Goal: Task Accomplishment & Management: Complete application form

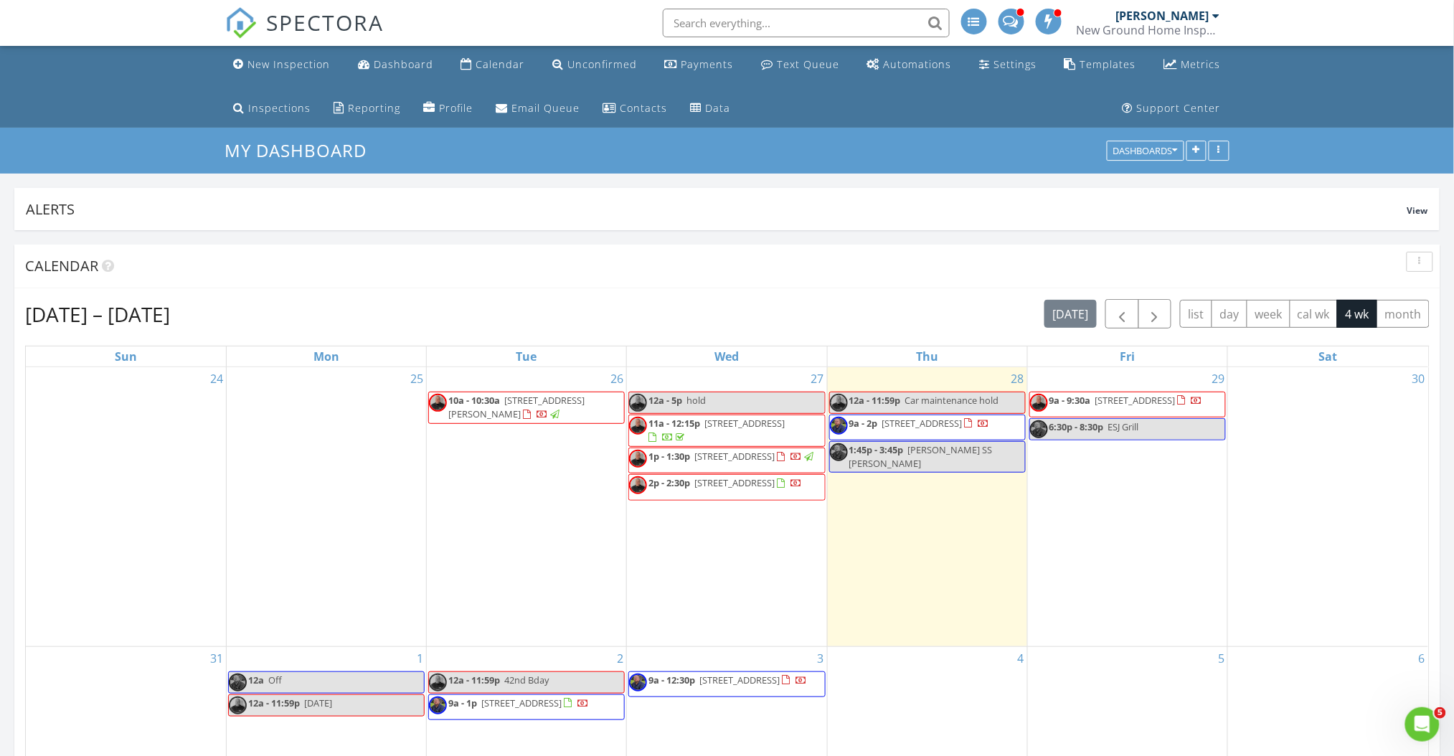
scroll to position [2159, 1484]
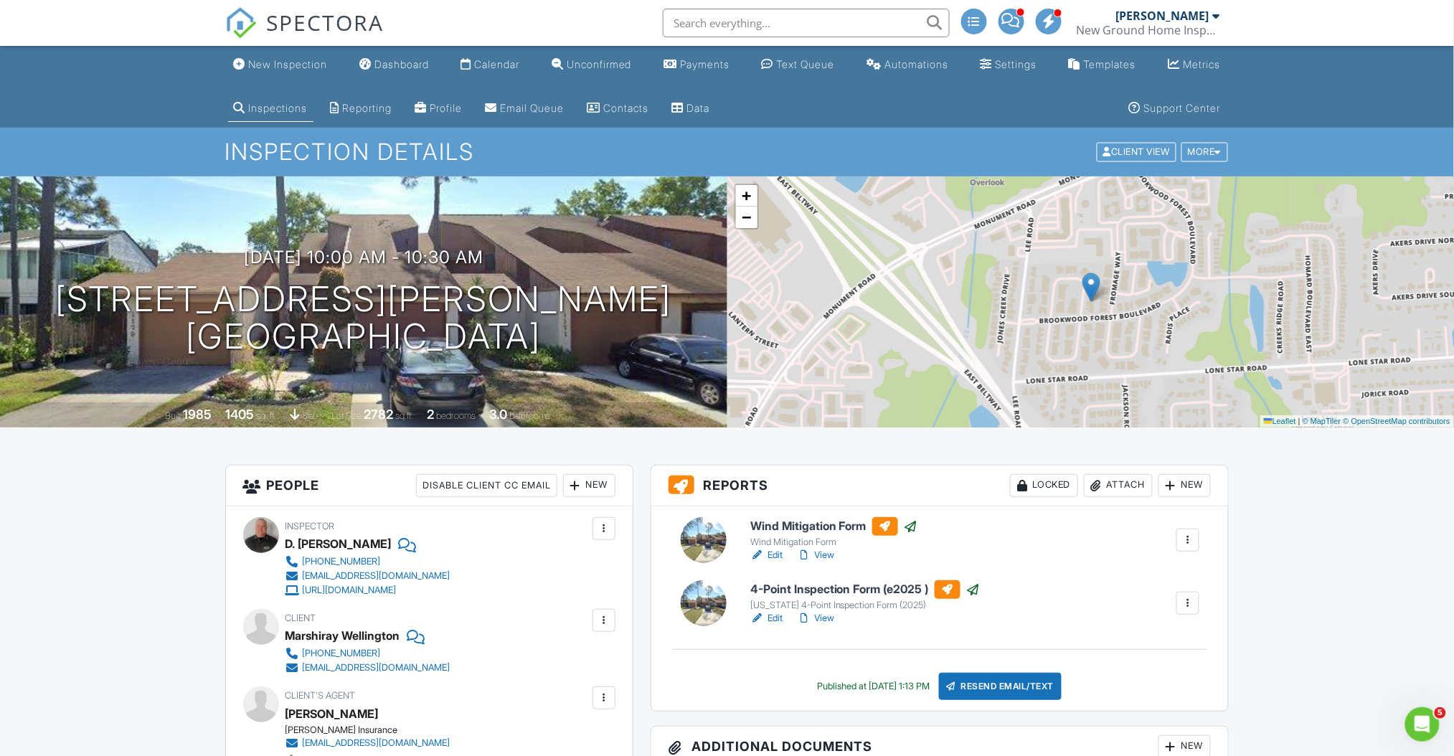
drag, startPoint x: 1466, startPoint y: 79, endPoint x: 1431, endPoint y: 62, distance: 38.5
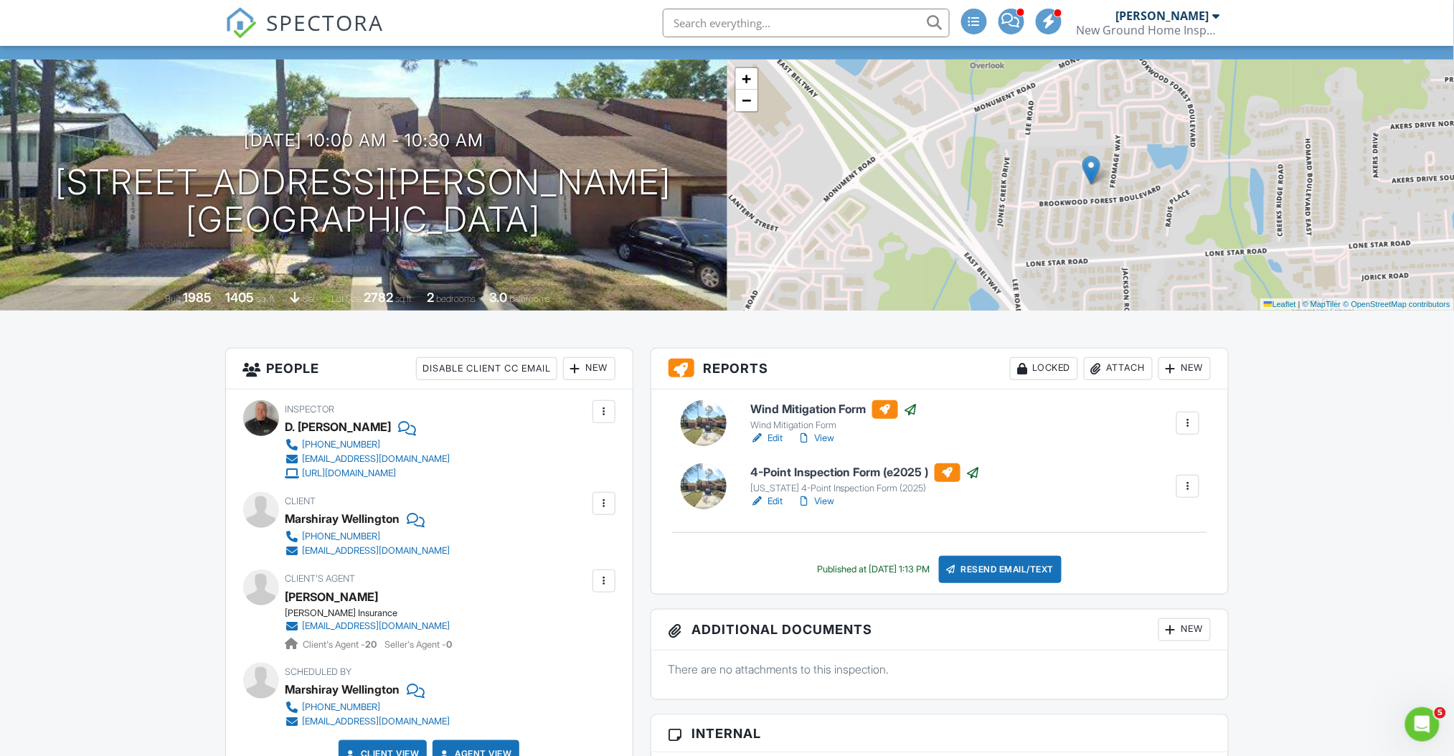
scroll to position [73, 0]
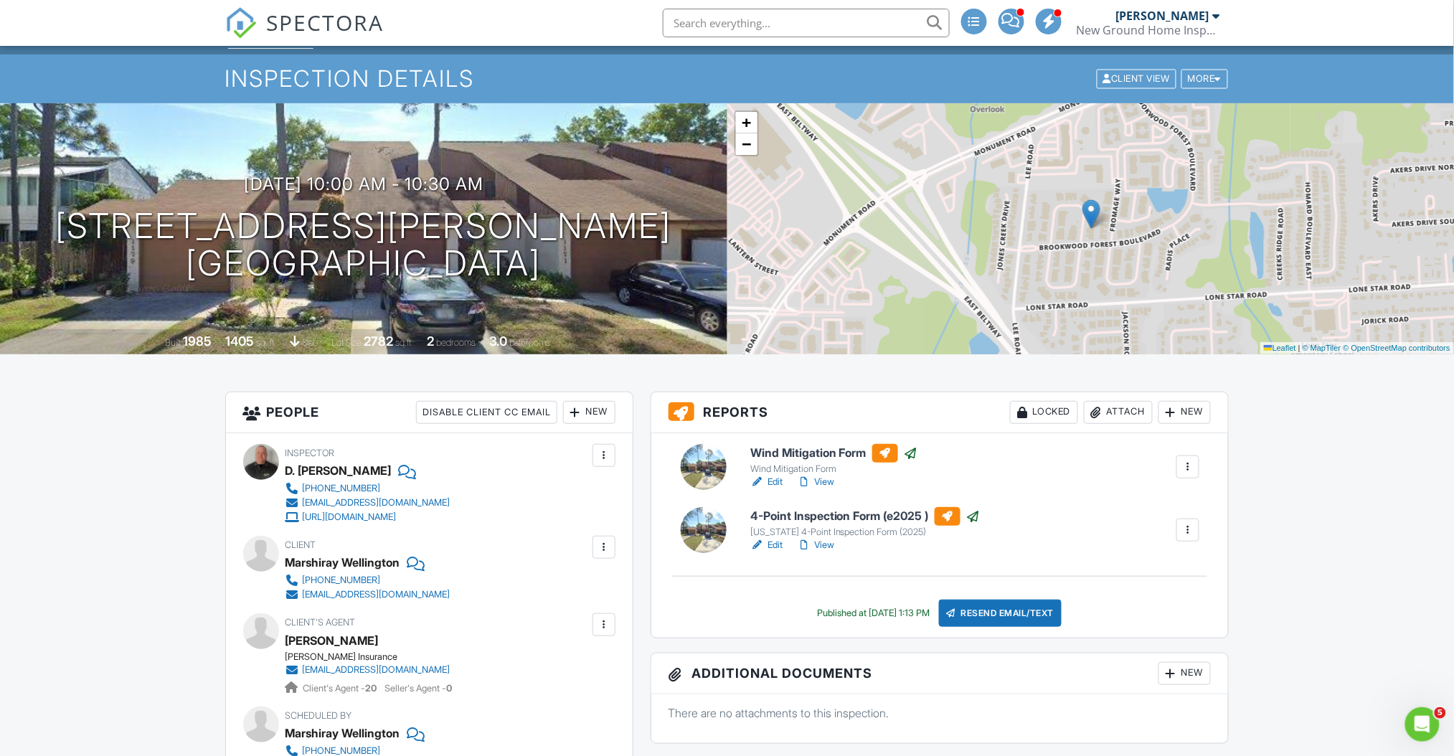
click at [1382, 100] on div "Inspection Details Client View More Property Details Reschedule Reorder / Copy …" at bounding box center [727, 79] width 1454 height 48
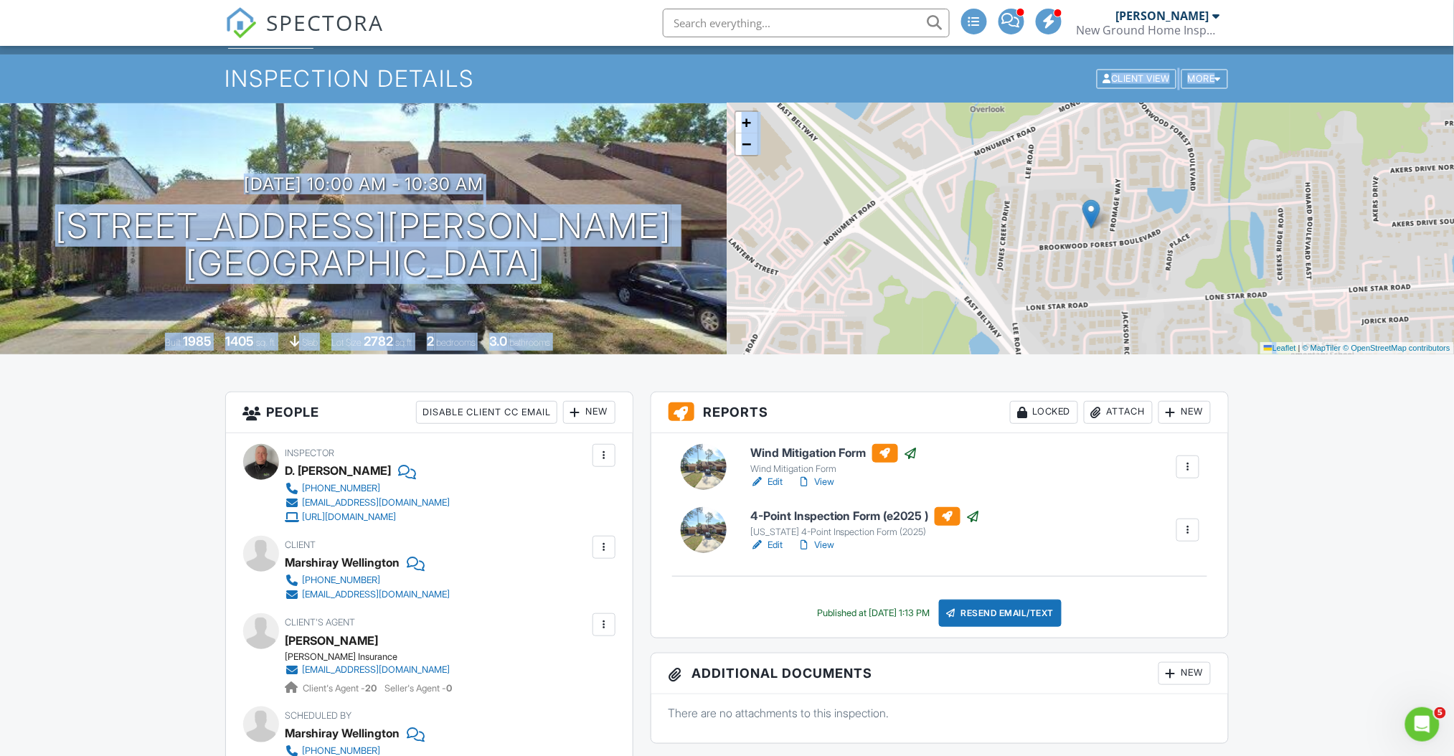
drag, startPoint x: 1382, startPoint y: 100, endPoint x: 1393, endPoint y: 232, distance: 133.2
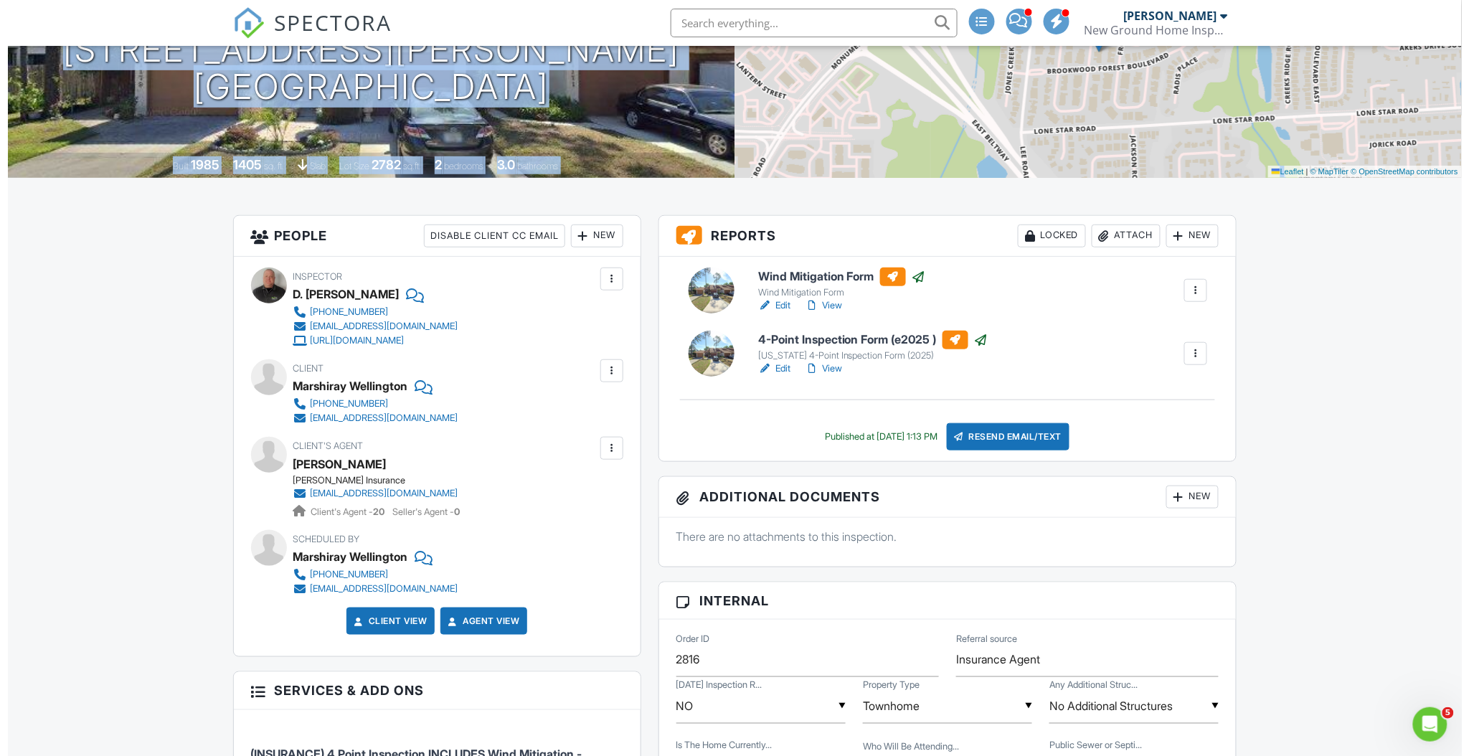
scroll to position [259, 0]
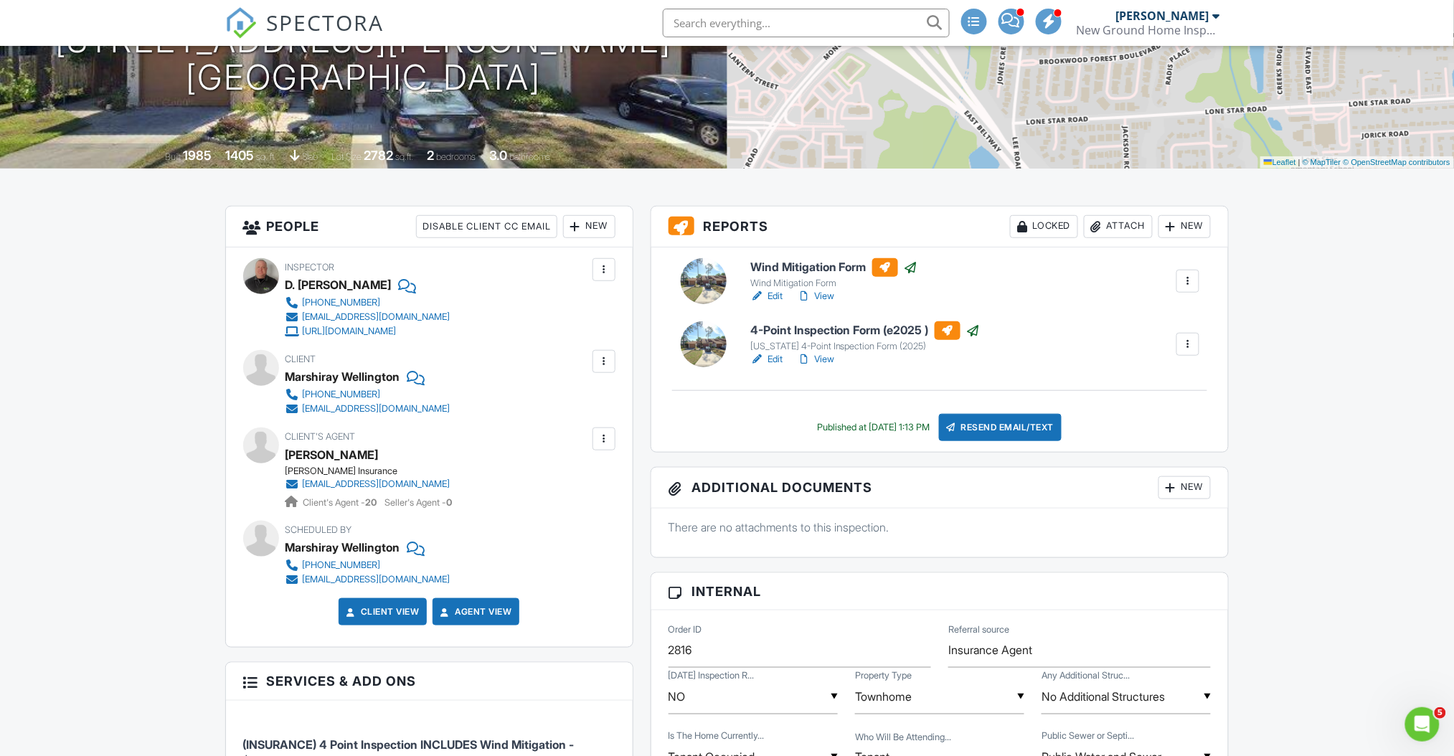
click at [1014, 429] on div "Resend Email/Text" at bounding box center [1000, 427] width 123 height 27
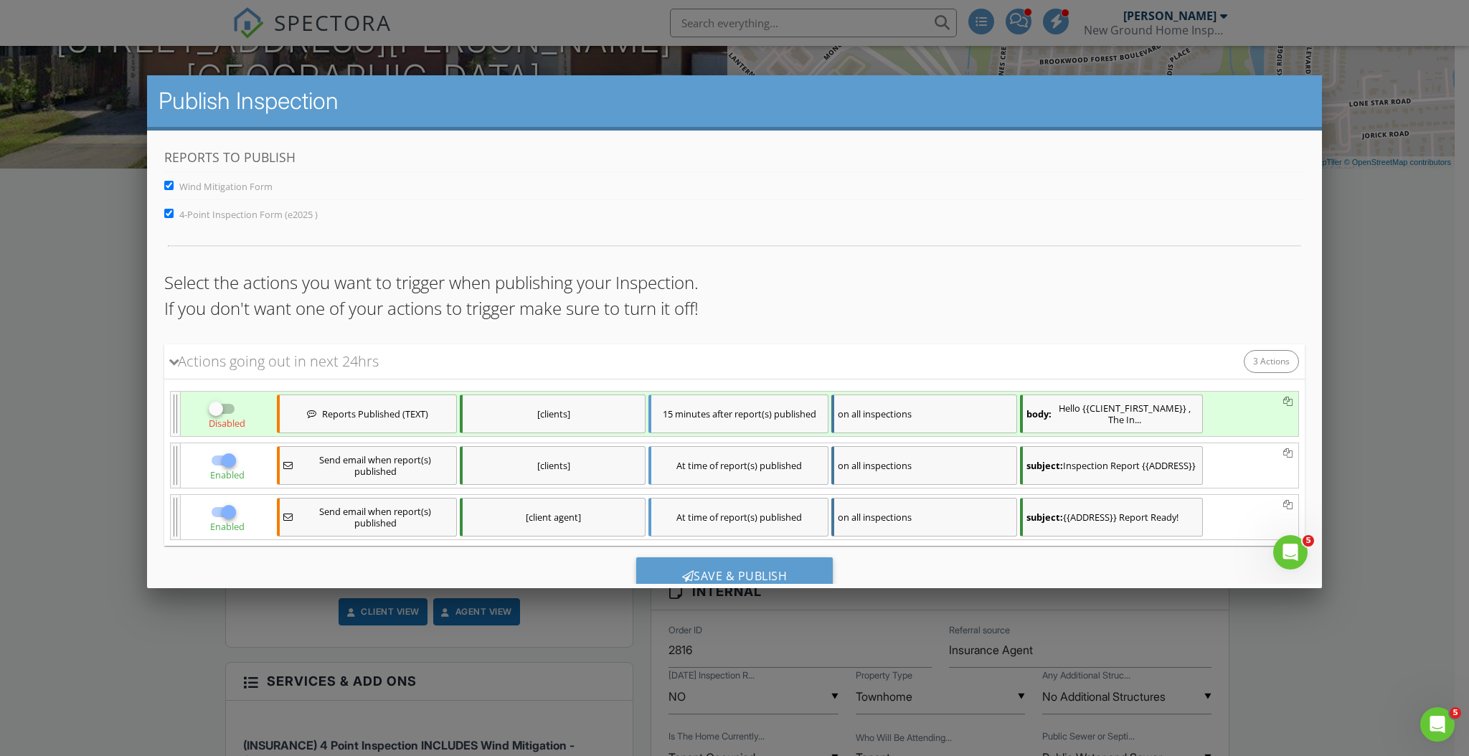
scroll to position [0, 0]
click at [227, 407] on input "checkbox" at bounding box center [221, 414] width 27 height 17
checkbox input "true"
click at [219, 511] on div at bounding box center [228, 512] width 24 height 24
checkbox input "false"
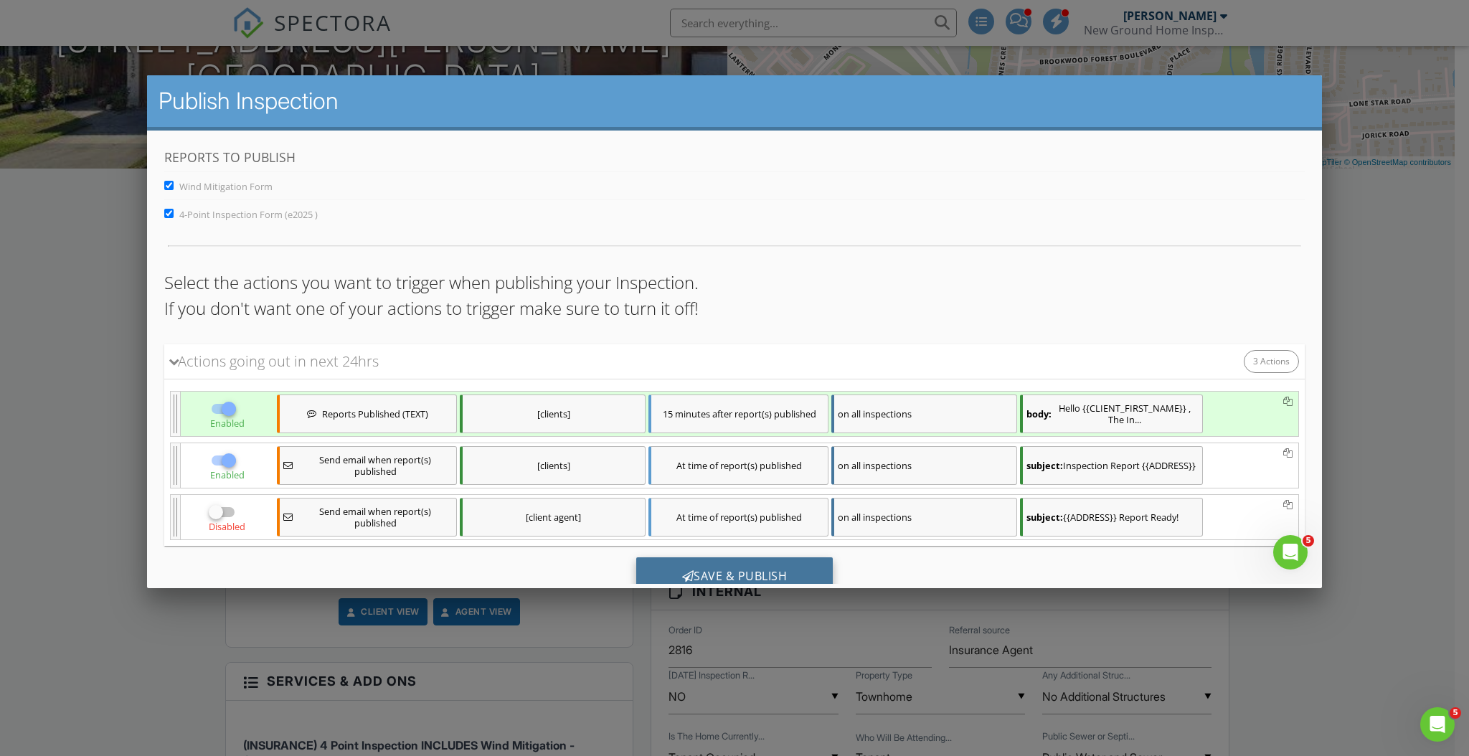
click at [652, 574] on div "Save & Publish" at bounding box center [733, 576] width 197 height 39
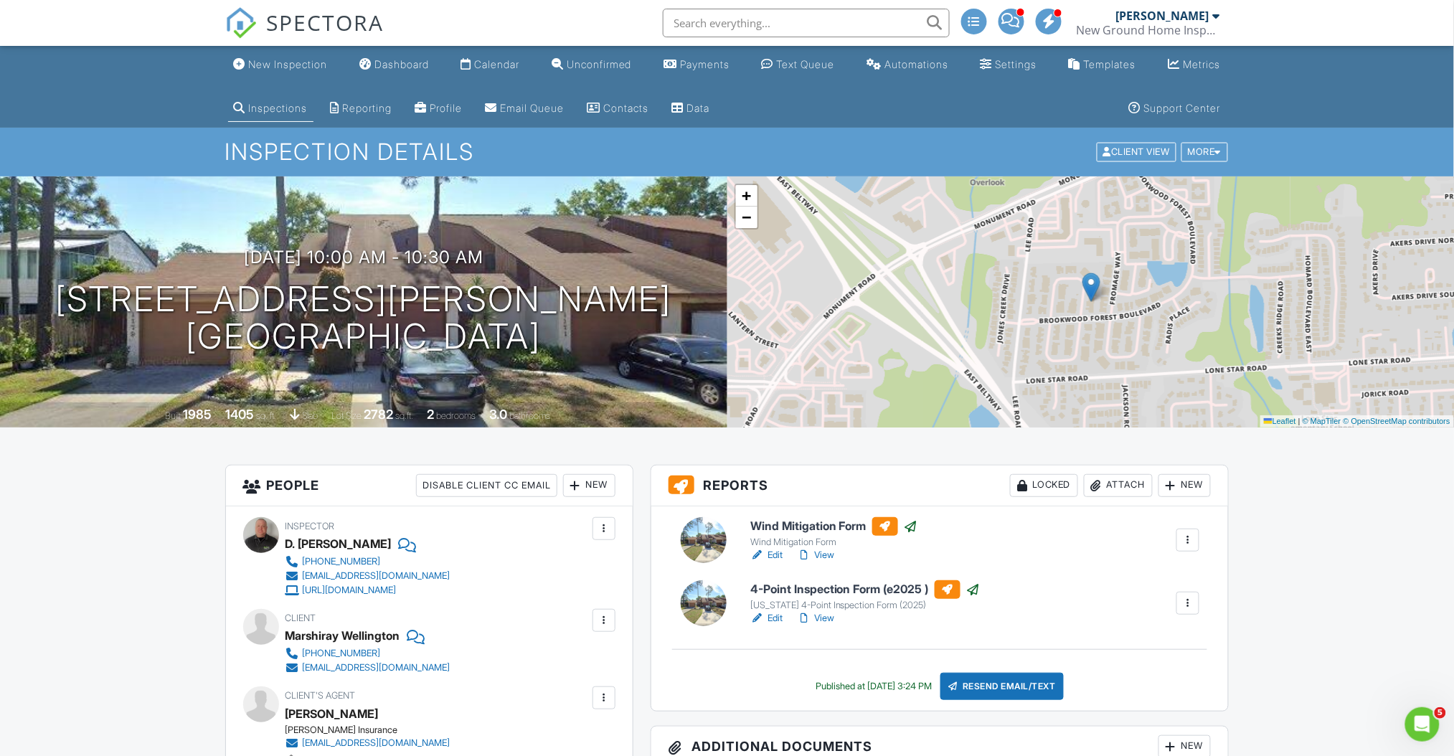
click at [326, 20] on span "SPECTORA" at bounding box center [326, 22] width 118 height 30
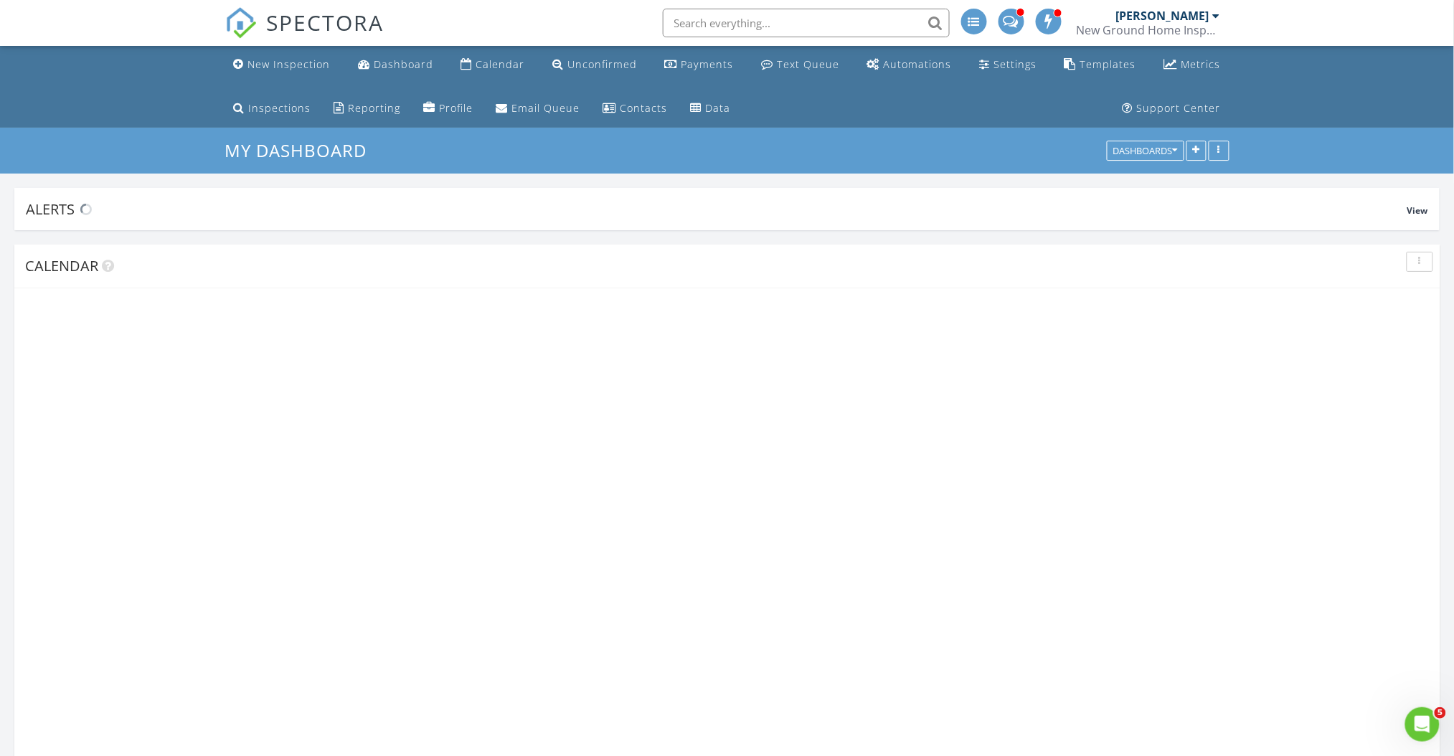
scroll to position [2159, 1484]
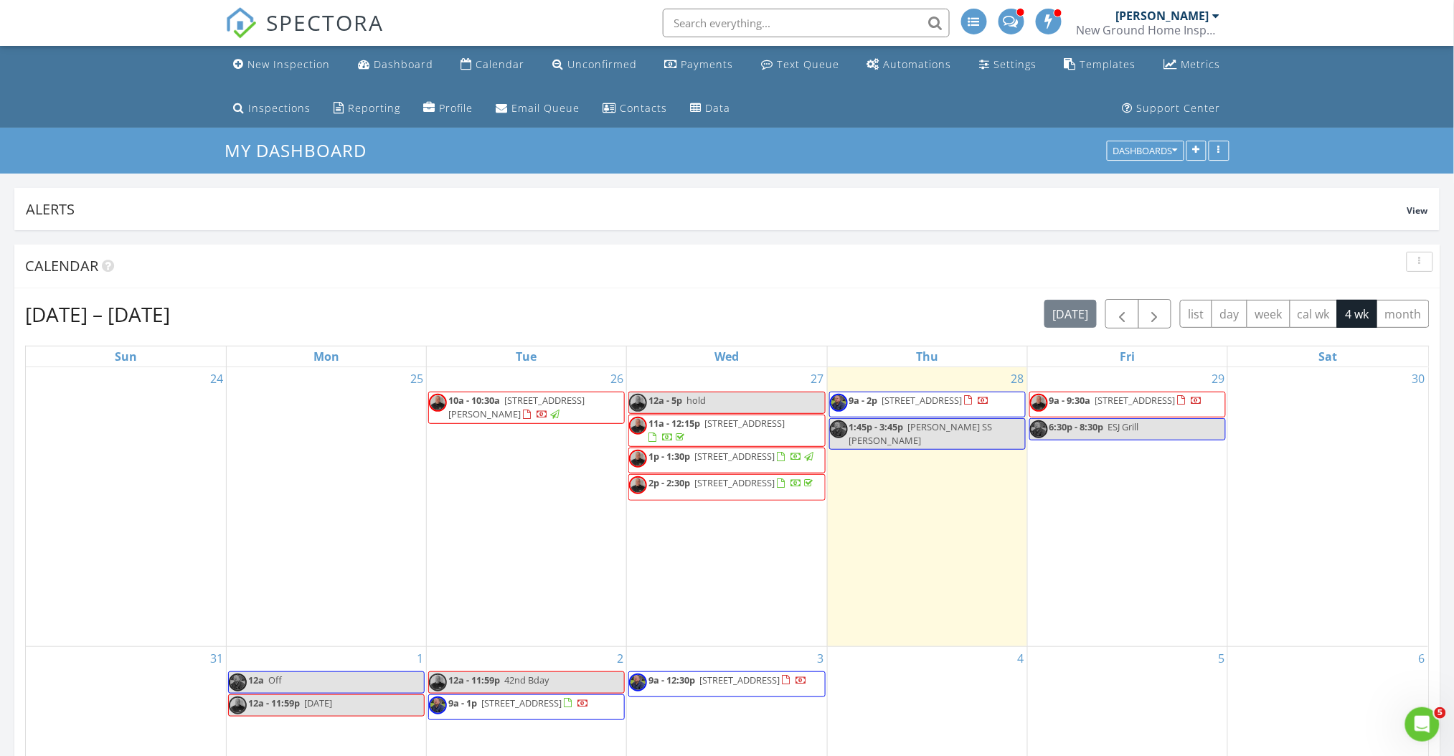
click at [623, 313] on div "Aug 24 – Sep 20, 2025 today list day week cal wk 4 wk month" at bounding box center [727, 313] width 1404 height 29
click at [387, 308] on div "Aug 24 – Sep 20, 2025 today list day week cal wk 4 wk month" at bounding box center [727, 313] width 1404 height 29
click at [314, 16] on span "SPECTORA" at bounding box center [326, 22] width 118 height 30
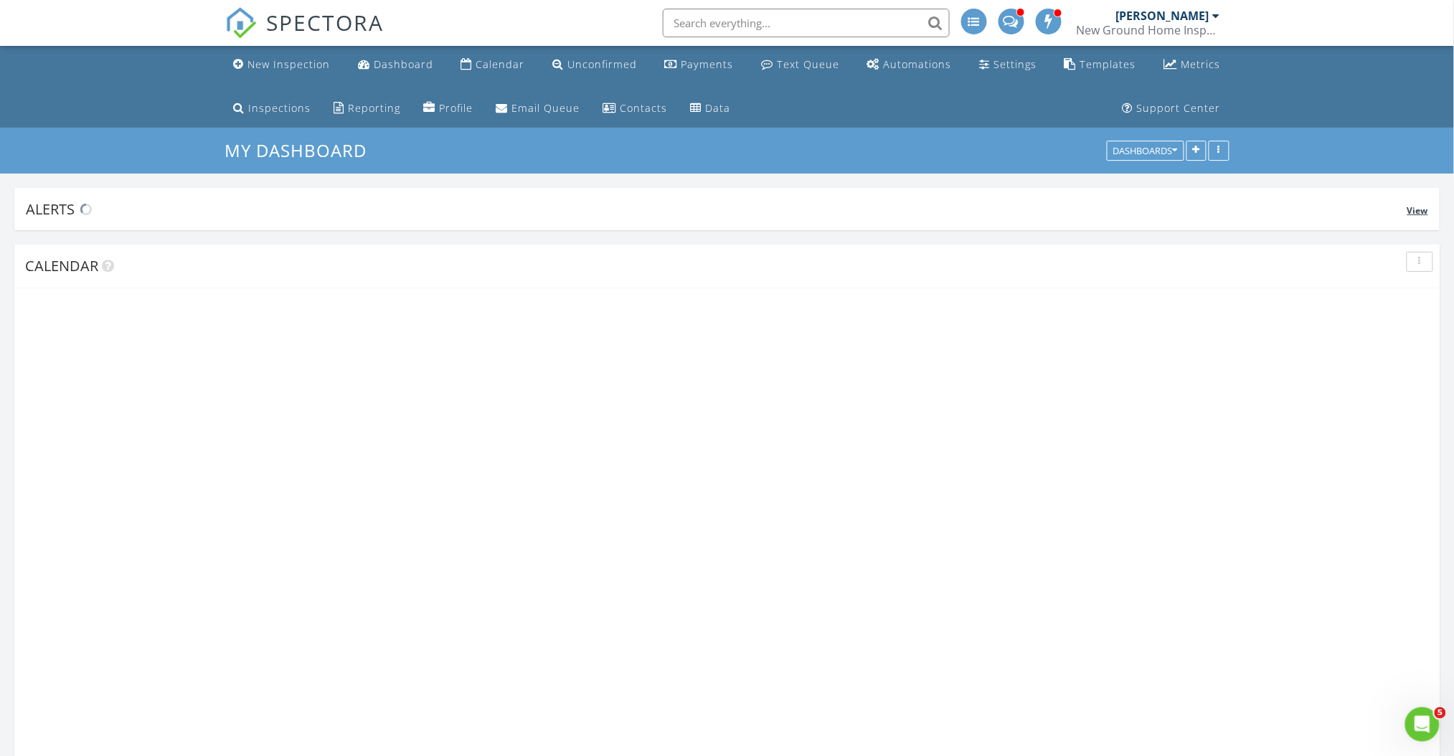
scroll to position [2159, 1484]
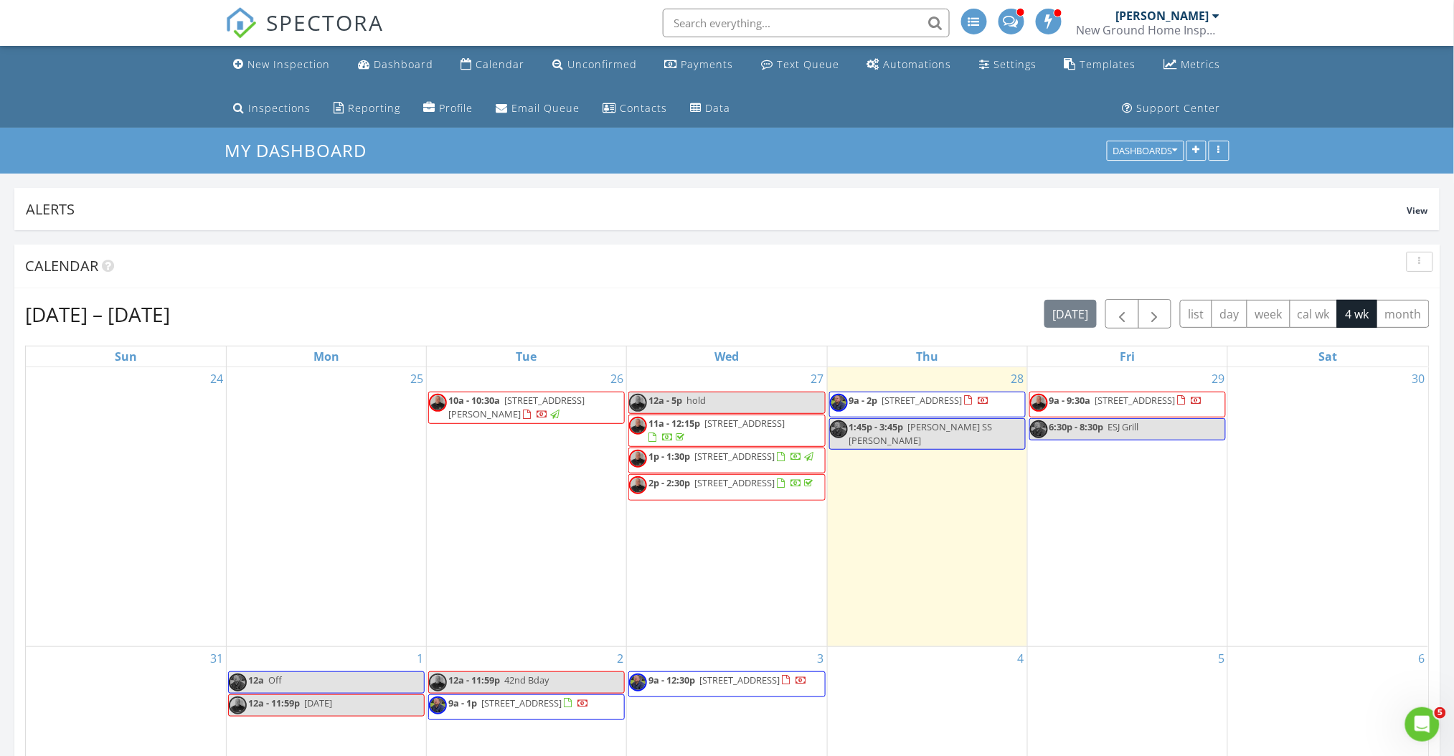
click at [369, 302] on div "Aug 24 – Sep 20, 2025 today list day week cal wk 4 wk month" at bounding box center [727, 313] width 1404 height 29
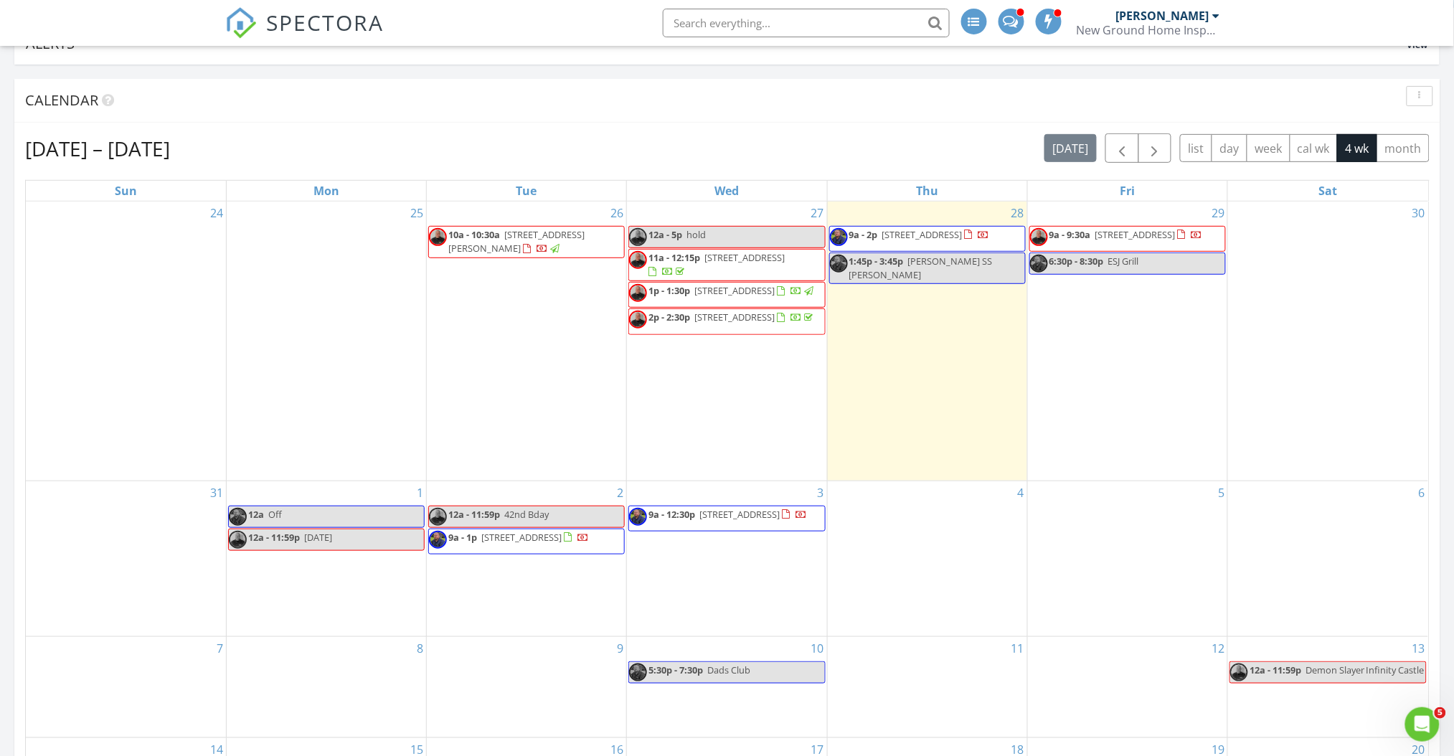
scroll to position [0, 0]
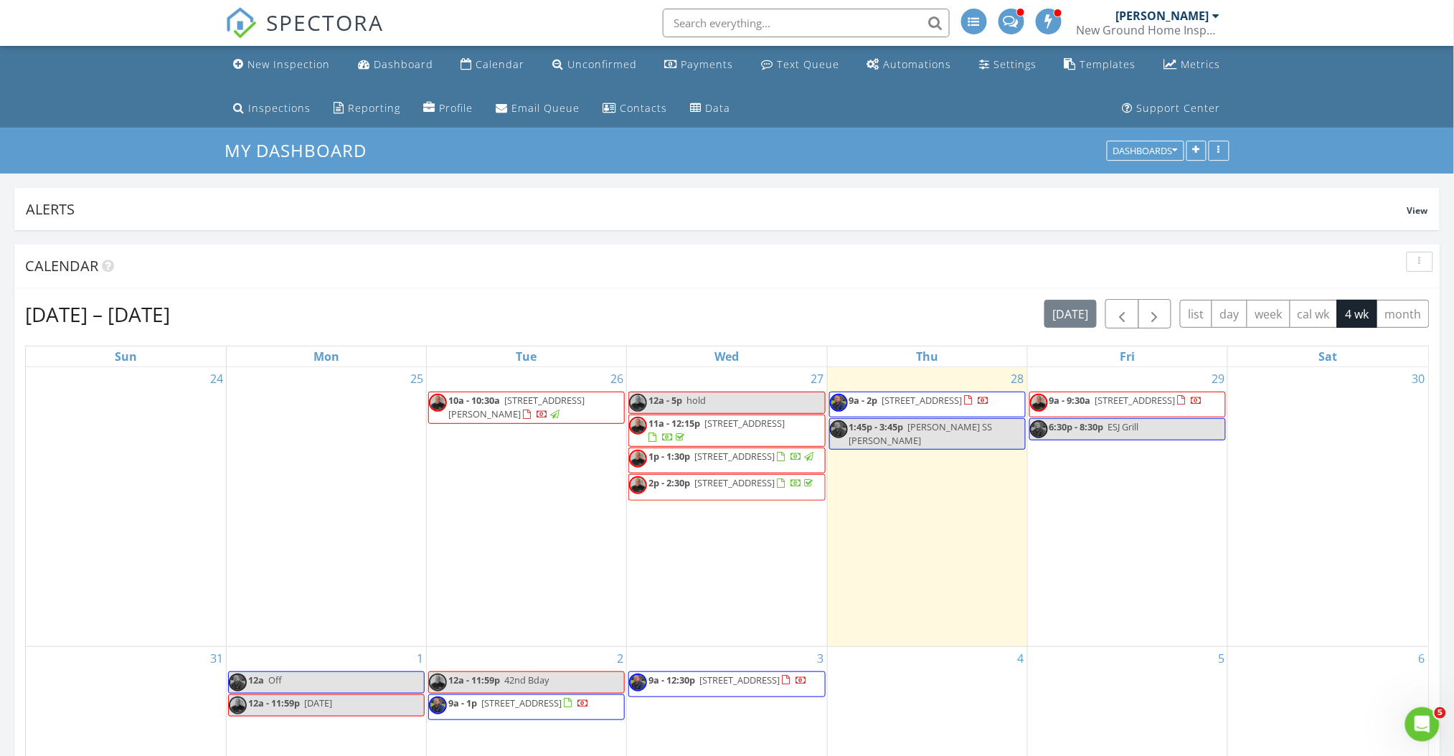
click at [941, 277] on div "Calendar" at bounding box center [727, 267] width 1426 height 44
click at [951, 415] on span "9a - 2p 701 Old Hickory Rd, Jacksonville 32207" at bounding box center [910, 405] width 160 height 22
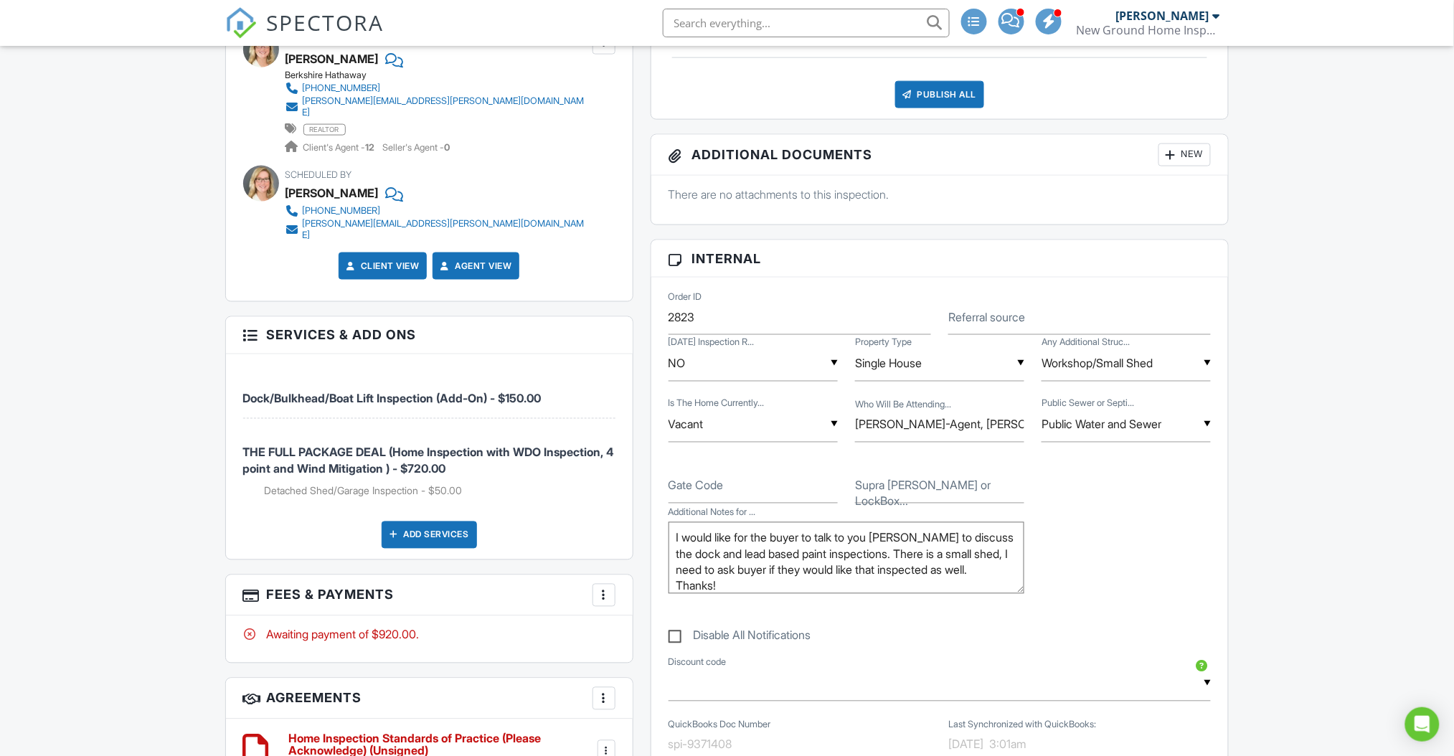
click at [419, 525] on div "Add Services" at bounding box center [429, 534] width 95 height 27
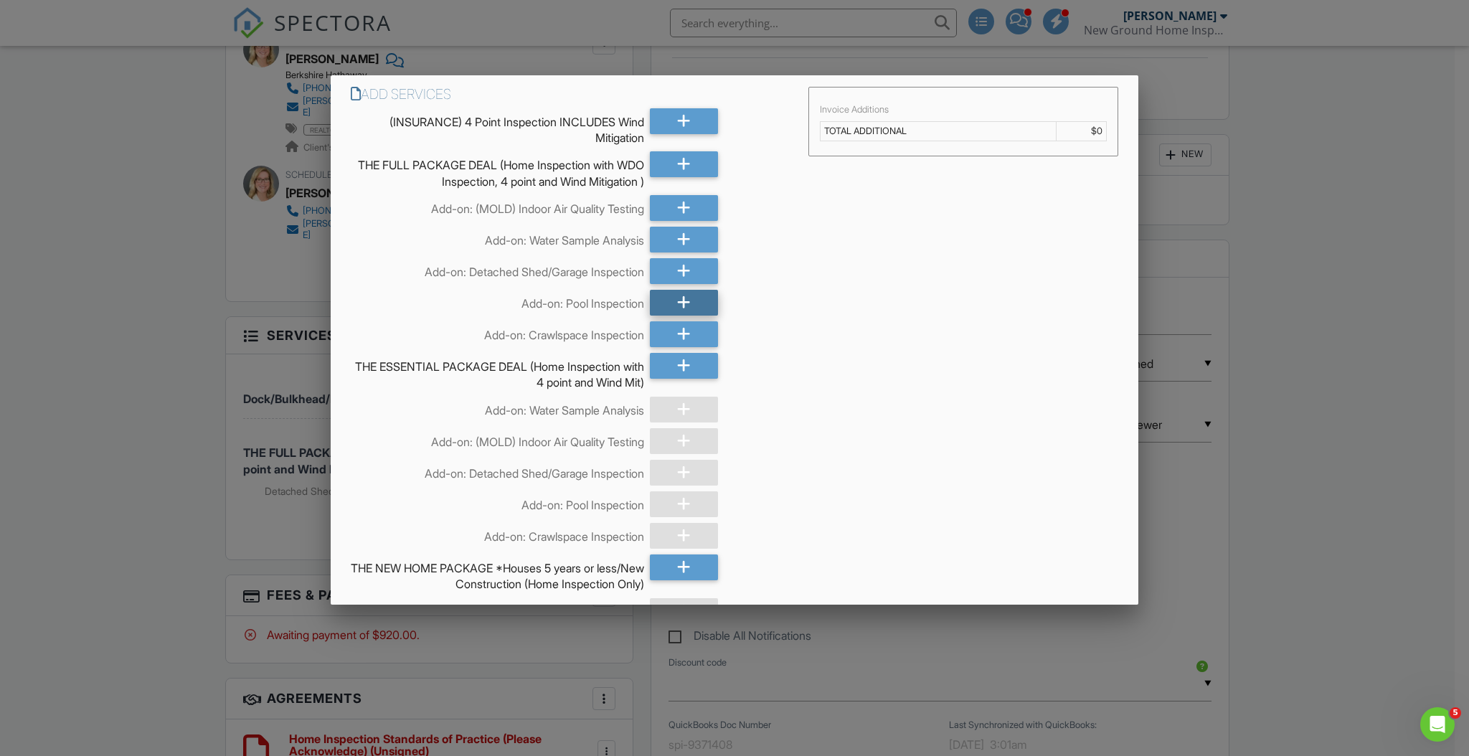
click at [677, 300] on icon at bounding box center [684, 303] width 14 height 26
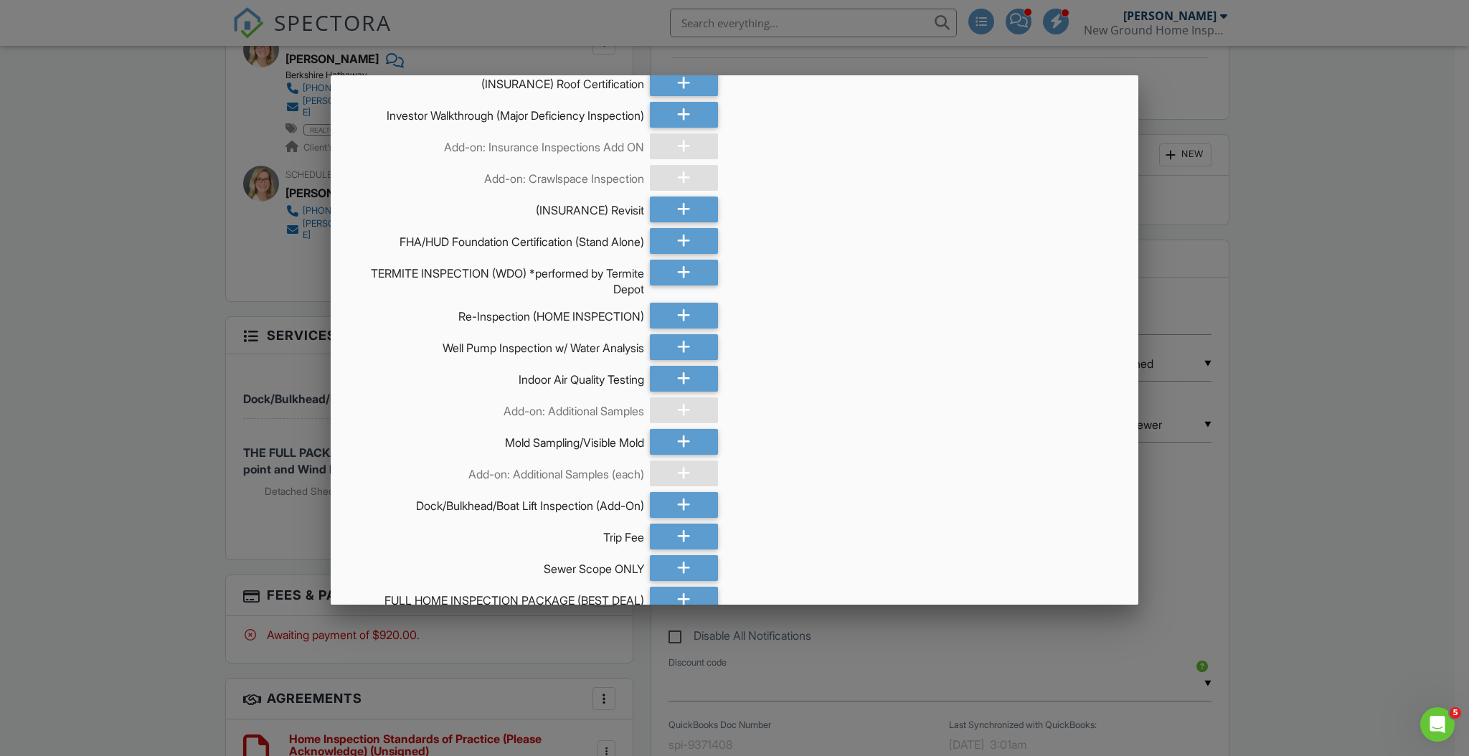
scroll to position [1660, 0]
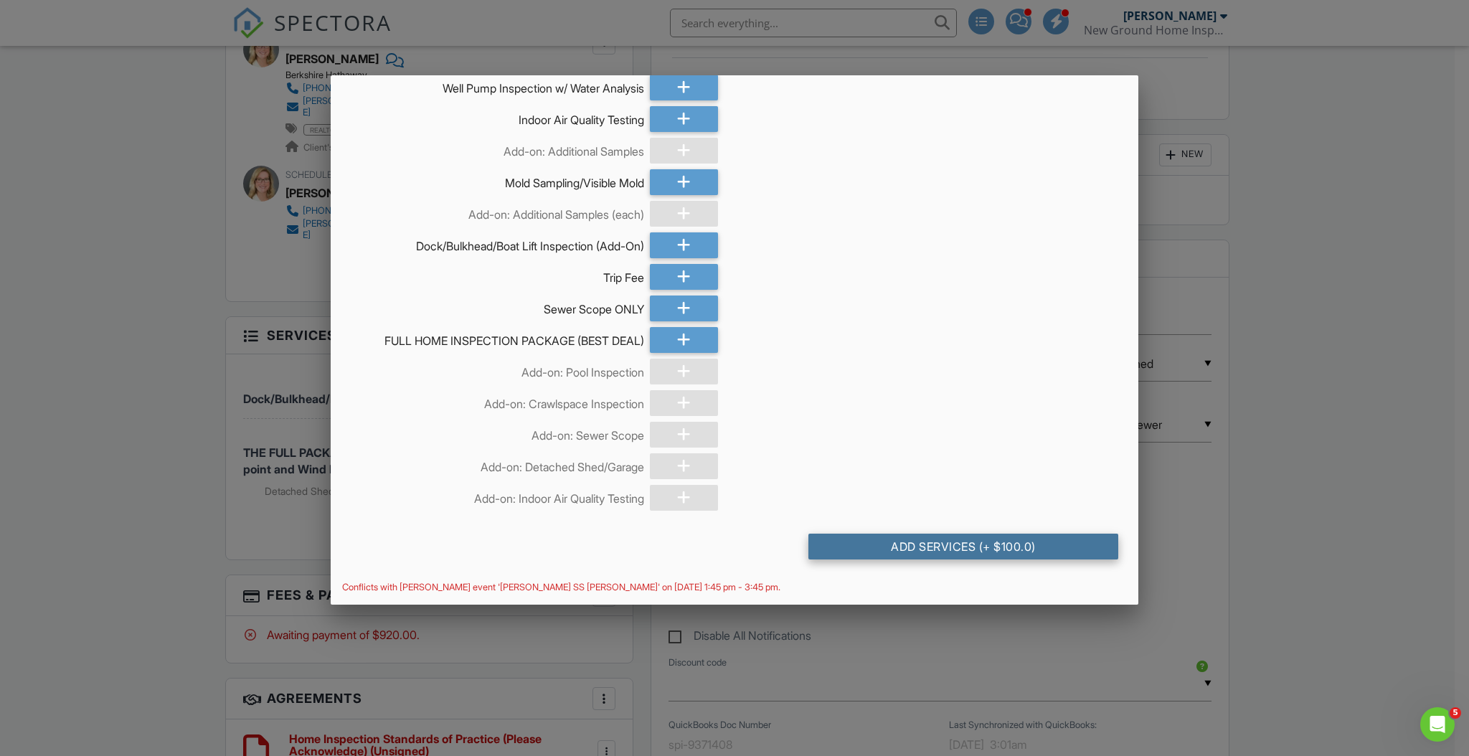
click at [990, 552] on div "Add Services (+ $100.0)" at bounding box center [963, 547] width 310 height 26
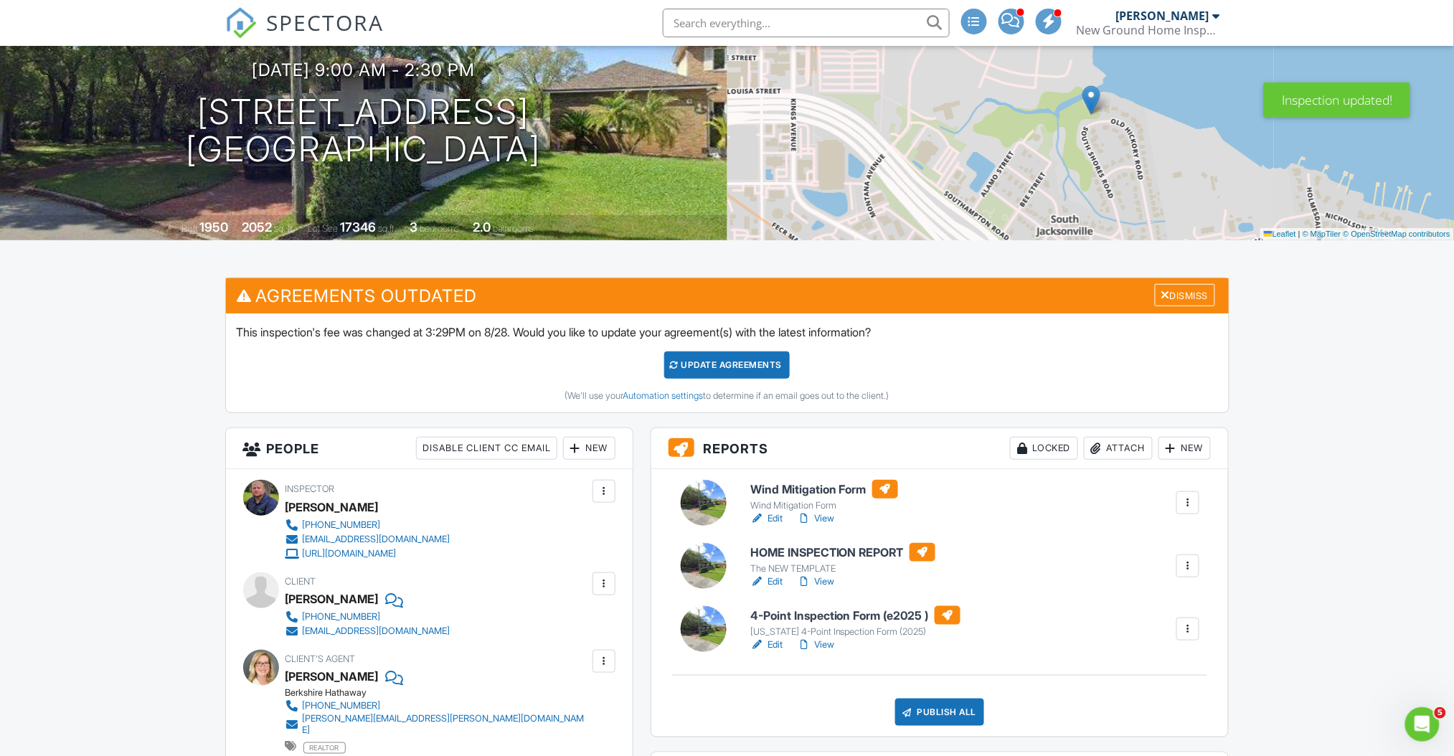
scroll to position [184, 0]
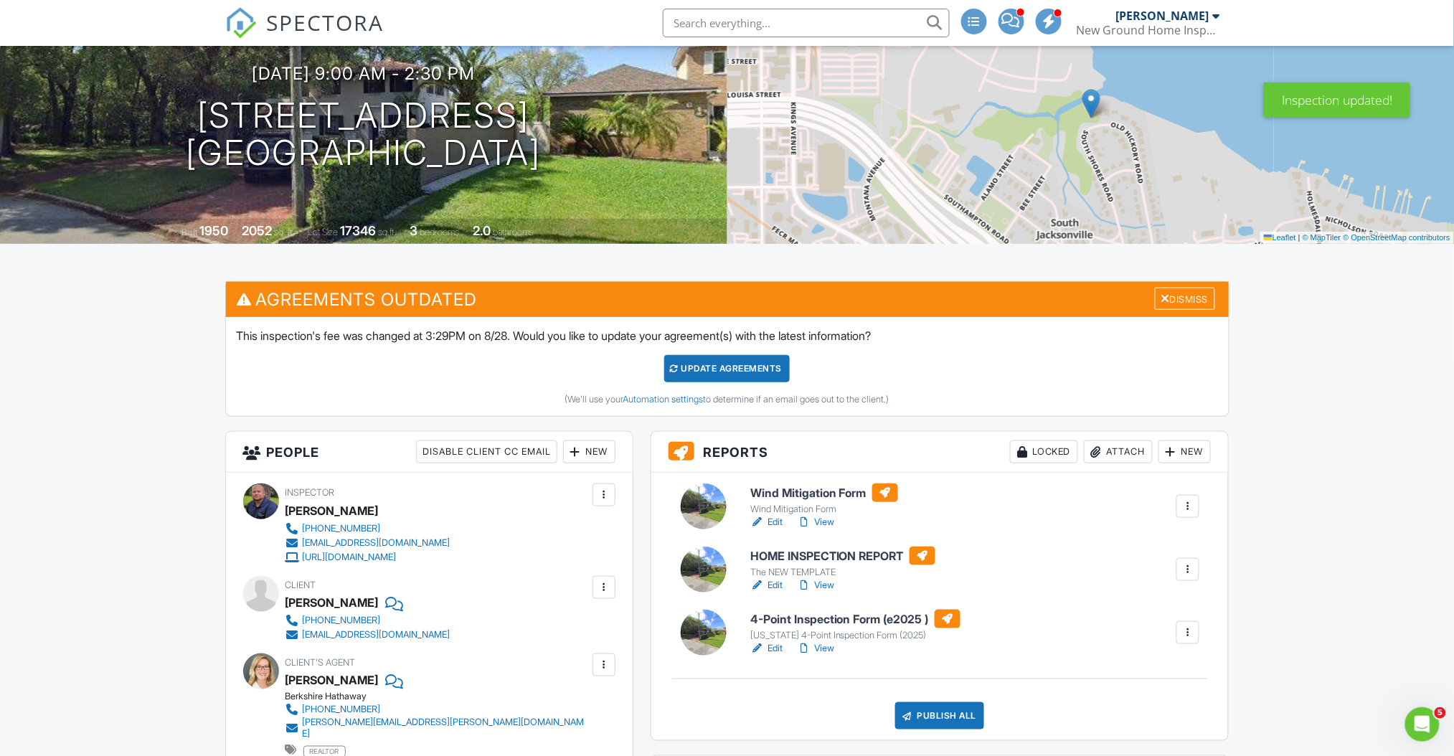
click at [764, 377] on div "Update Agreements" at bounding box center [727, 368] width 126 height 27
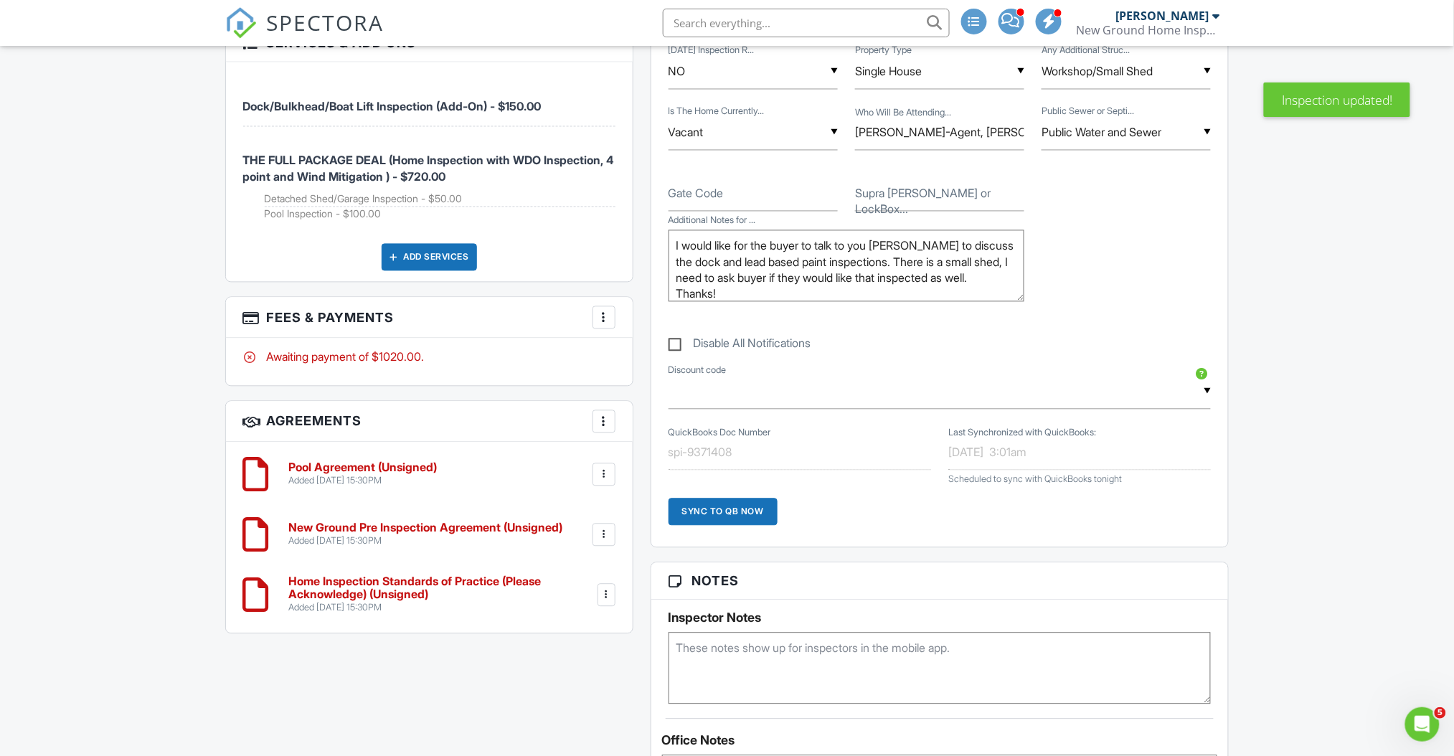
scroll to position [937, 0]
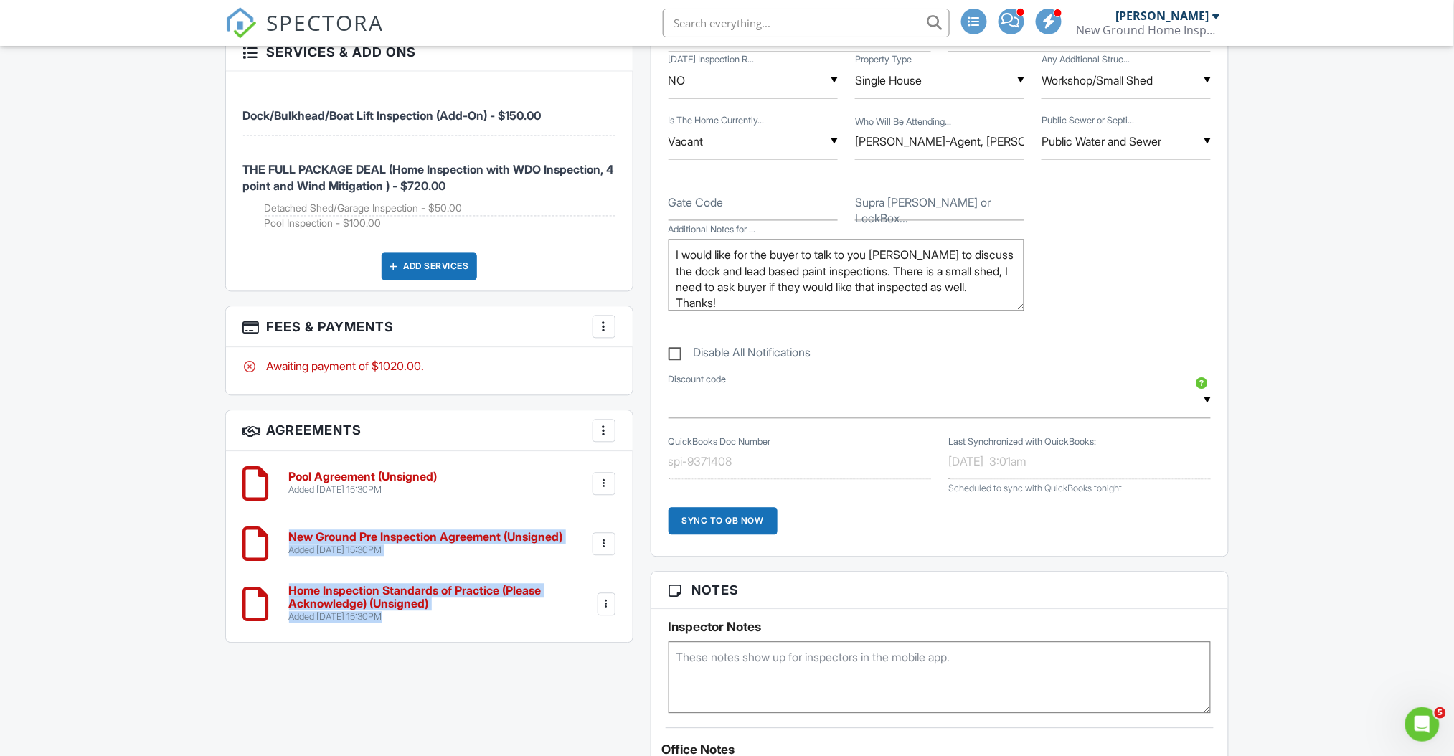
drag, startPoint x: 607, startPoint y: 588, endPoint x: 606, endPoint y: 466, distance: 121.9
click at [606, 466] on div "Pool Agreement (Unsigned) Added 08/28/2025 15:30PM Edit File Delete Download Ne…" at bounding box center [429, 547] width 407 height 191
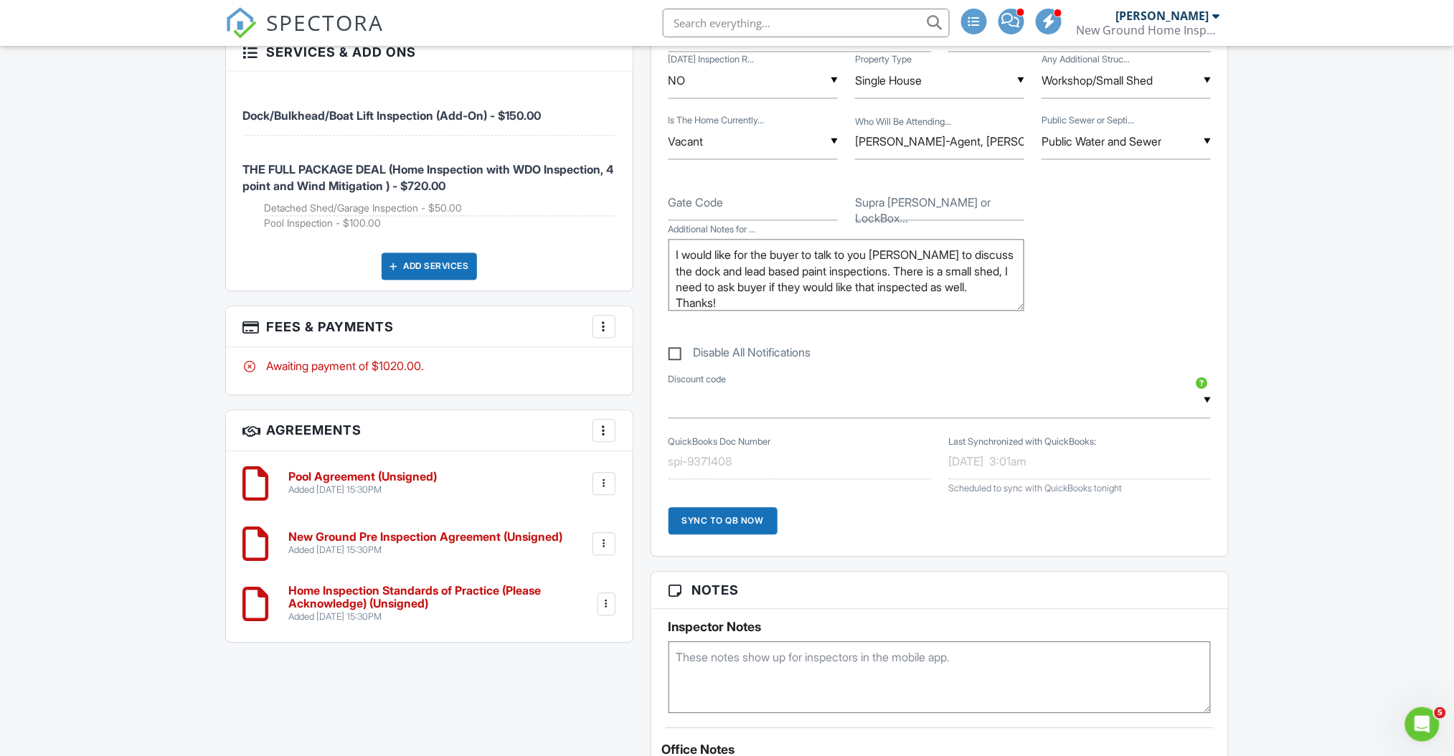
click at [600, 424] on div at bounding box center [604, 431] width 14 height 14
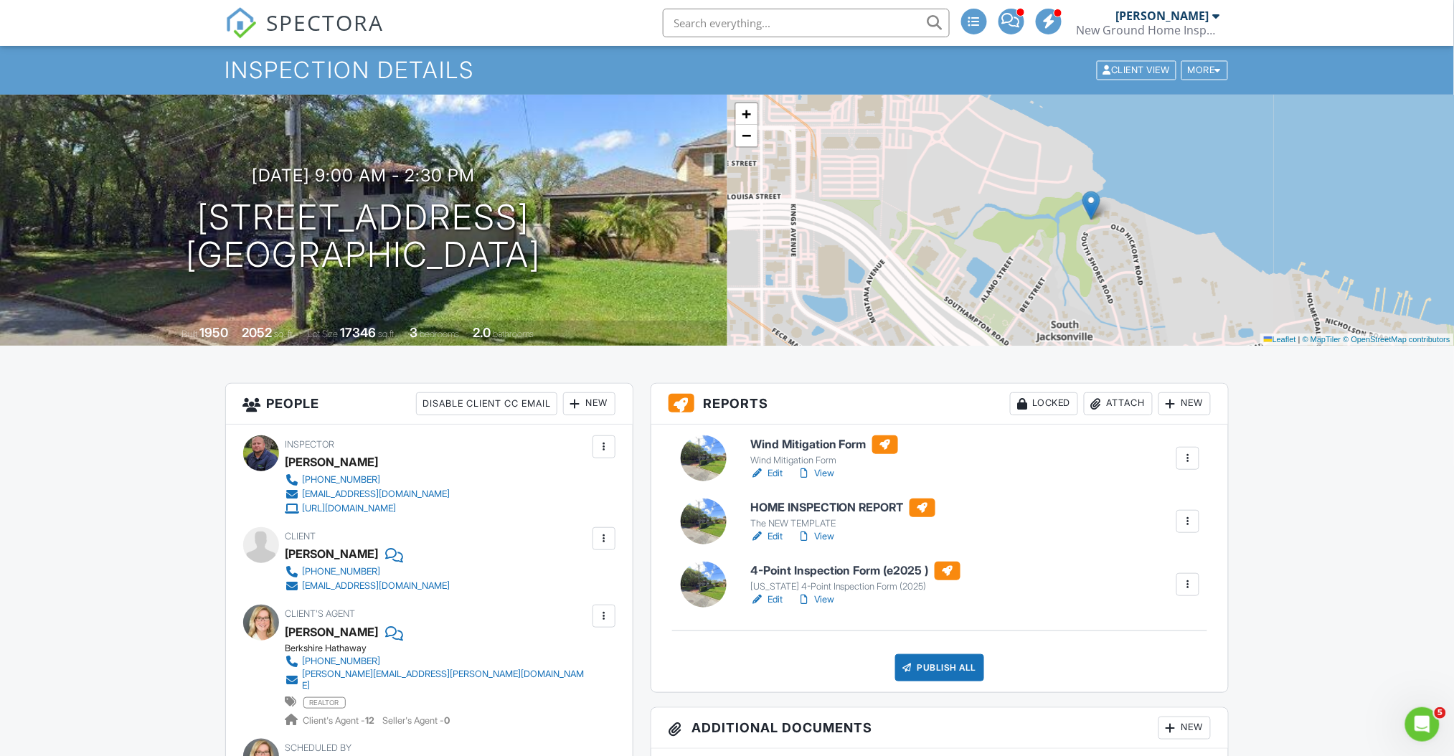
scroll to position [85, 0]
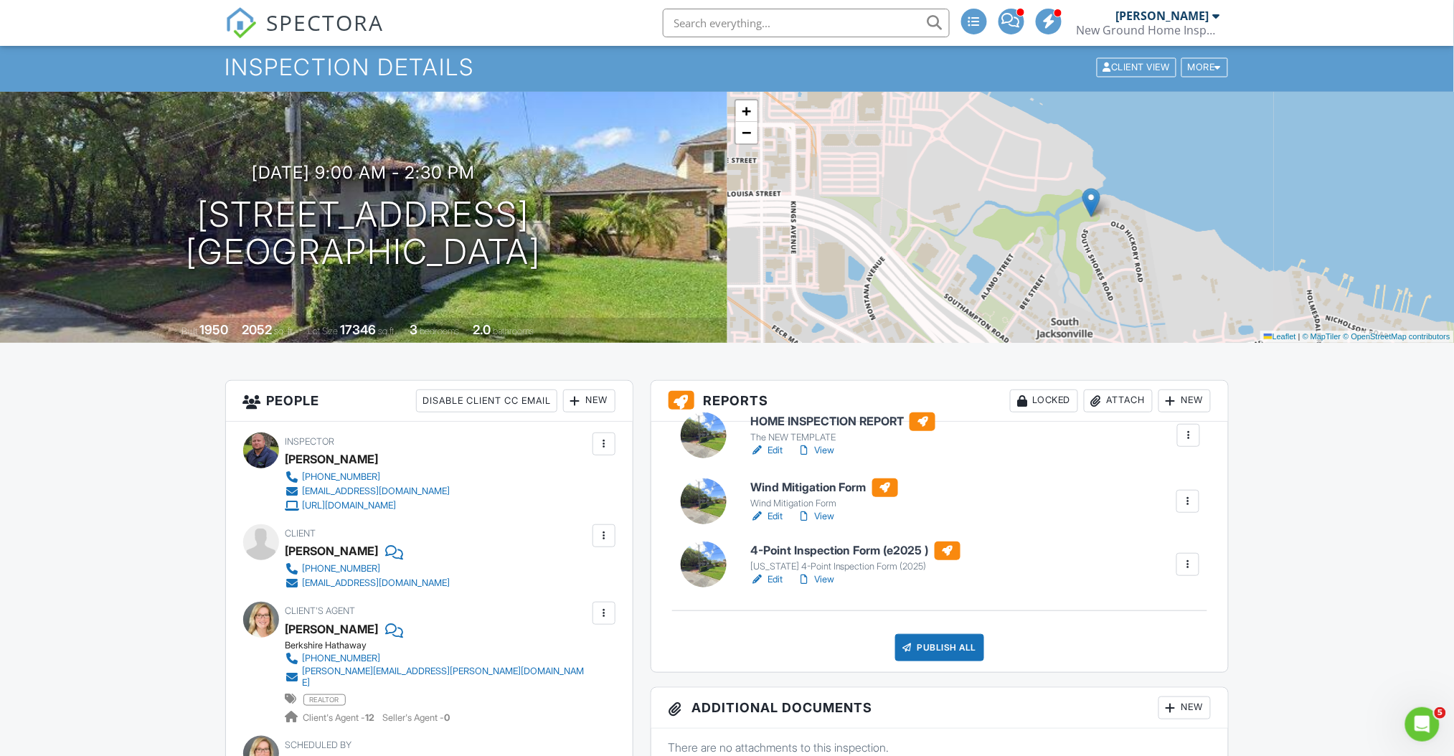
drag, startPoint x: 712, startPoint y: 533, endPoint x: 711, endPoint y: 451, distance: 81.8
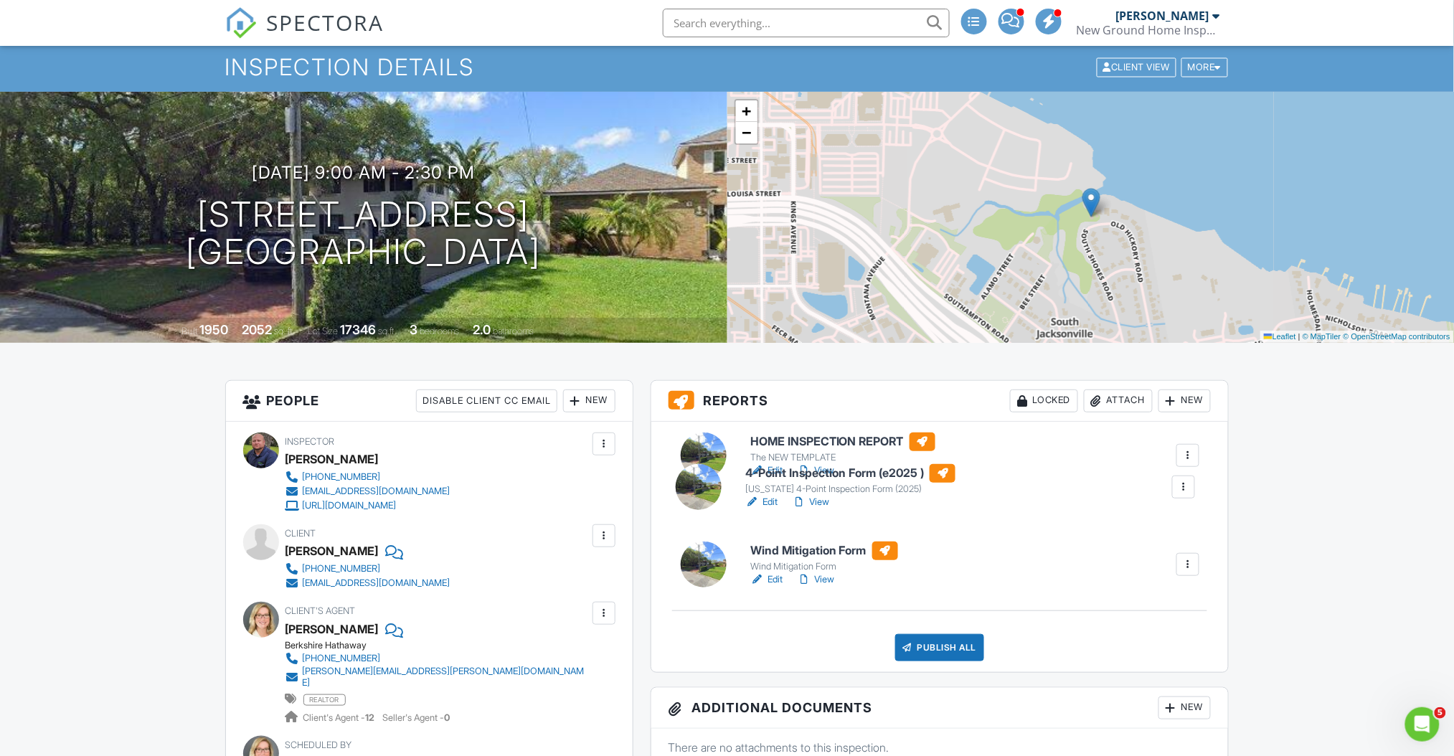
drag, startPoint x: 704, startPoint y: 601, endPoint x: 699, endPoint y: 506, distance: 95.5
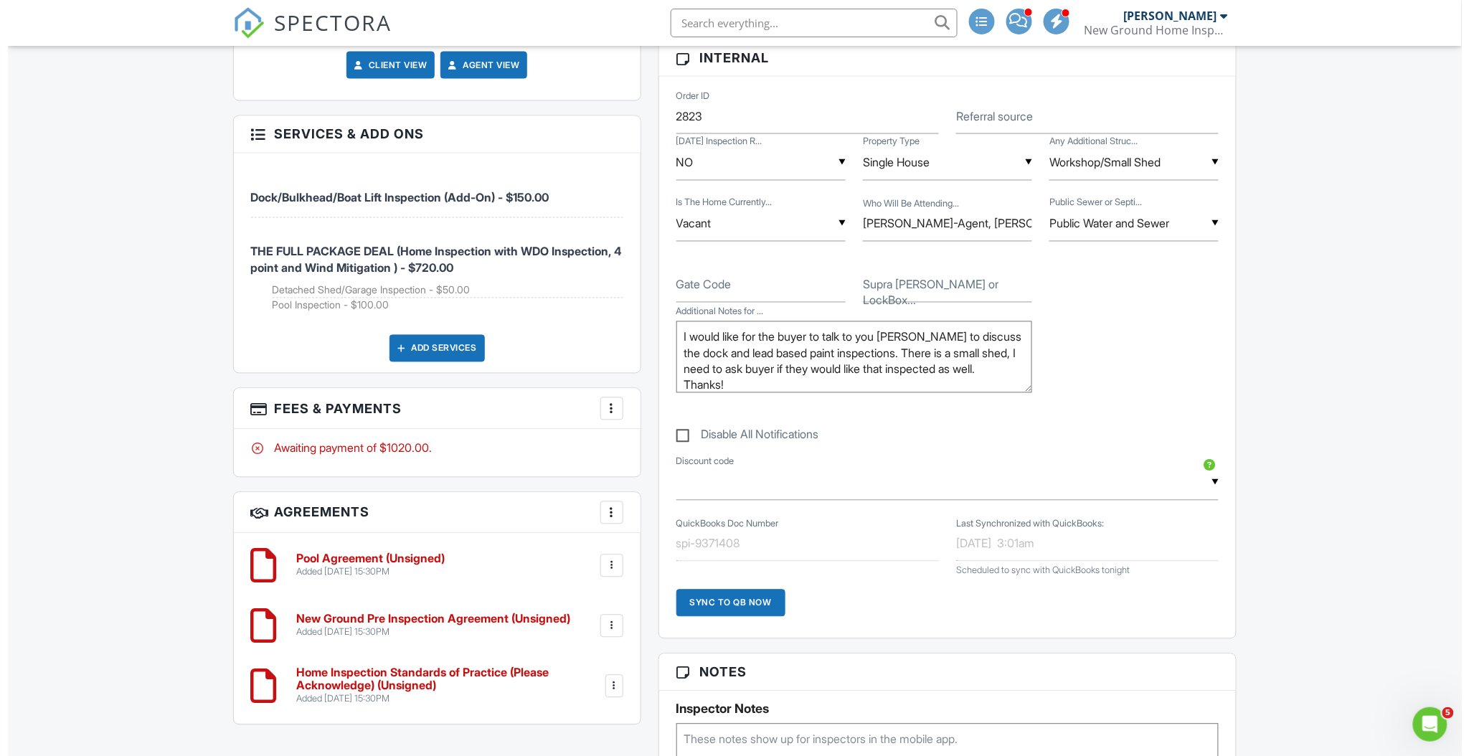
scroll to position [865, 0]
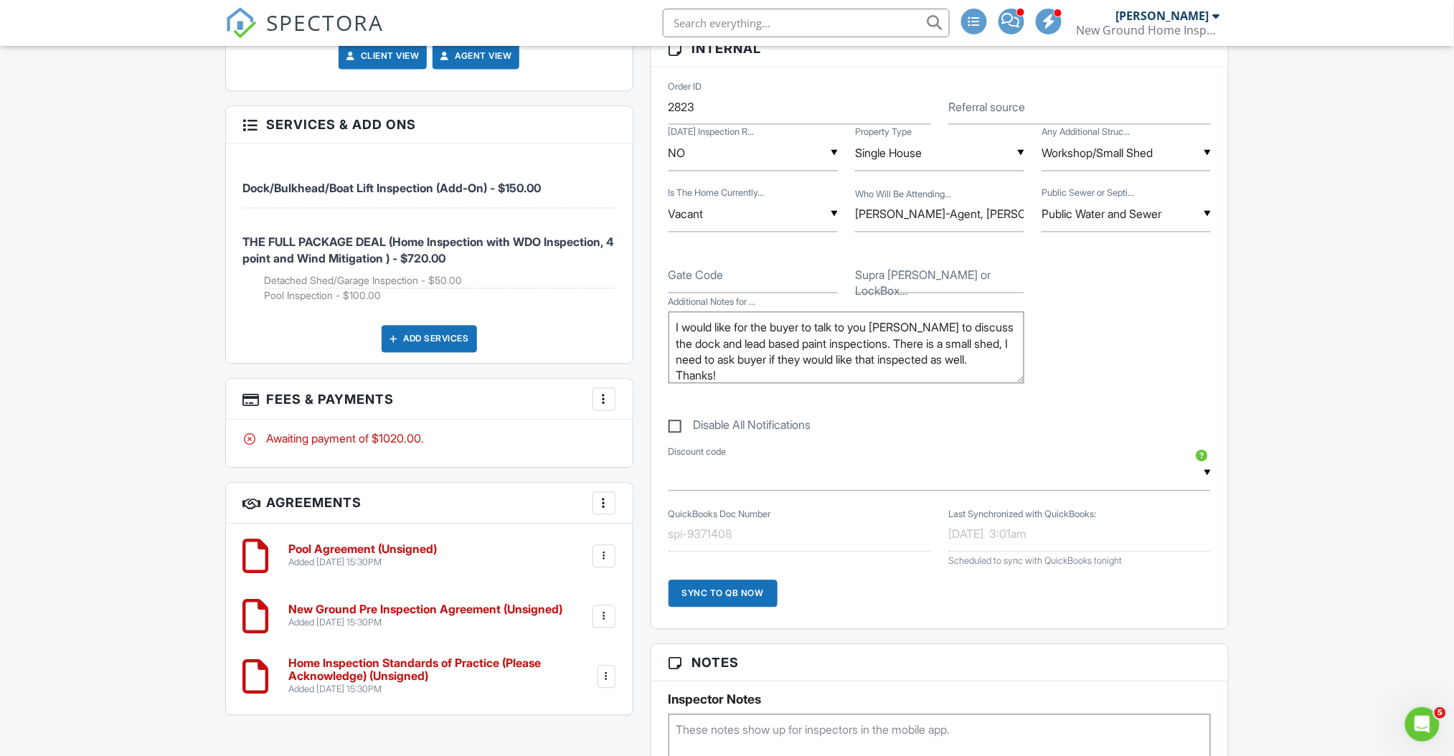
click at [602, 392] on div at bounding box center [604, 399] width 14 height 14
click at [635, 425] on li "Edit Fees & Payments" at bounding box center [676, 443] width 150 height 36
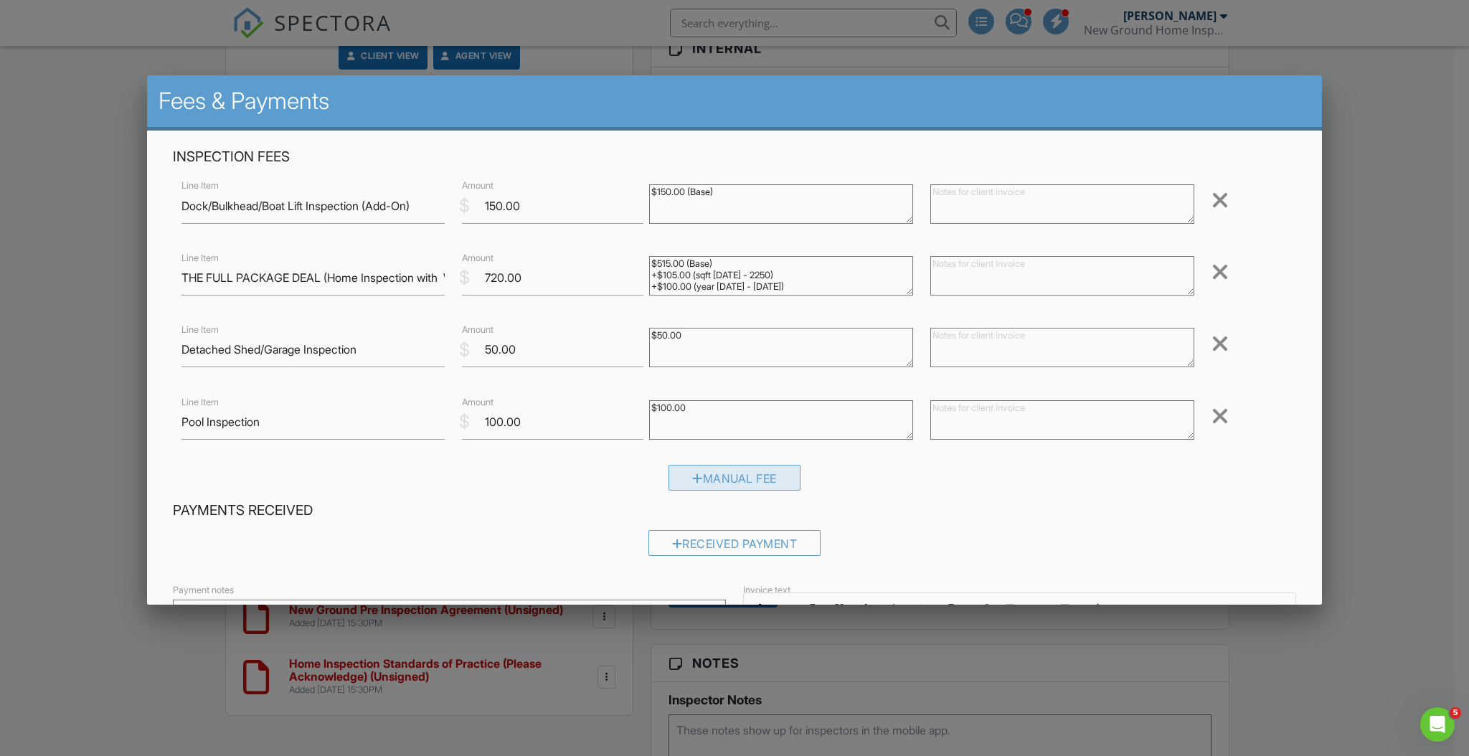
click at [673, 468] on div "Manual Fee" at bounding box center [734, 478] width 132 height 26
click at [1211, 480] on div at bounding box center [1219, 487] width 17 height 23
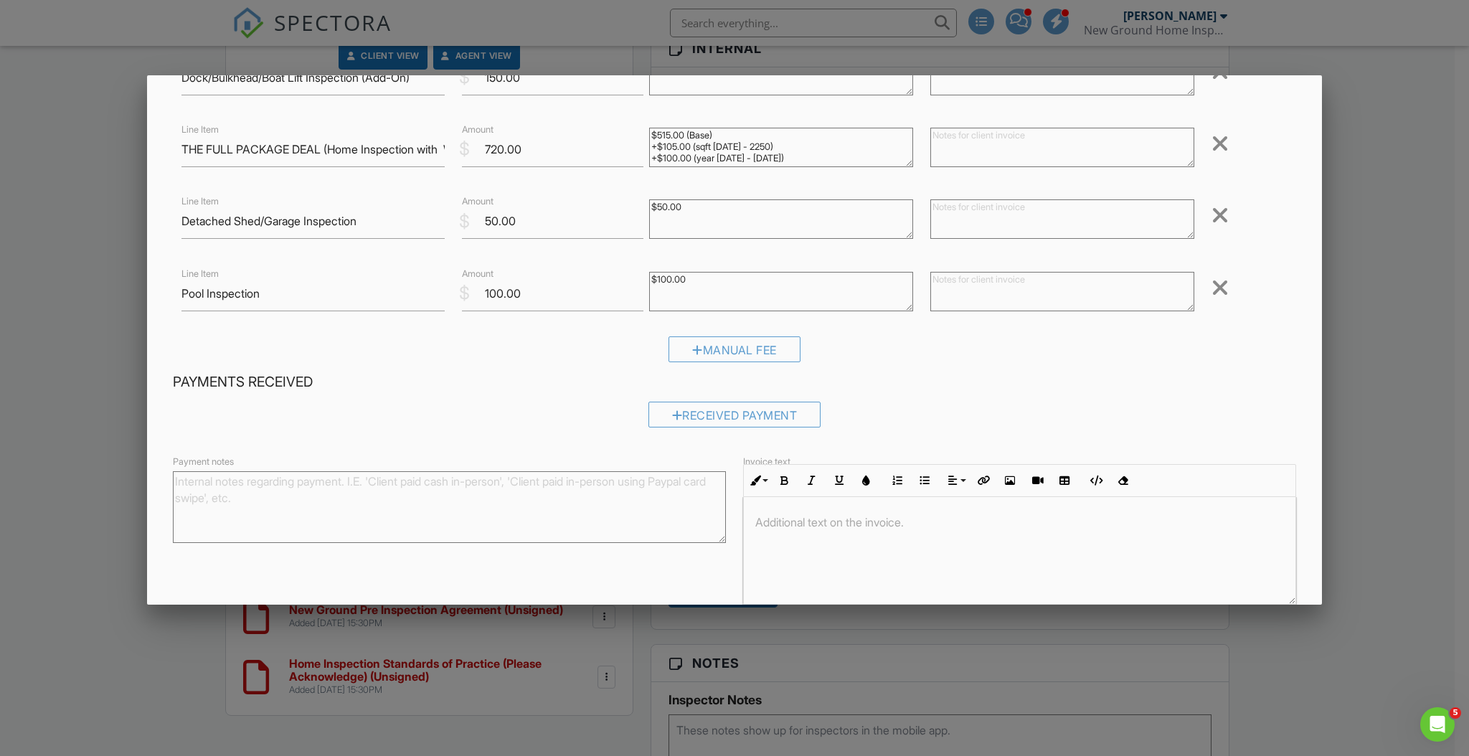
scroll to position [130, 0]
click at [775, 408] on div "Received Payment" at bounding box center [734, 413] width 173 height 26
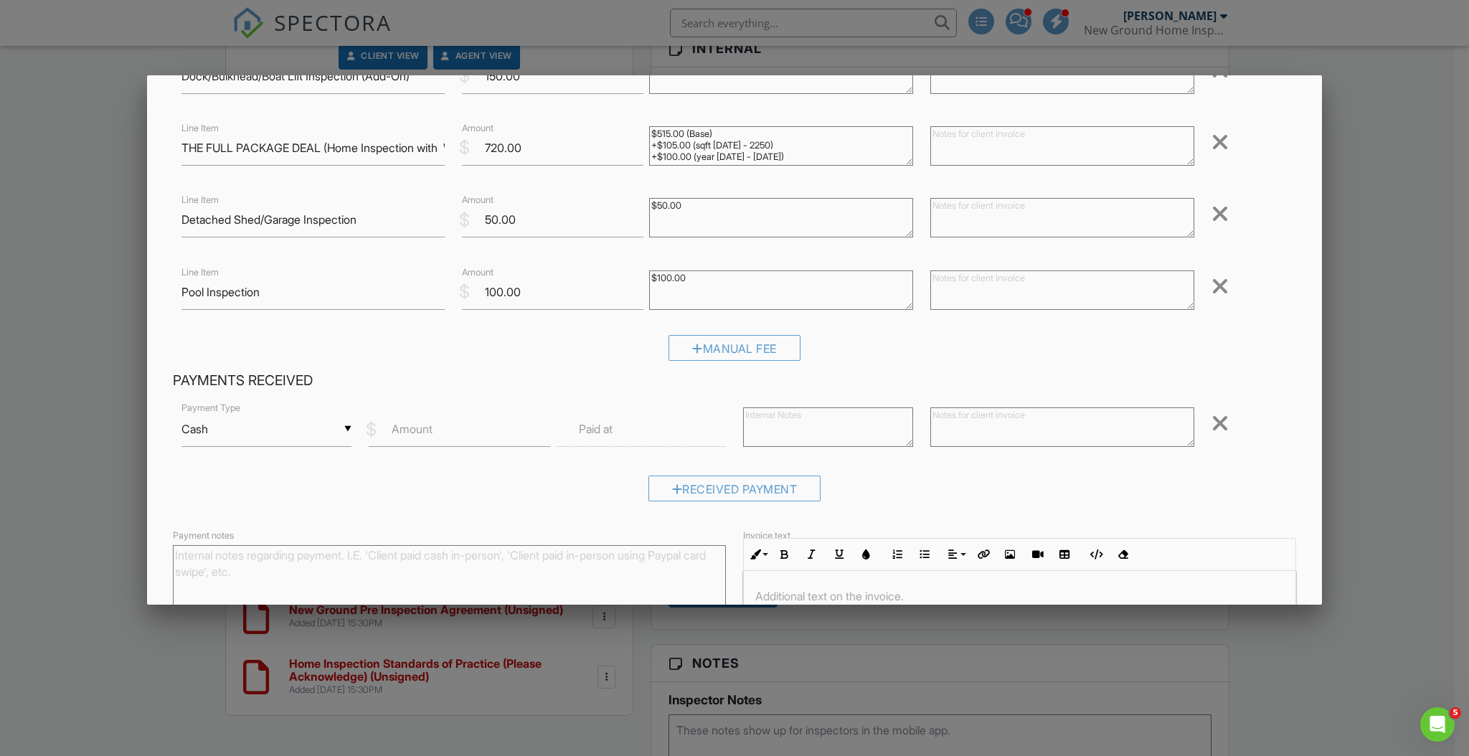
click at [274, 433] on div "▼ Cash Cash Check On-Site Card Other Cash Check On-Site Card Other" at bounding box center [266, 429] width 170 height 35
click at [262, 489] on span "Check" at bounding box center [265, 500] width 145 height 36
type input "Check"
click at [432, 441] on input "Amount" at bounding box center [459, 429] width 181 height 35
type input "1020.00"
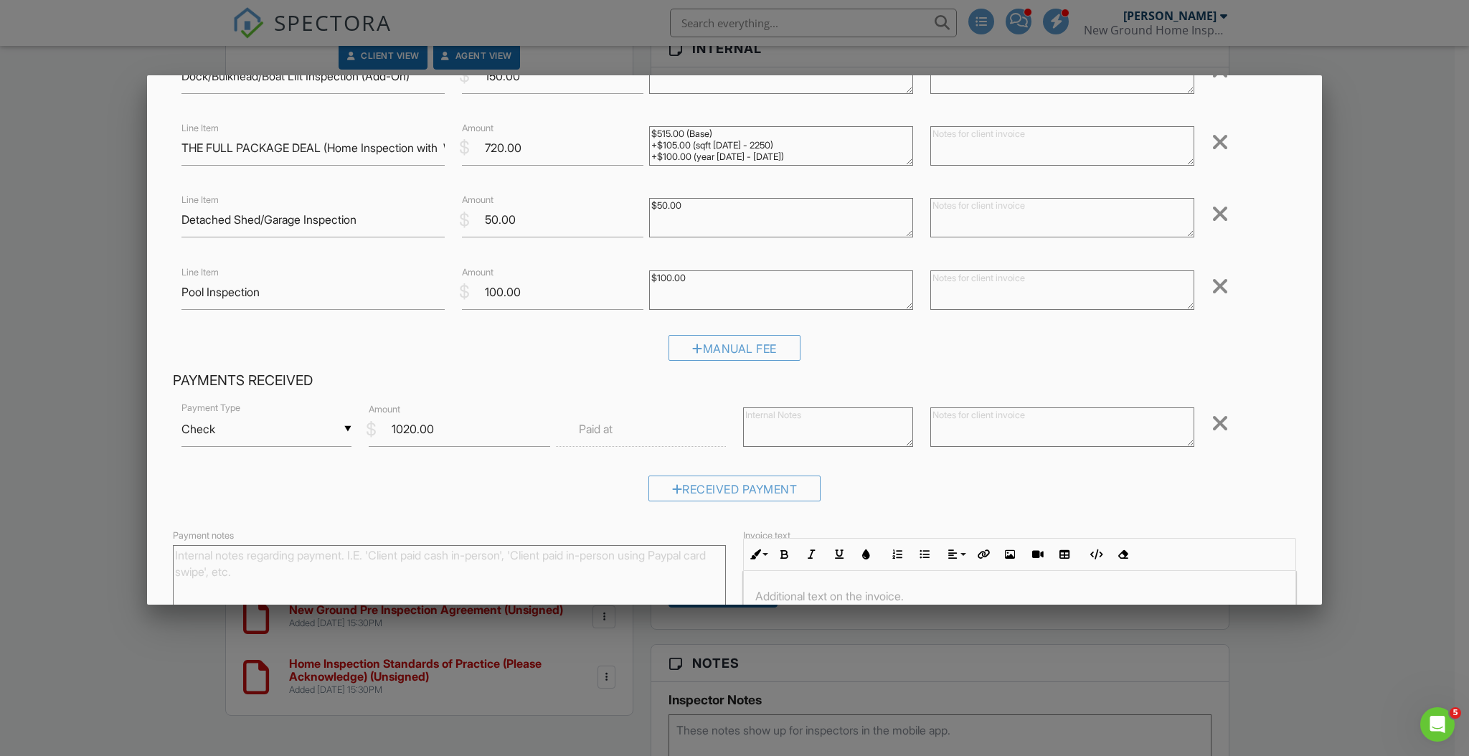
click at [586, 422] on label "Paid at" at bounding box center [596, 429] width 34 height 16
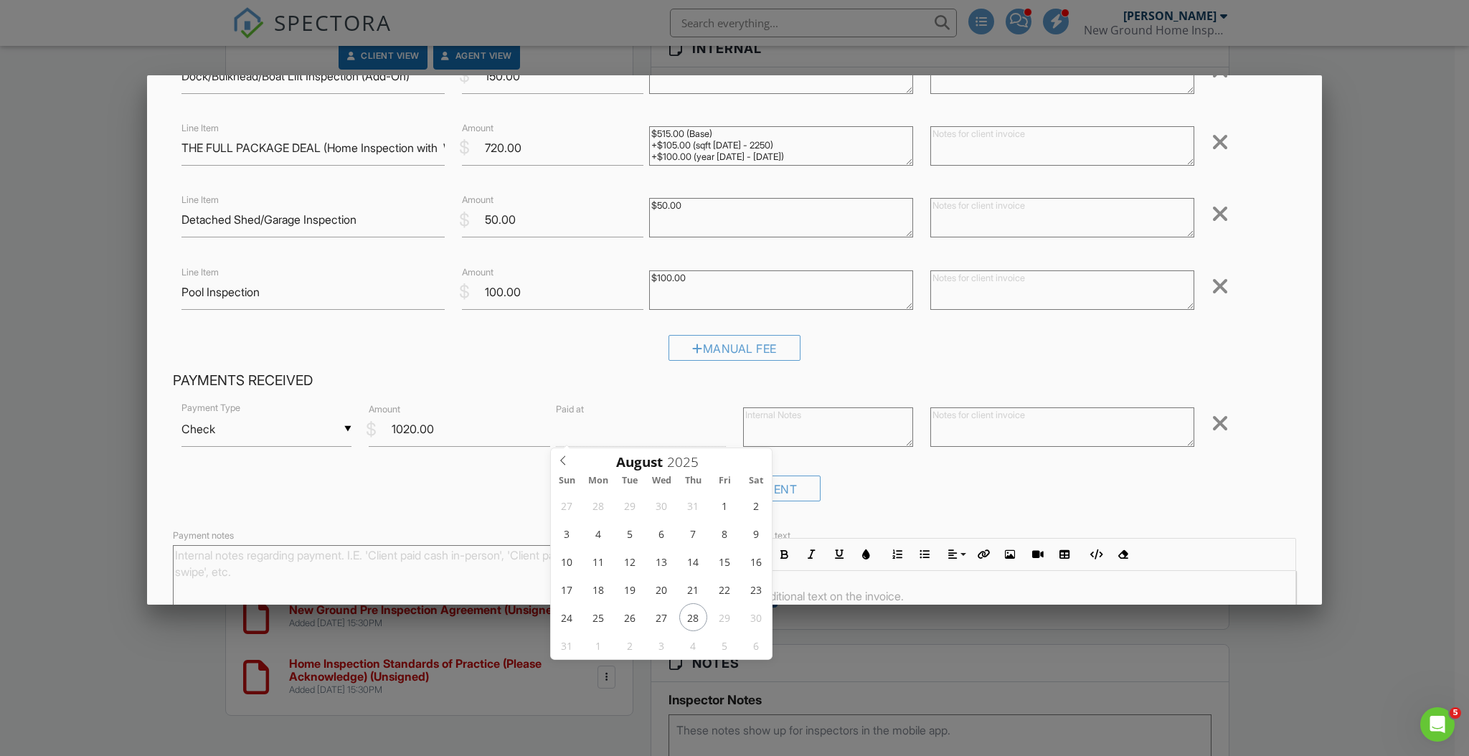
click at [612, 439] on input "text" at bounding box center [641, 429] width 170 height 35
type input "08/28/2025 12:00 PM"
type input "01"
type input "08/28/2025 1:00 PM"
click at [390, 499] on div "Received Payment" at bounding box center [734, 493] width 1123 height 37
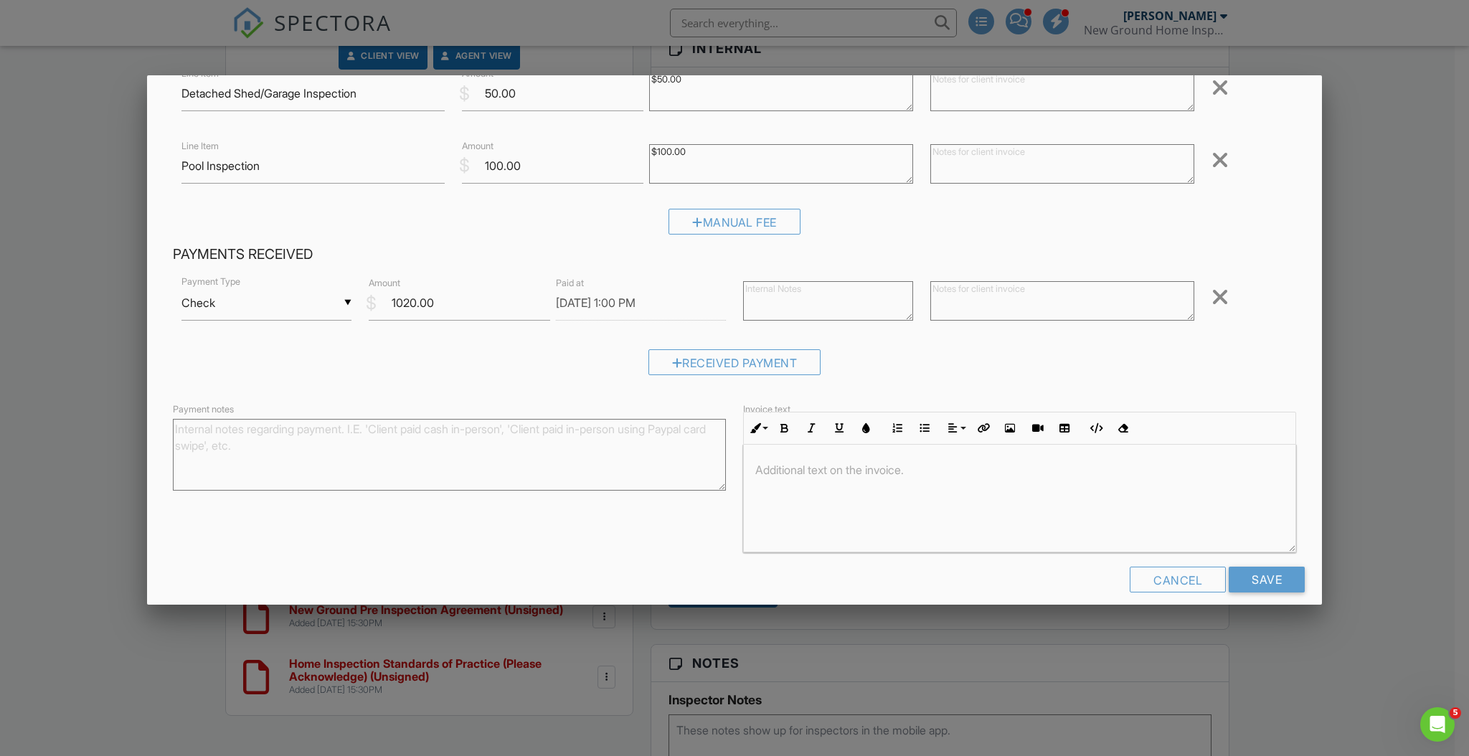
scroll to position [270, 0]
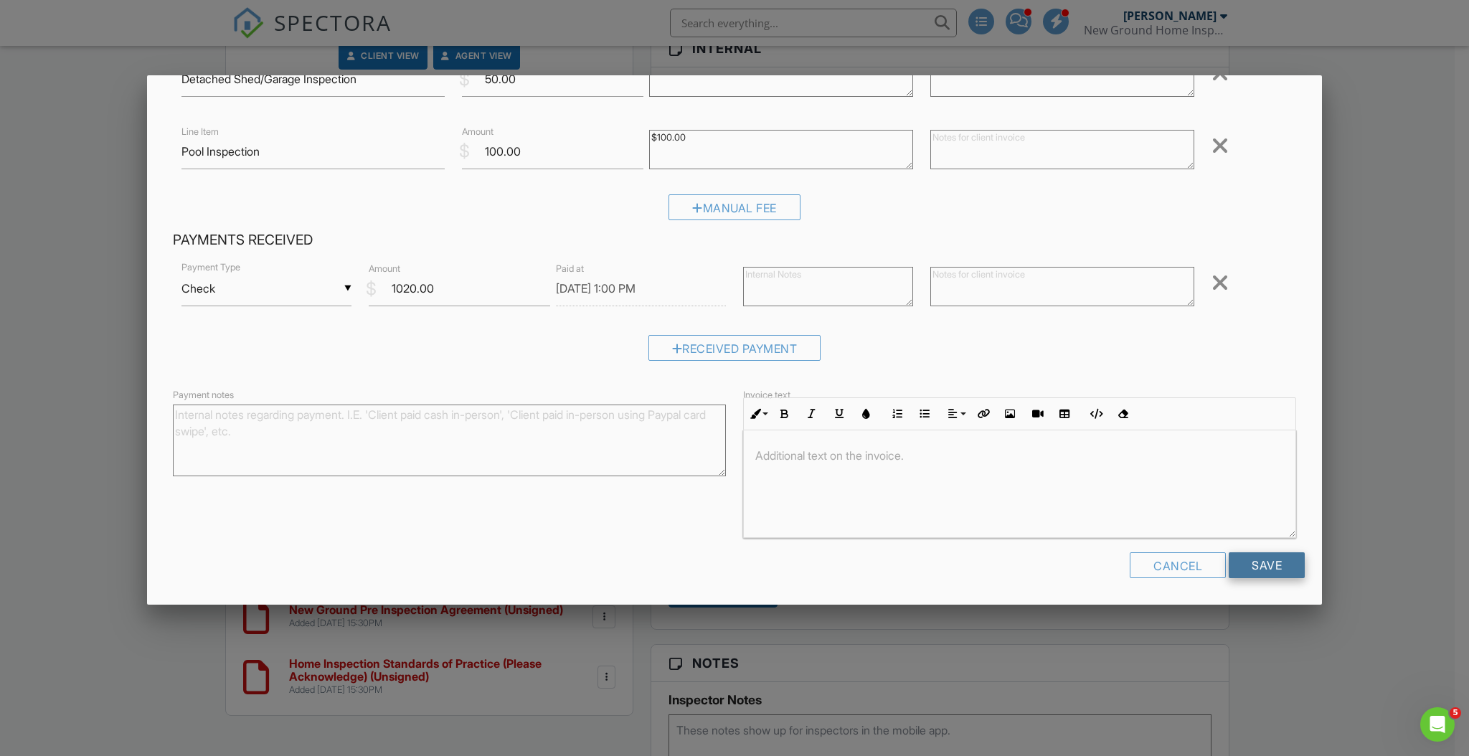
click at [1243, 559] on input "Save" at bounding box center [1267, 565] width 76 height 26
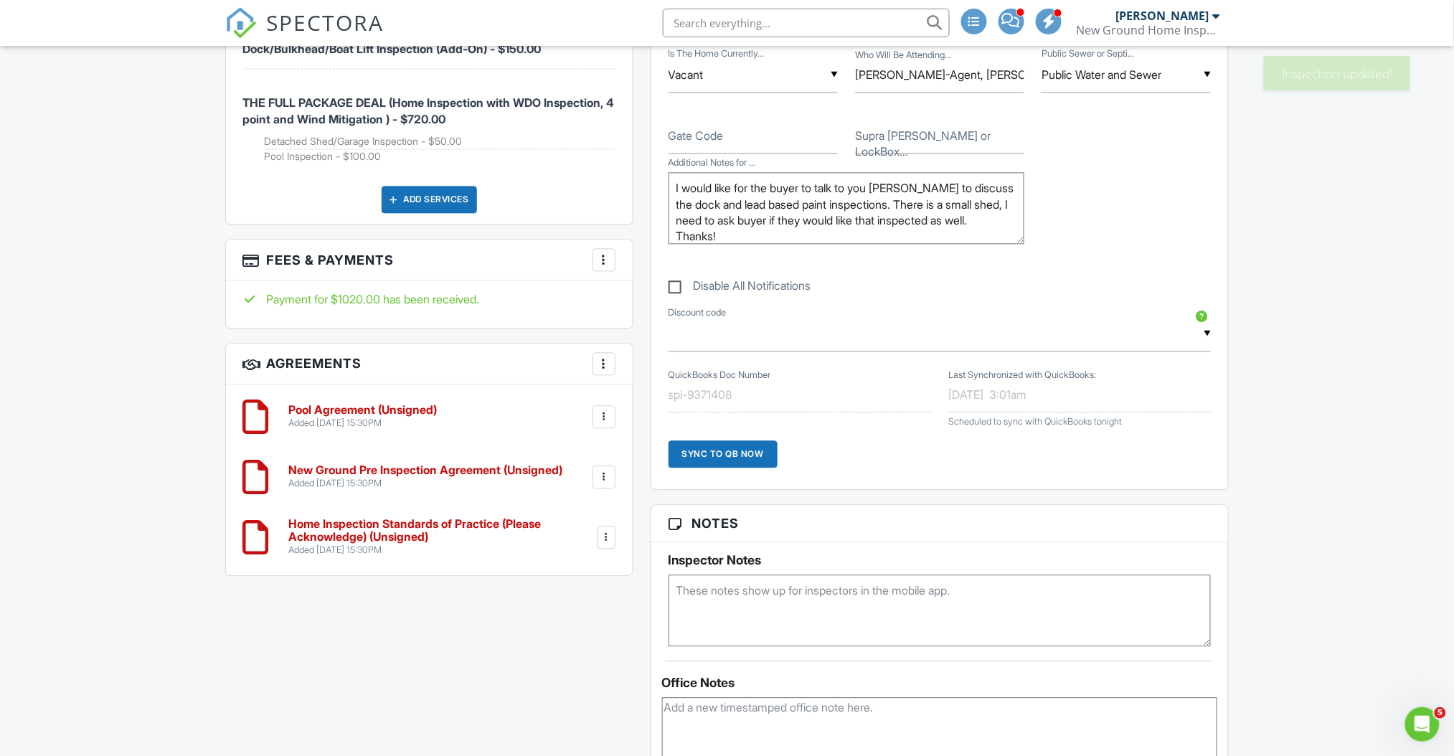
scroll to position [995, 0]
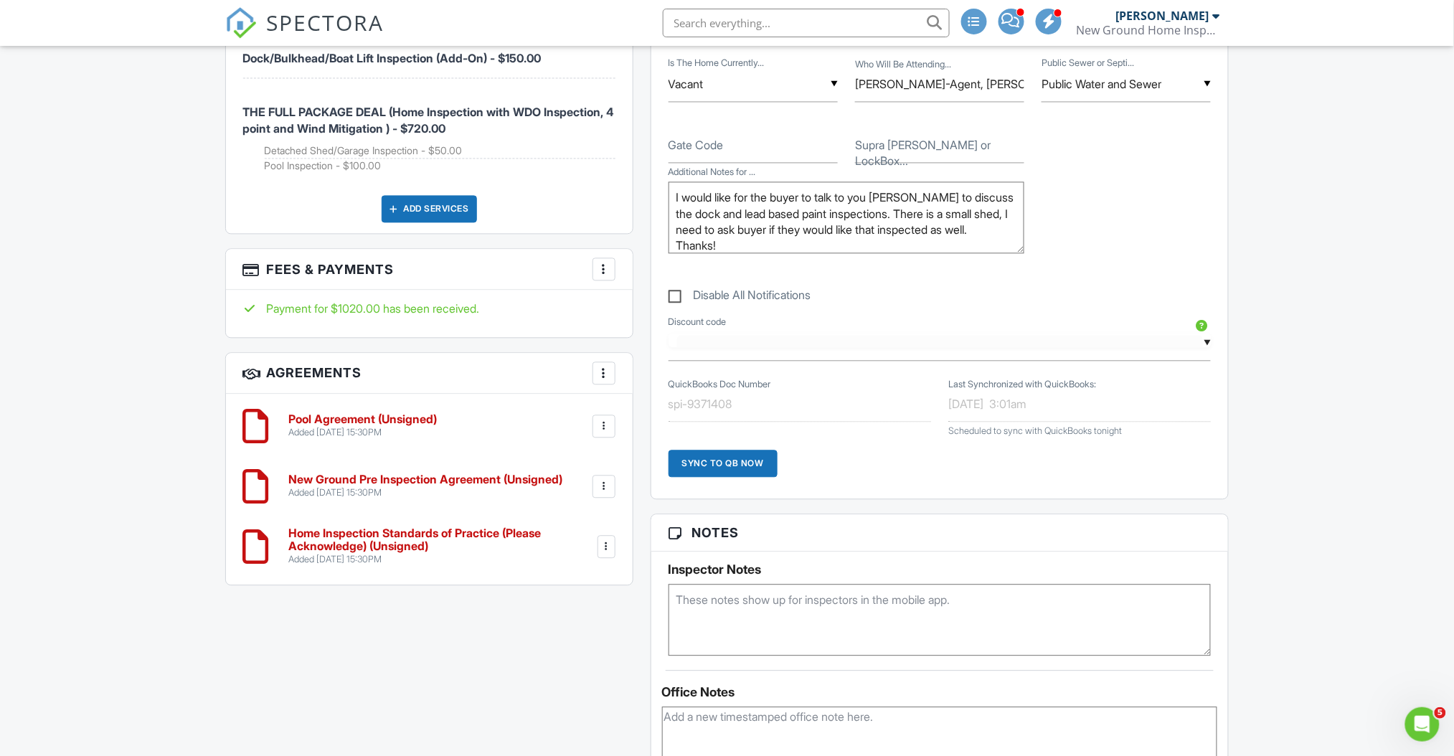
click at [1206, 343] on input "text" at bounding box center [939, 343] width 543 height 35
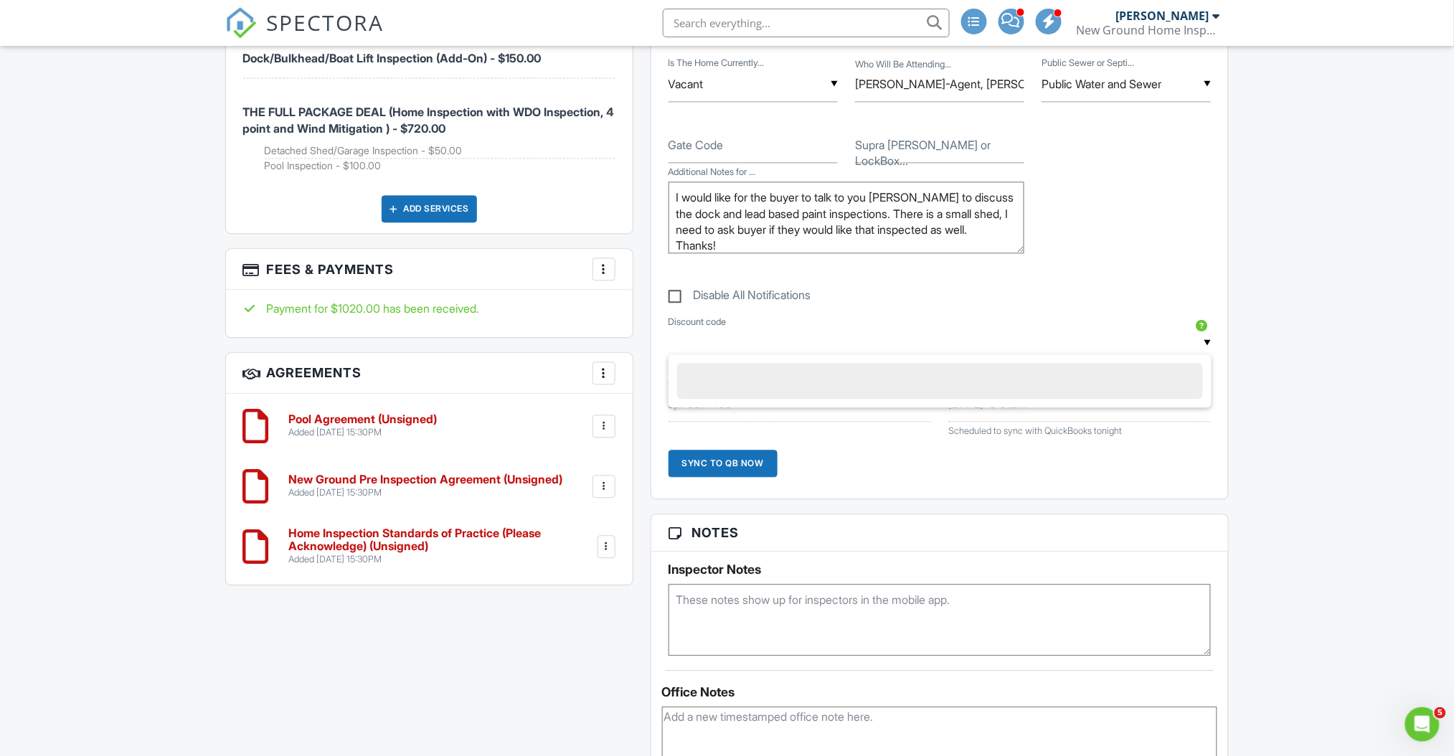
click at [1206, 343] on input "text" at bounding box center [939, 343] width 543 height 35
click at [1201, 326] on div at bounding box center [1201, 325] width 14 height 14
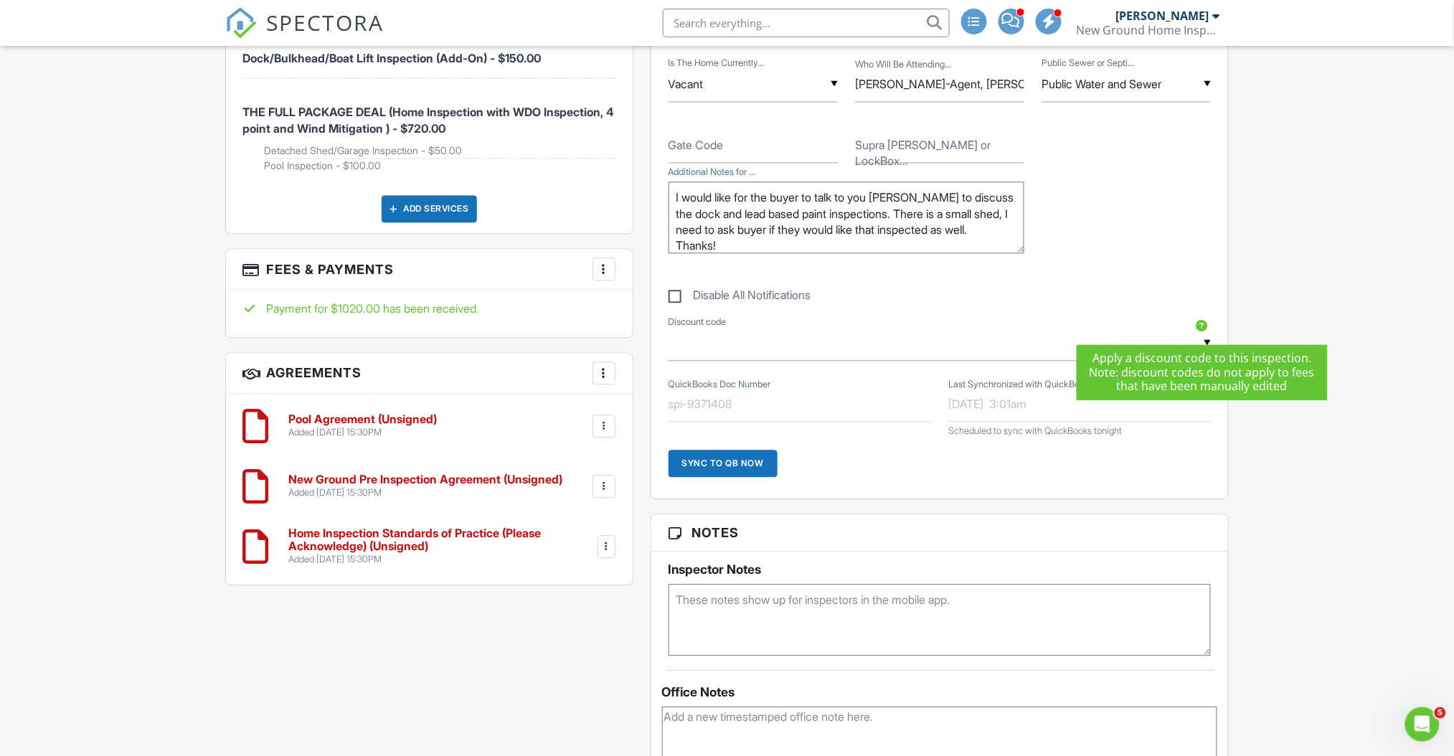
click at [1201, 326] on div at bounding box center [1201, 325] width 14 height 14
click at [1320, 288] on div "New Inspection Dashboard Calendar Unconfirmed Payments Text Queue Automations S…" at bounding box center [727, 470] width 1454 height 2840
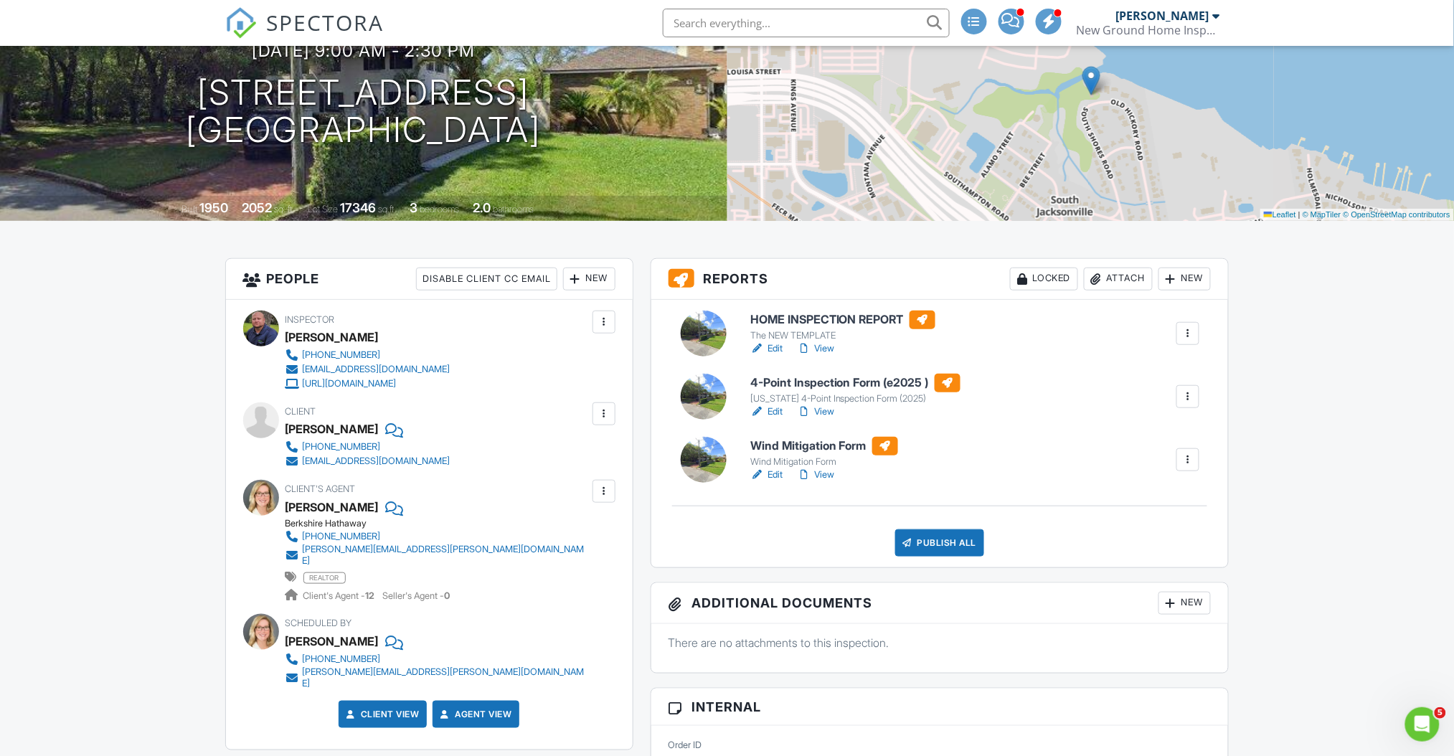
scroll to position [0, 0]
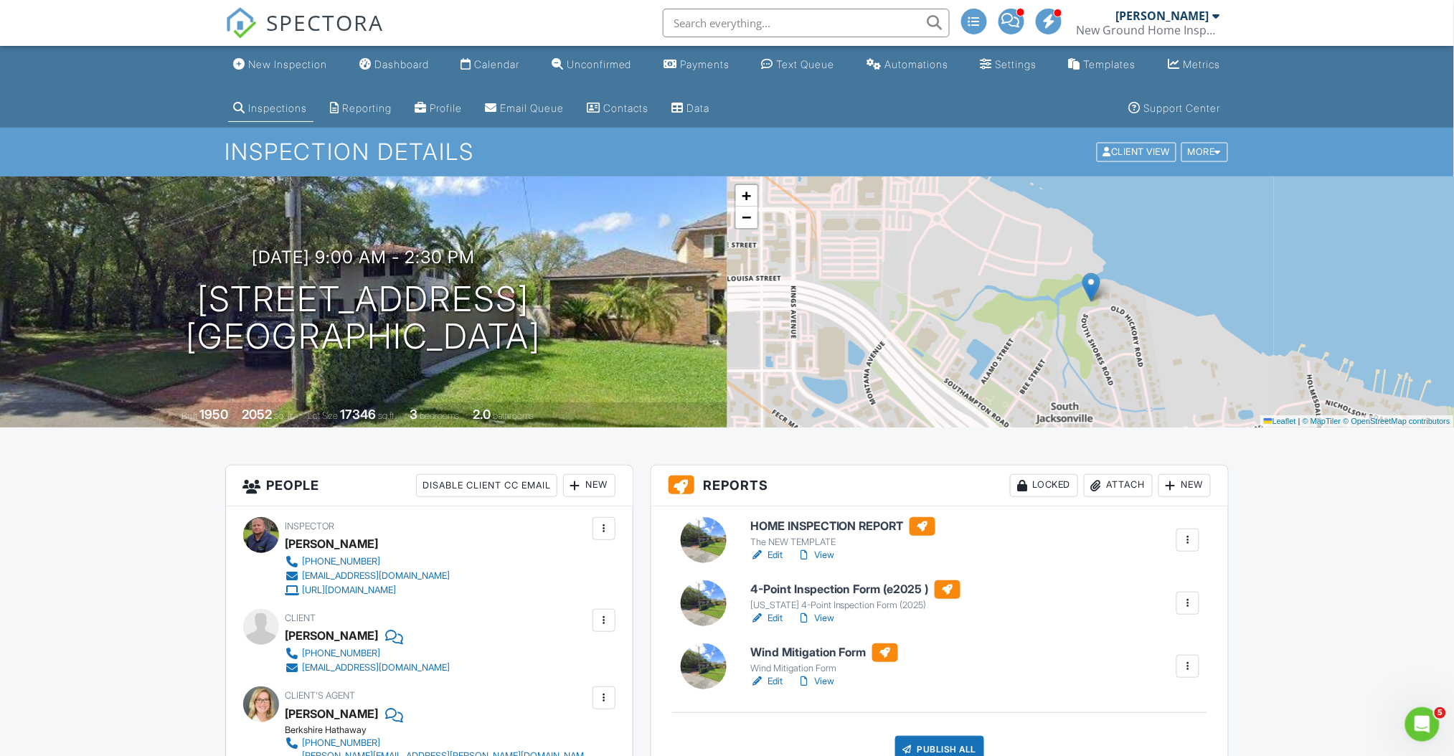
click at [321, 21] on span "SPECTORA" at bounding box center [326, 22] width 118 height 30
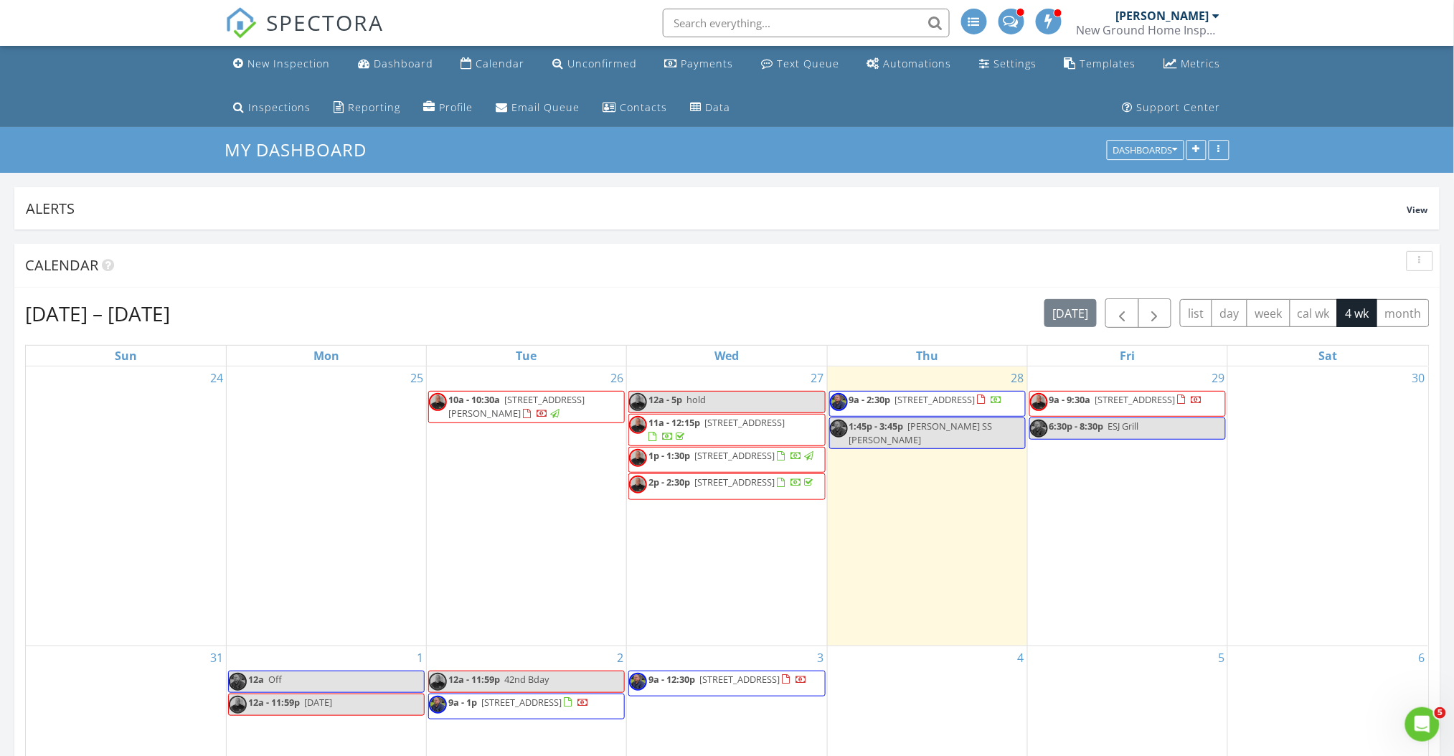
scroll to position [4, 0]
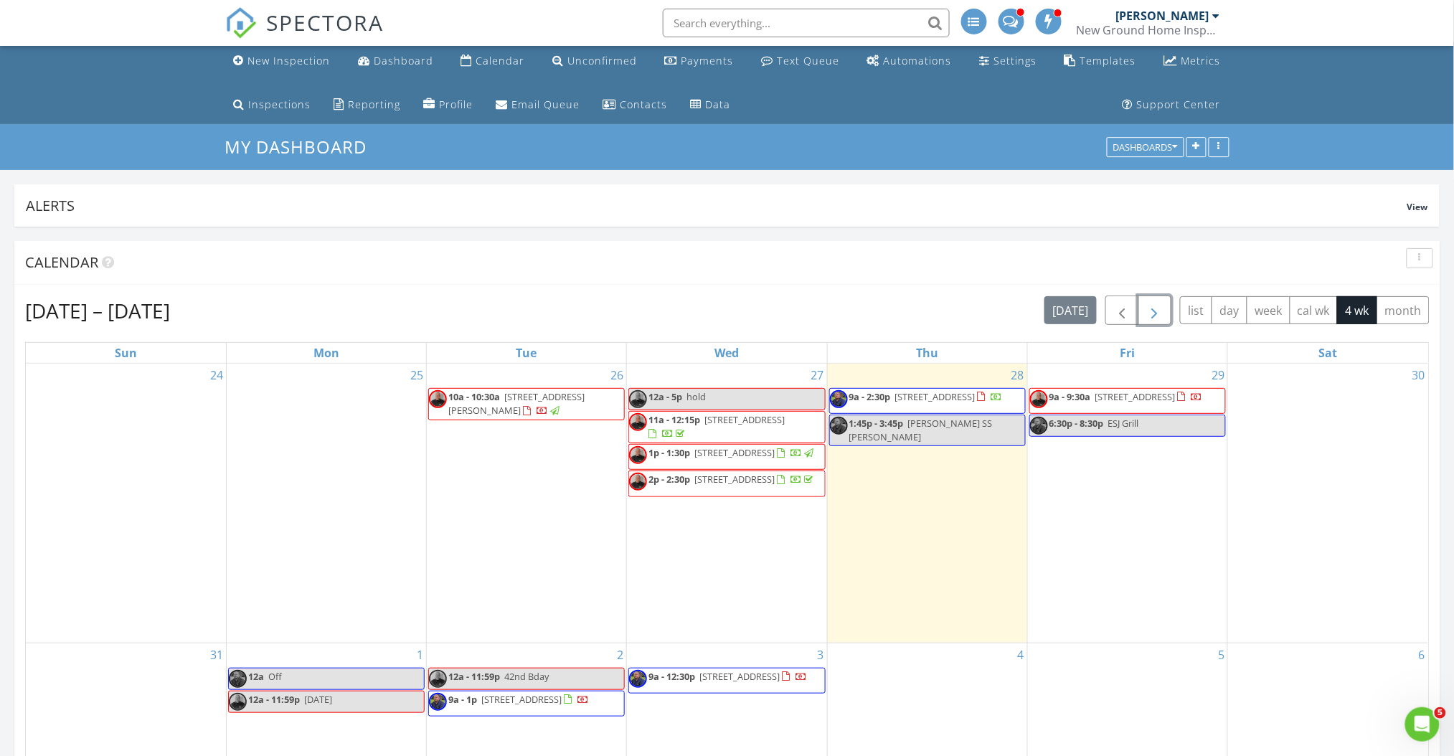
click at [1150, 314] on span "button" at bounding box center [1154, 310] width 17 height 17
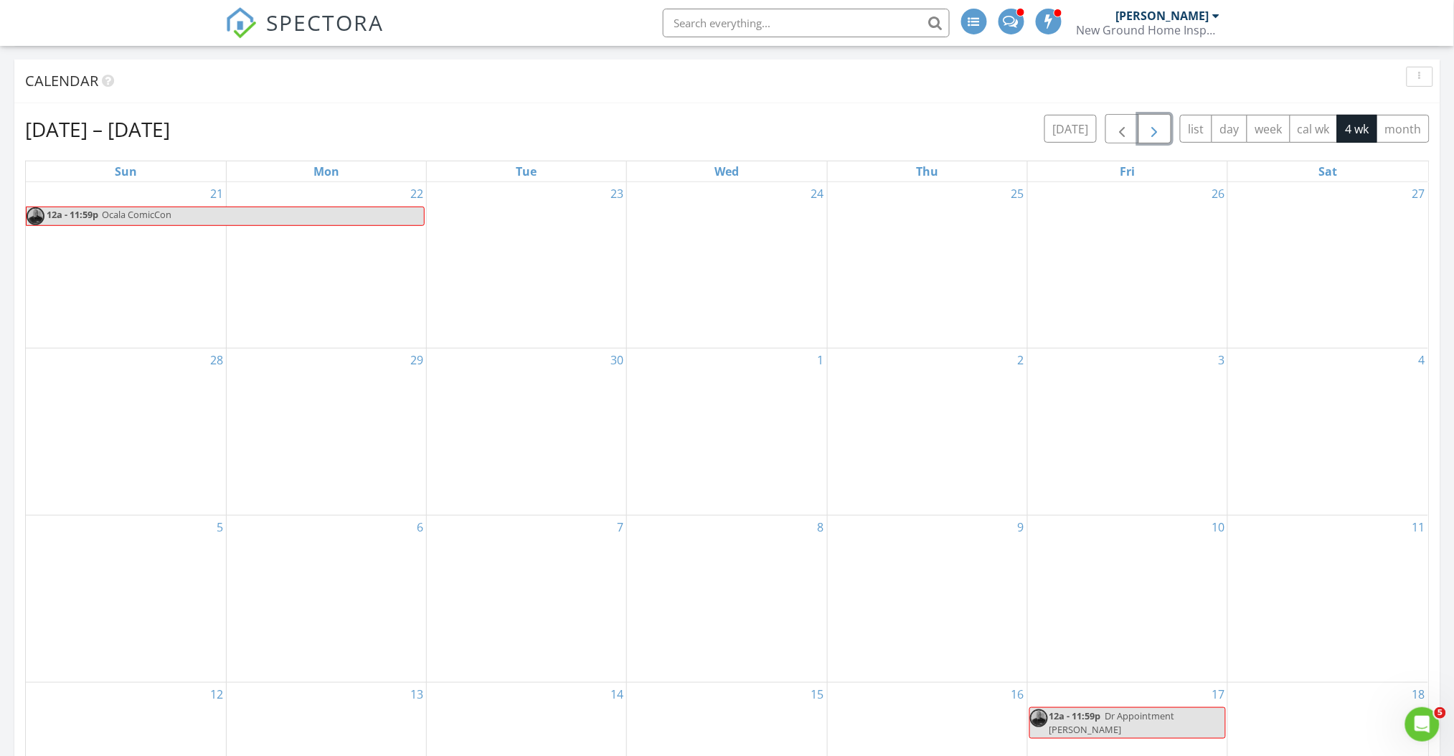
scroll to position [169, 0]
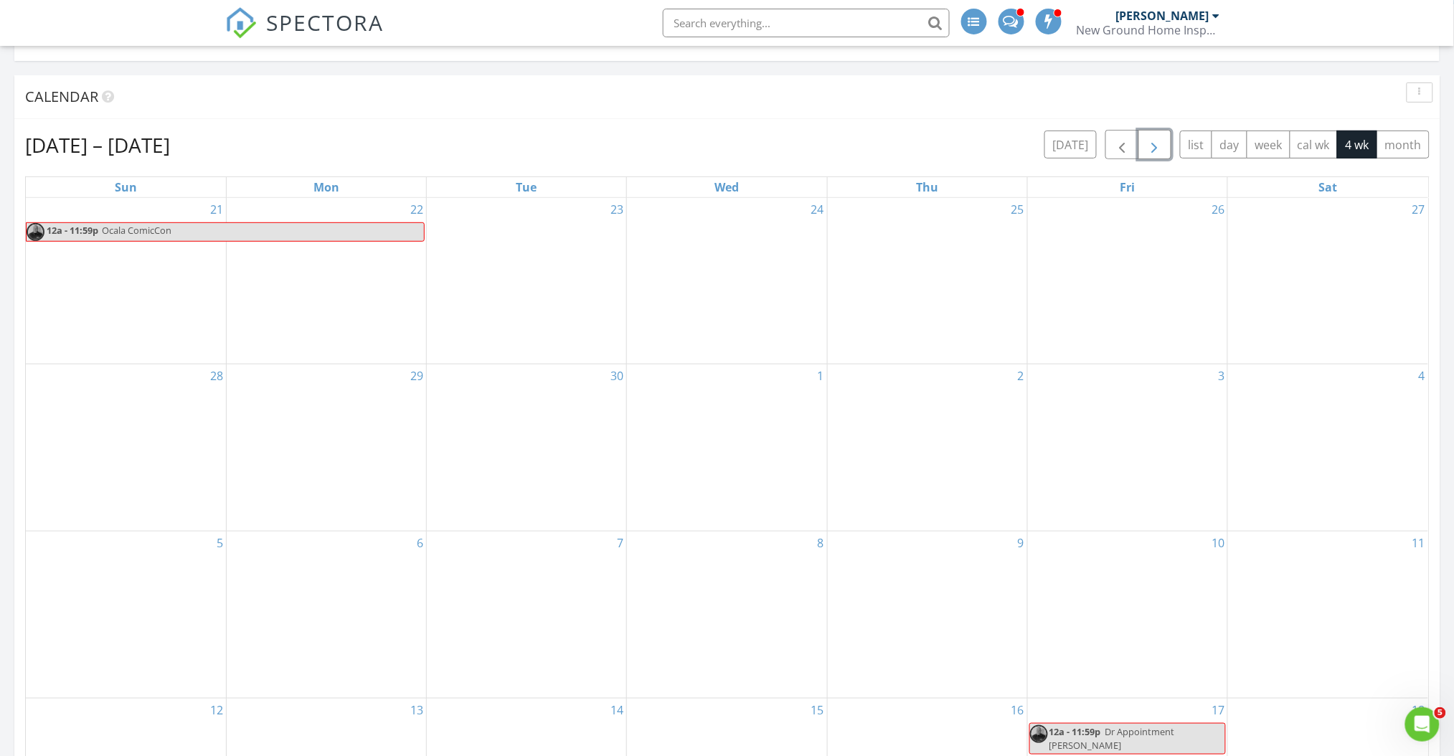
click at [524, 460] on div "30" at bounding box center [526, 447] width 199 height 166
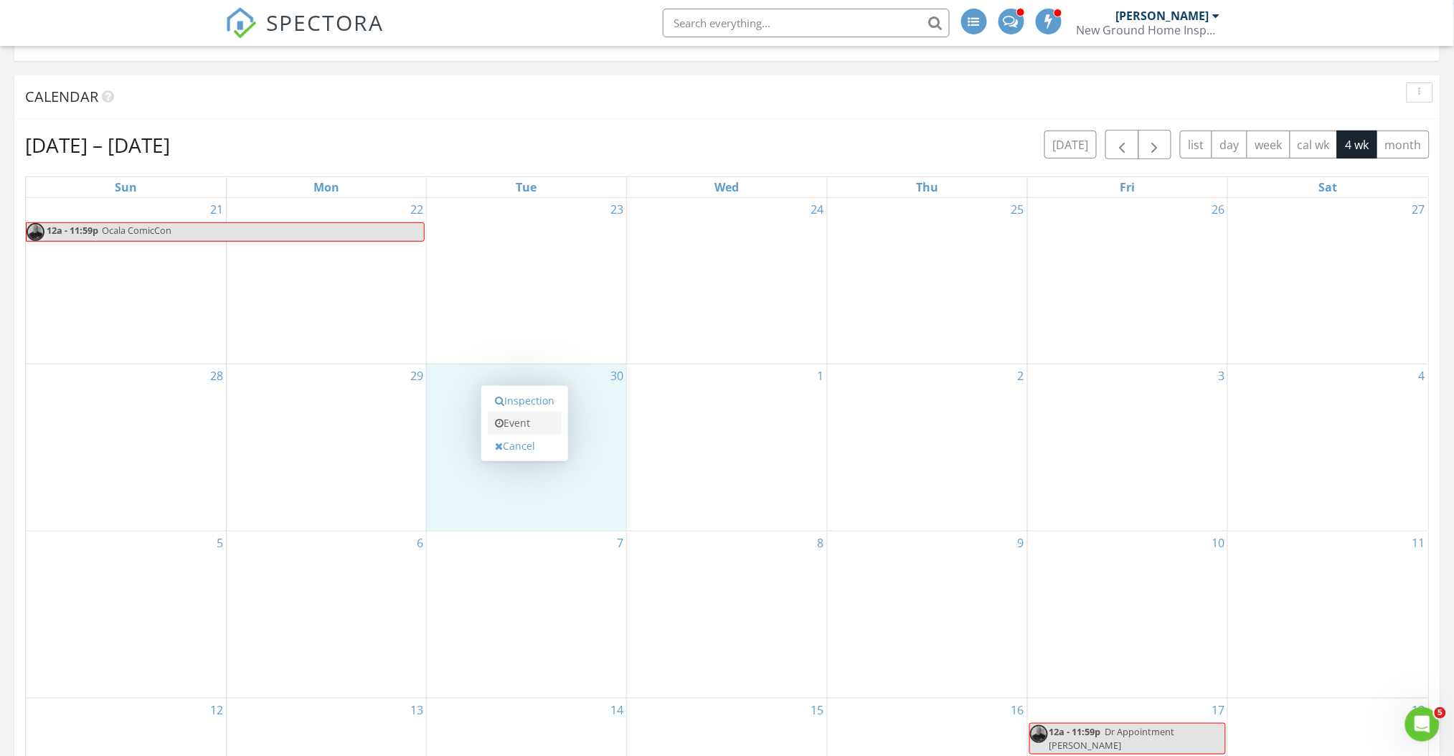
click at [519, 425] on link "Event" at bounding box center [525, 423] width 74 height 23
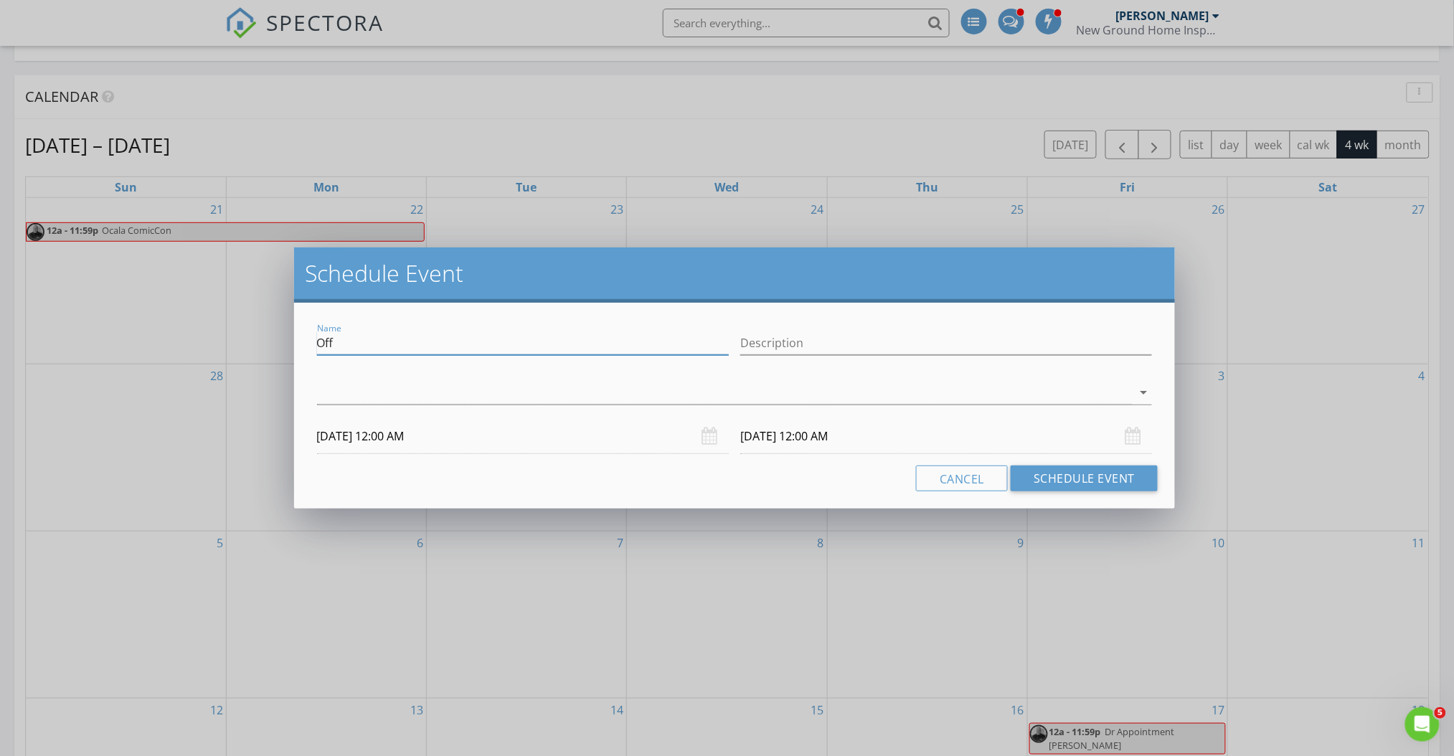
drag, startPoint x: 396, startPoint y: 344, endPoint x: 191, endPoint y: 359, distance: 205.7
click at [191, 359] on div "Schedule Event Name Off Description arrow_drop_down [DATE] 12:00 AM [DATE] 12:0…" at bounding box center [727, 378] width 1454 height 756
type input "DOCTOR"
click at [465, 397] on div at bounding box center [724, 393] width 815 height 24
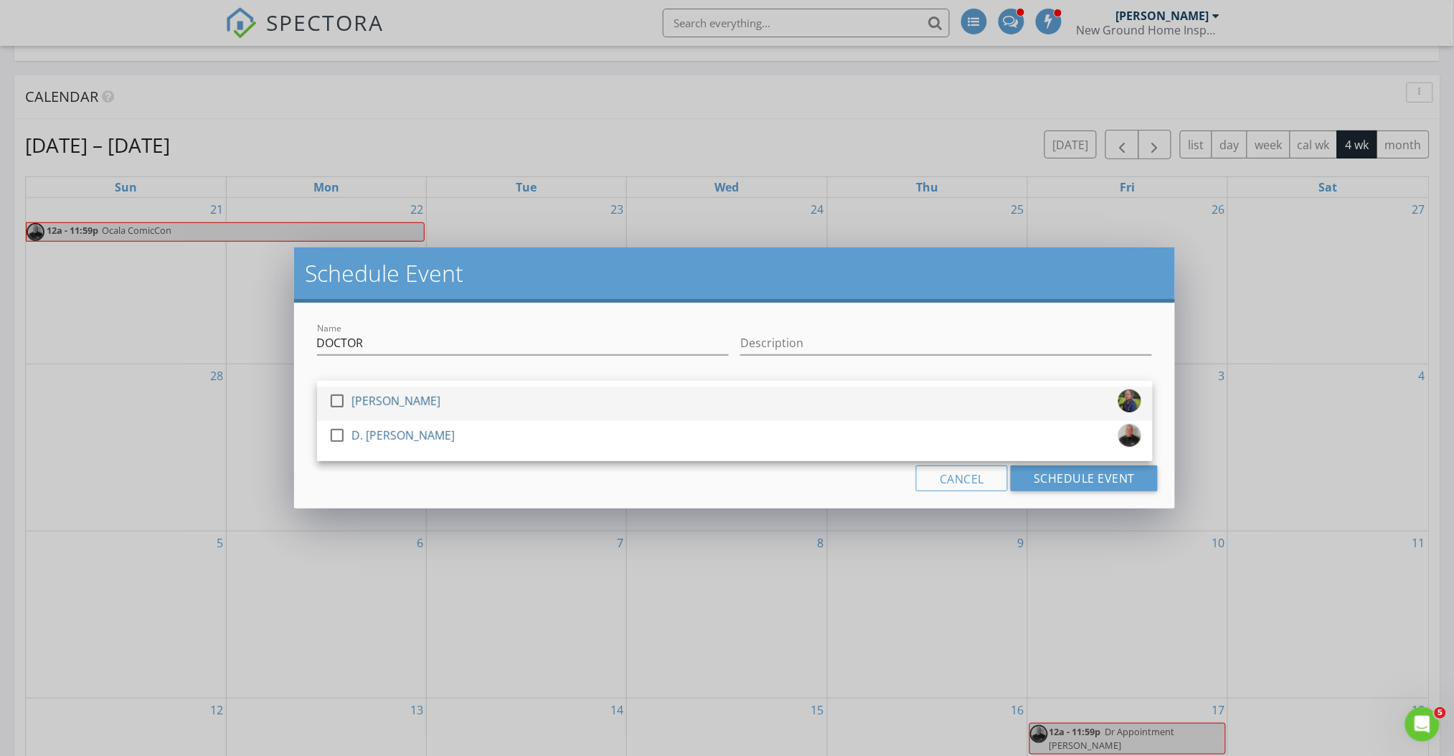
click at [463, 405] on div "check_box_outline_blank Chris Haga" at bounding box center [734, 403] width 813 height 29
click at [491, 483] on div "Cancel Schedule Event" at bounding box center [734, 478] width 847 height 26
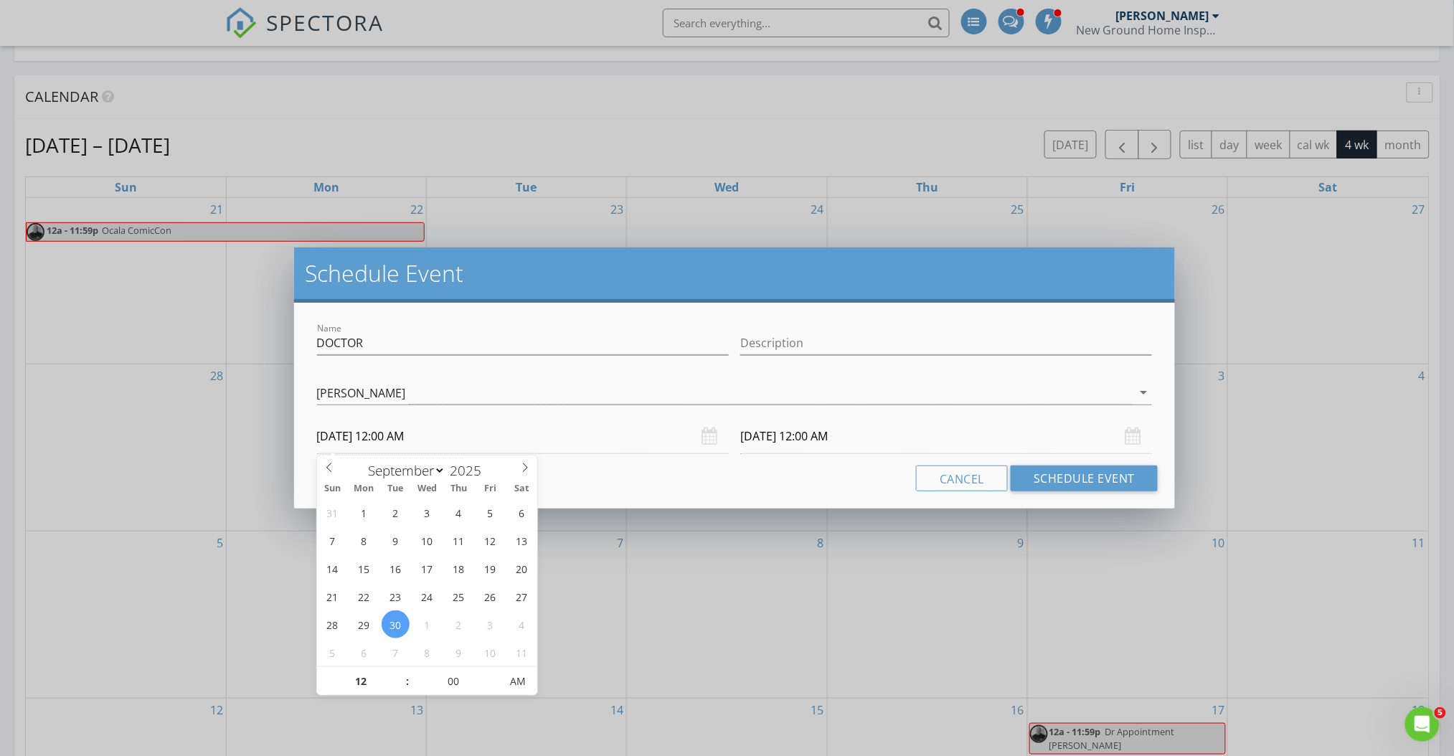
click at [483, 442] on input "09/30/2025 12:00 AM" at bounding box center [523, 436] width 412 height 35
click at [366, 674] on input "12" at bounding box center [361, 682] width 88 height 29
type input "03"
type input "09/30/2025 3:00 AM"
click at [453, 686] on input "00" at bounding box center [454, 682] width 88 height 29
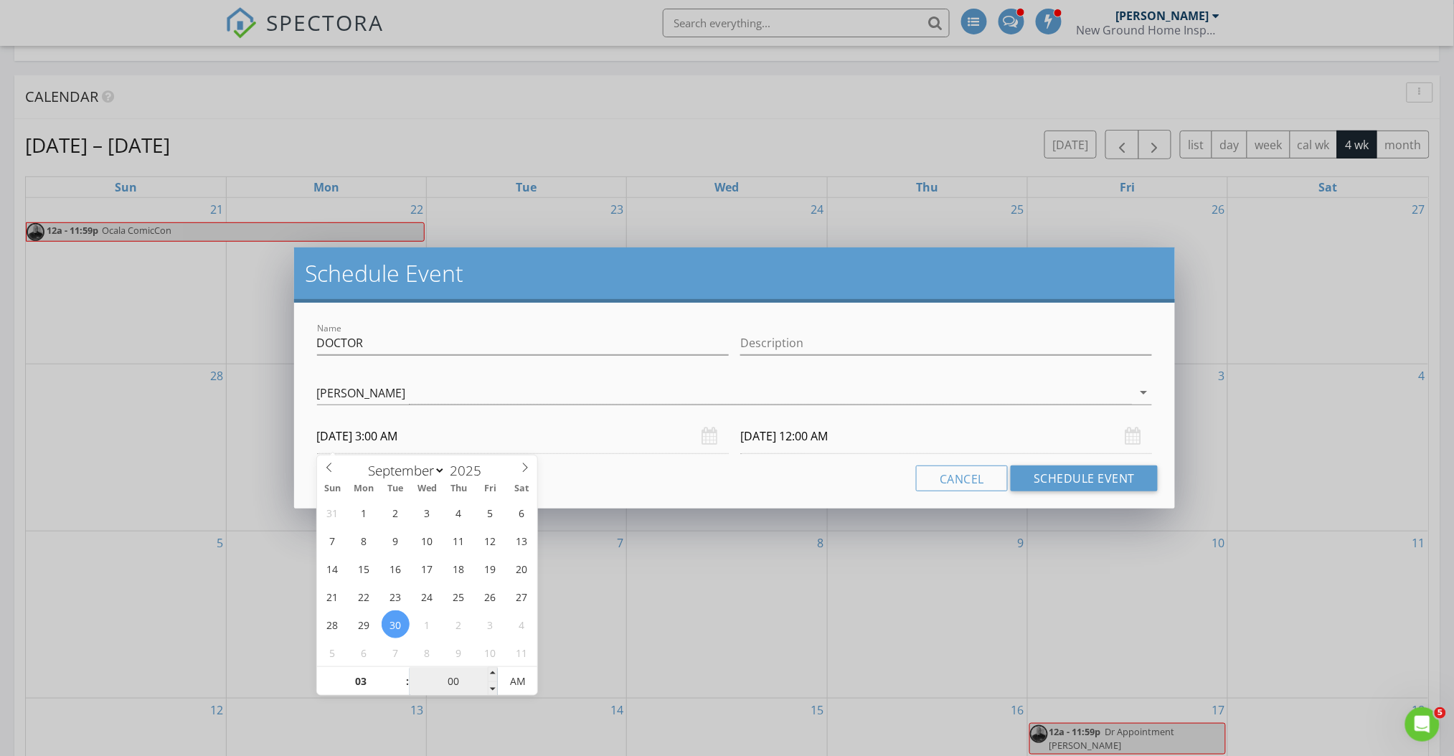
type input "10/01/2025 3:00 AM"
type input "15"
type input "09/30/2025 3:15 PM"
type input "10/01/2025 3:15 PM"
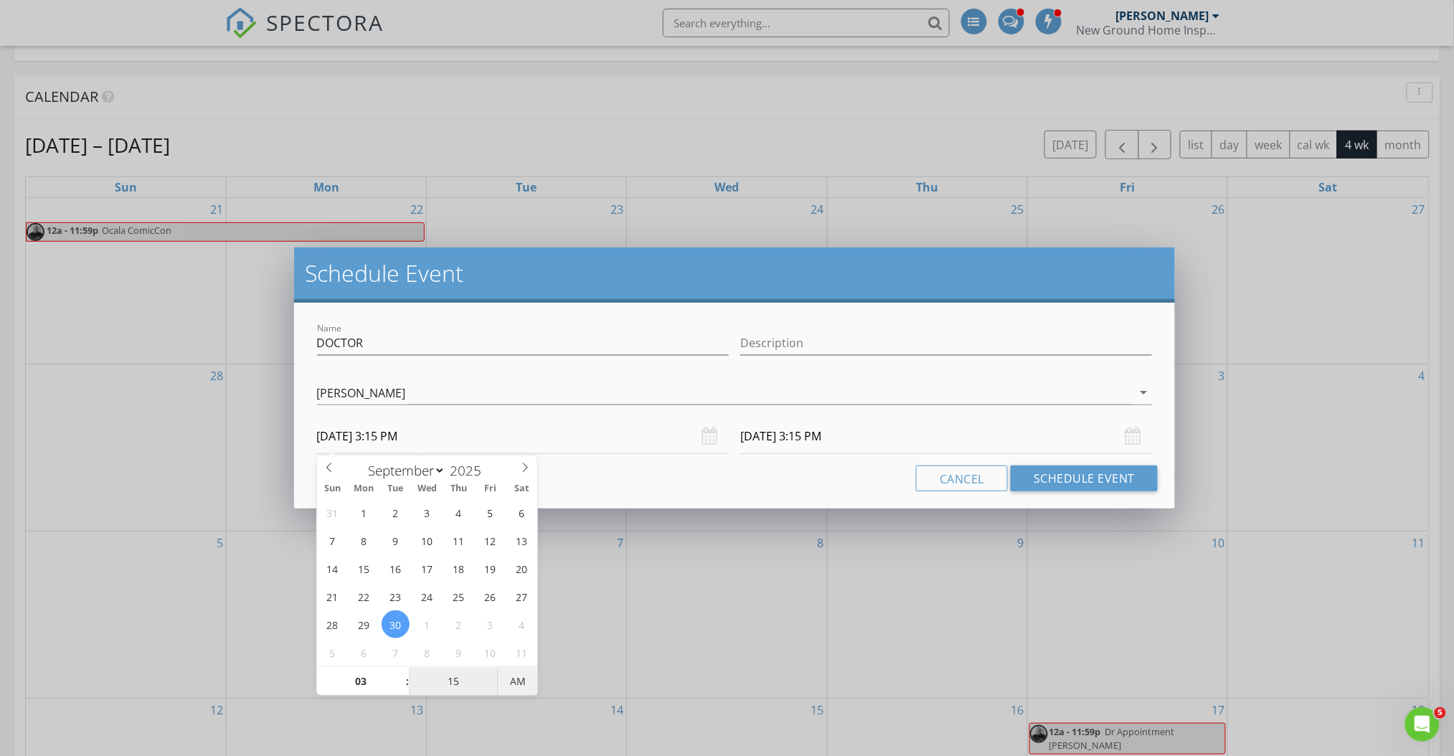
click at [509, 678] on span "AM" at bounding box center [517, 681] width 39 height 29
type input "15"
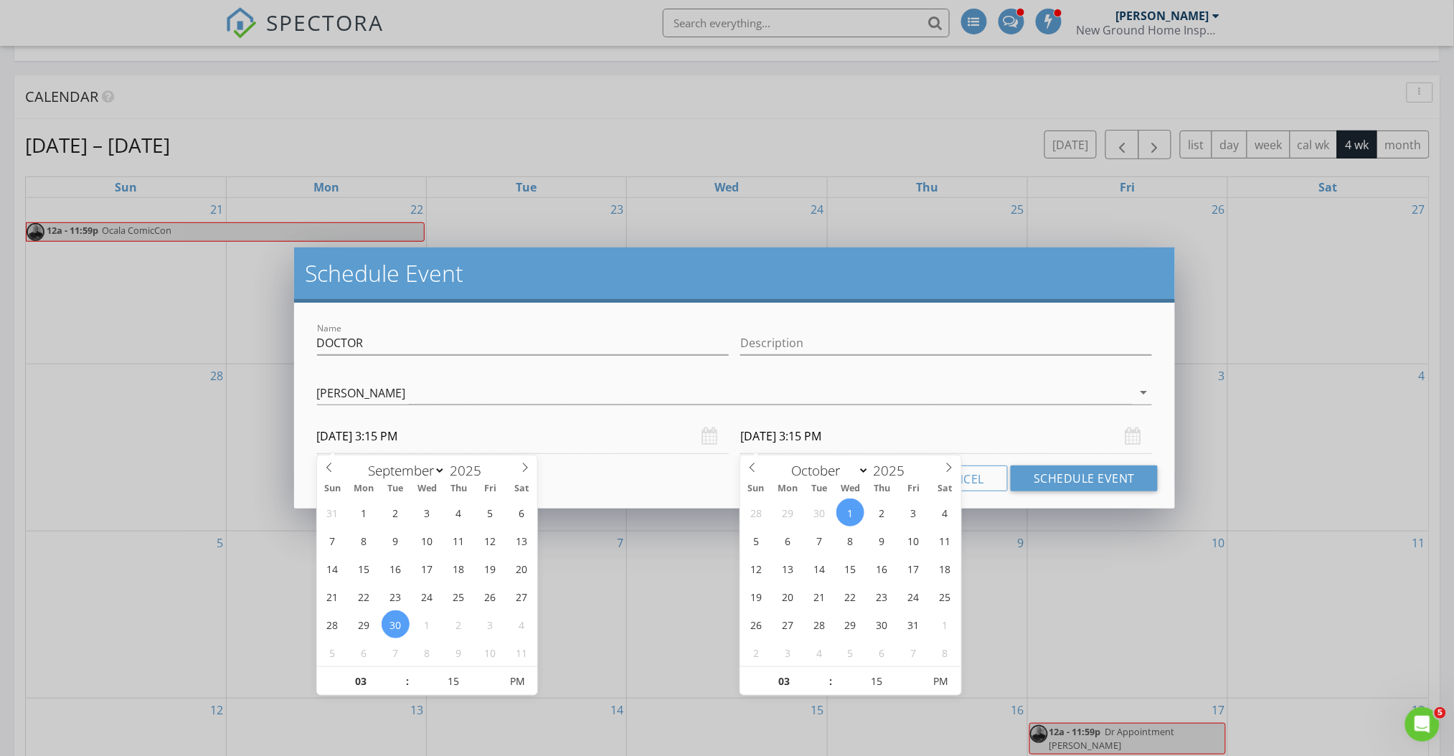
click at [881, 449] on input "10/01/2025 3:15 PM" at bounding box center [946, 436] width 412 height 35
select select "8"
type input "09/30/2025 3:15 PM"
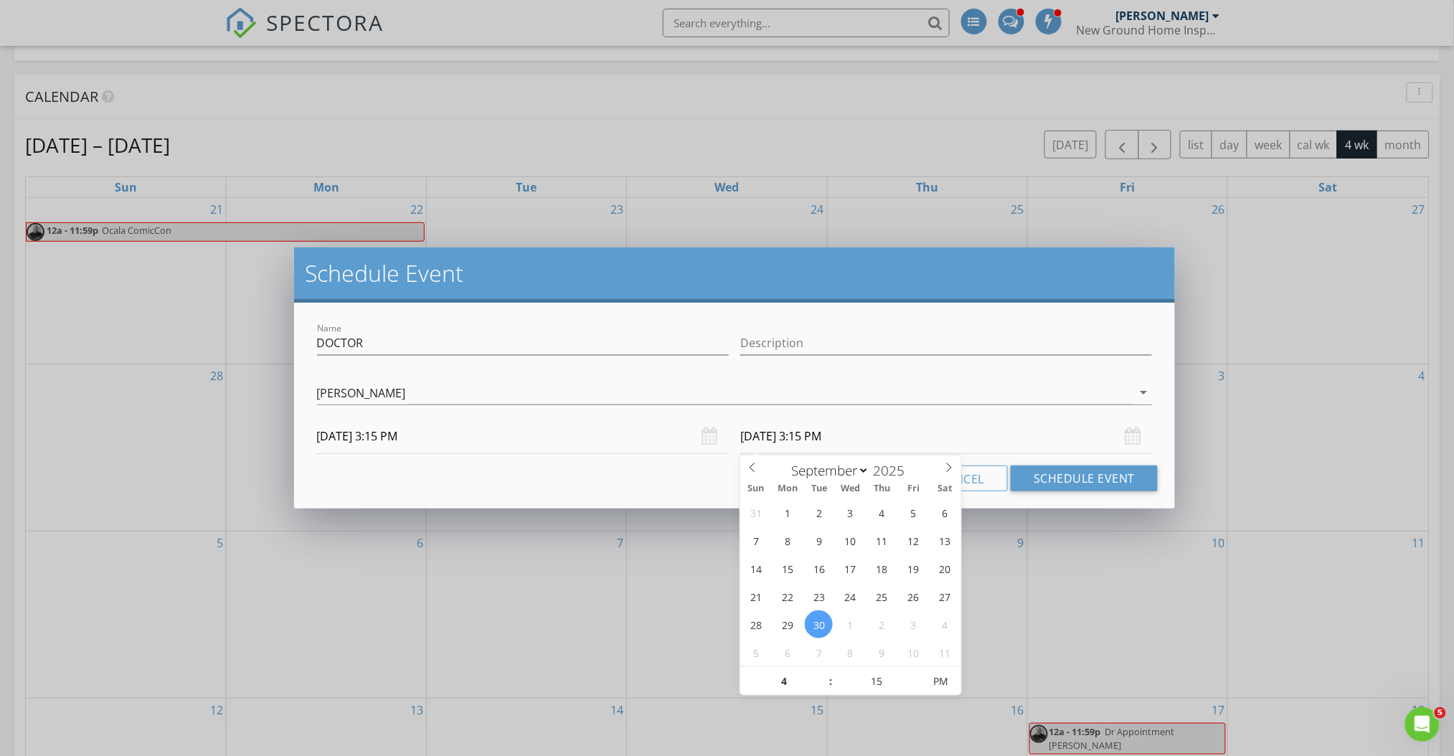
type input "04"
type input "09/30/2025 4:15 PM"
click at [652, 488] on div "Cancel Schedule Event" at bounding box center [734, 478] width 847 height 26
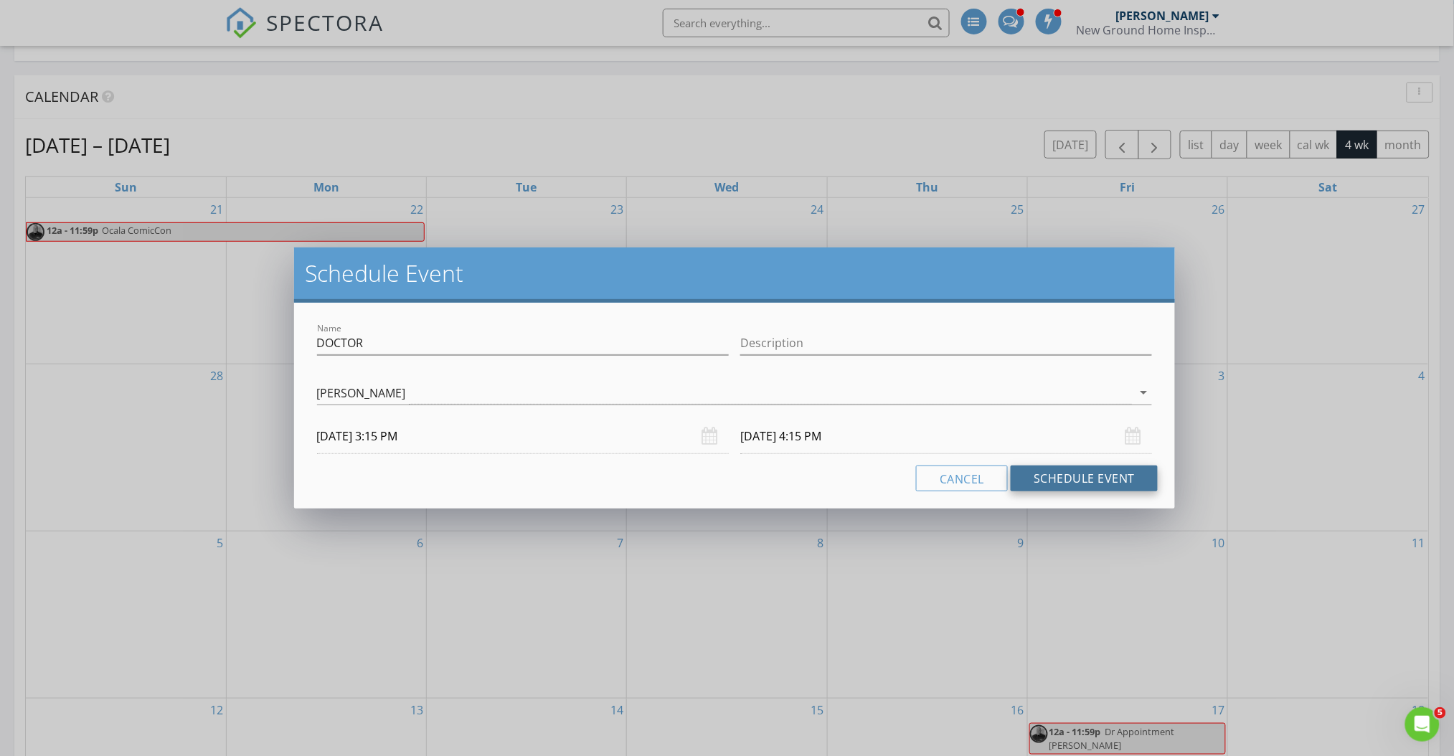
click at [1043, 478] on button "Schedule Event" at bounding box center [1083, 478] width 147 height 26
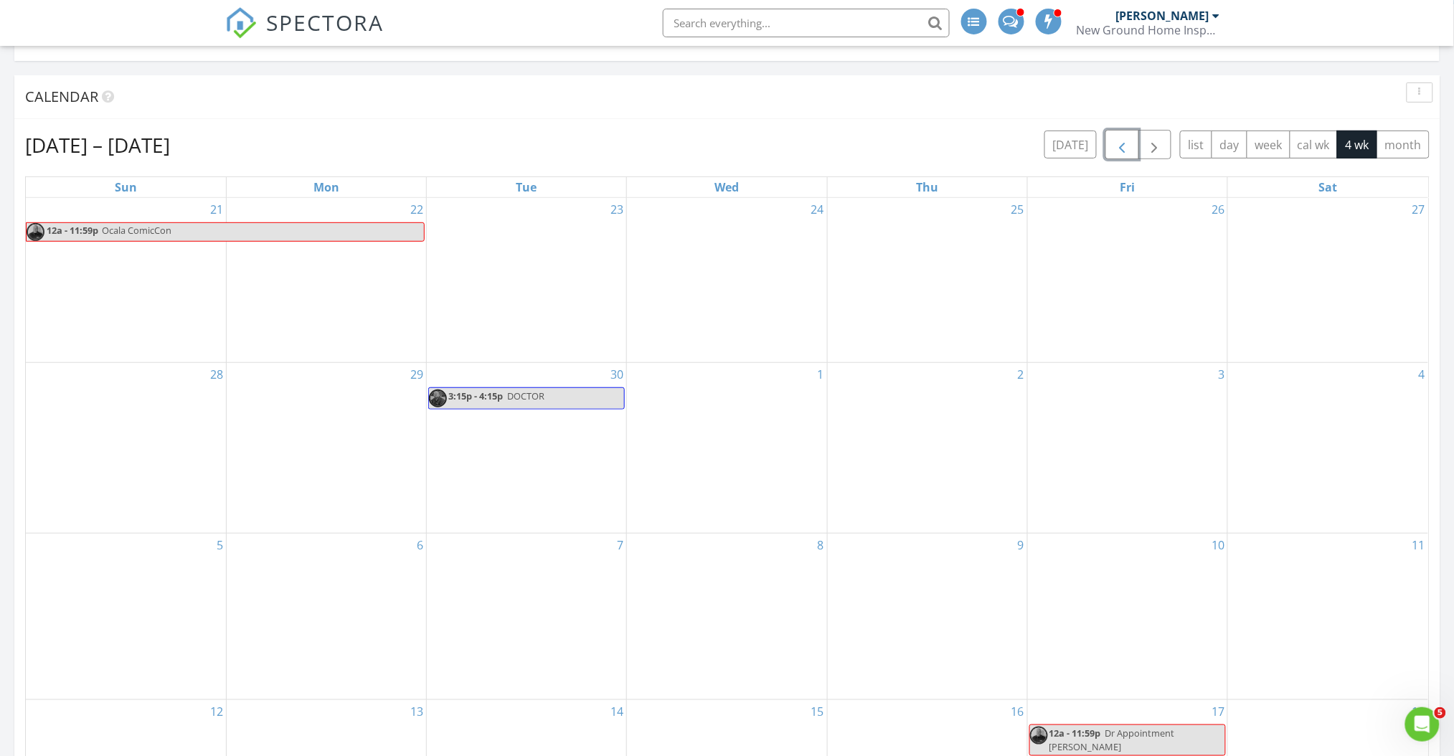
click at [1113, 141] on span "button" at bounding box center [1121, 144] width 17 height 17
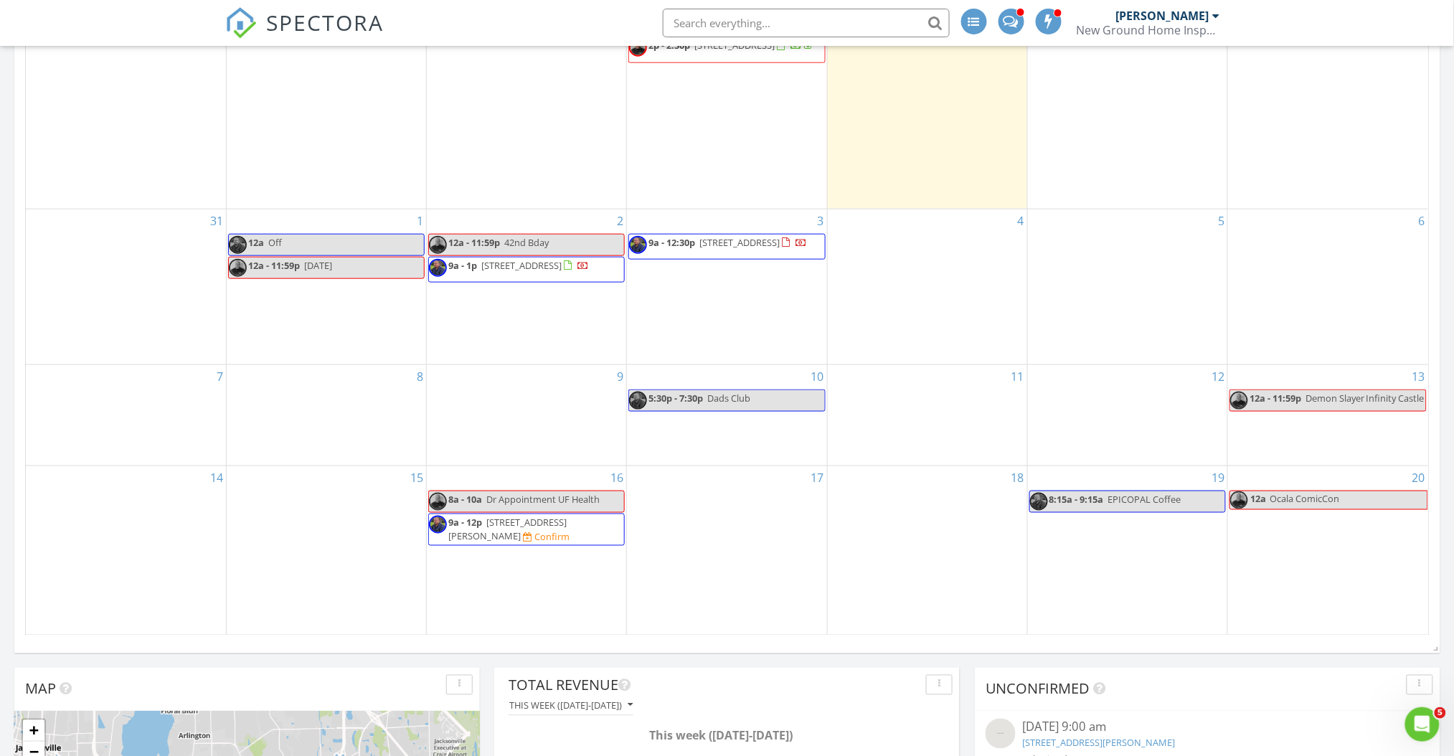
scroll to position [0, 0]
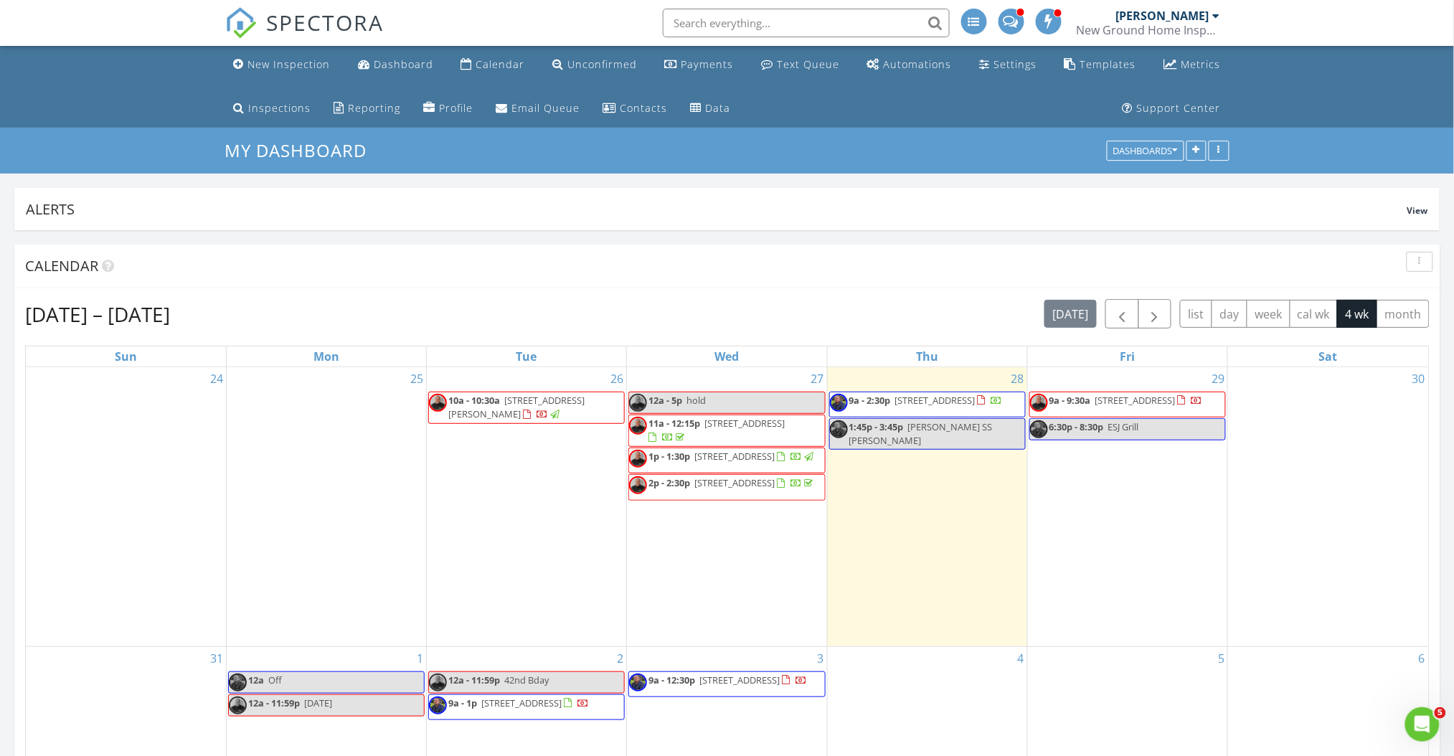
click at [939, 313] on div "Aug 24 – Sep 20, 2025 today list day week cal wk 4 wk month" at bounding box center [727, 313] width 1404 height 29
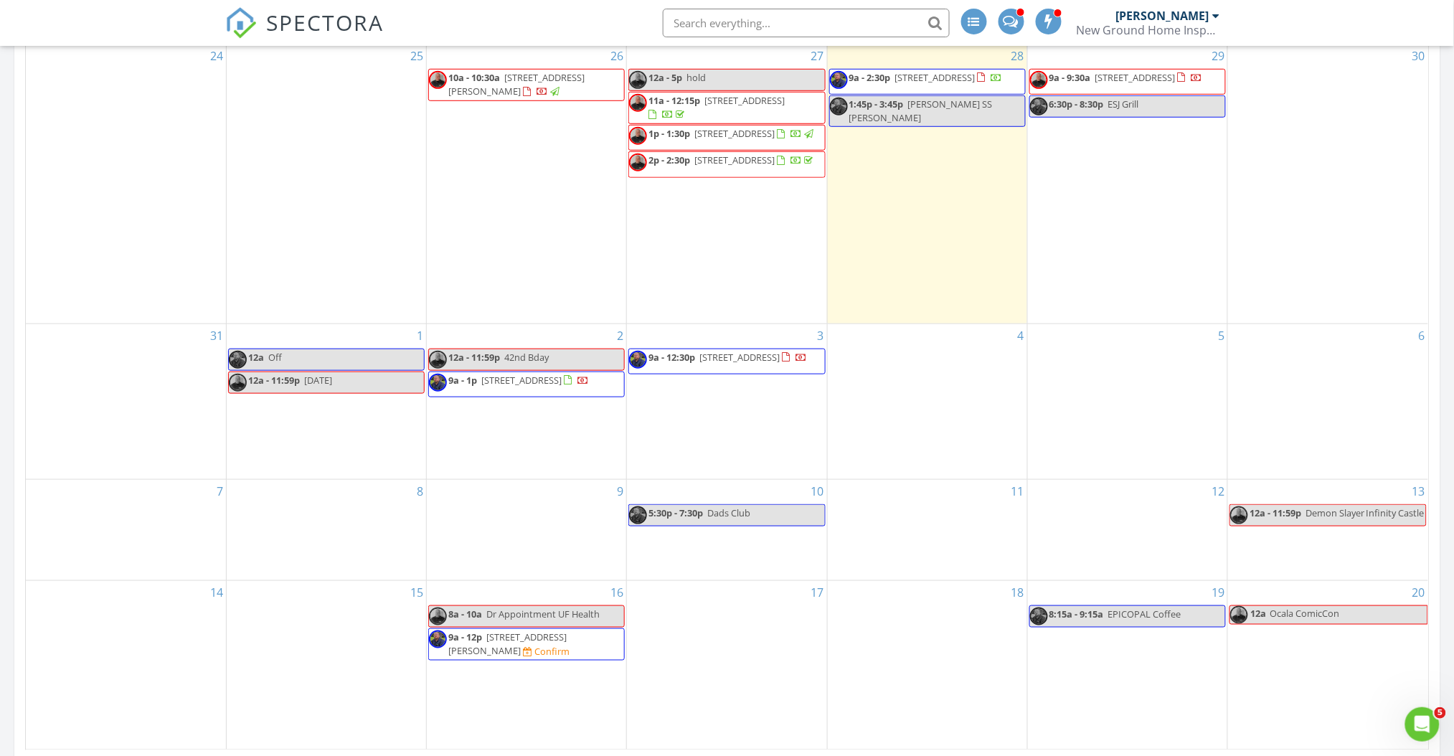
scroll to position [326, 0]
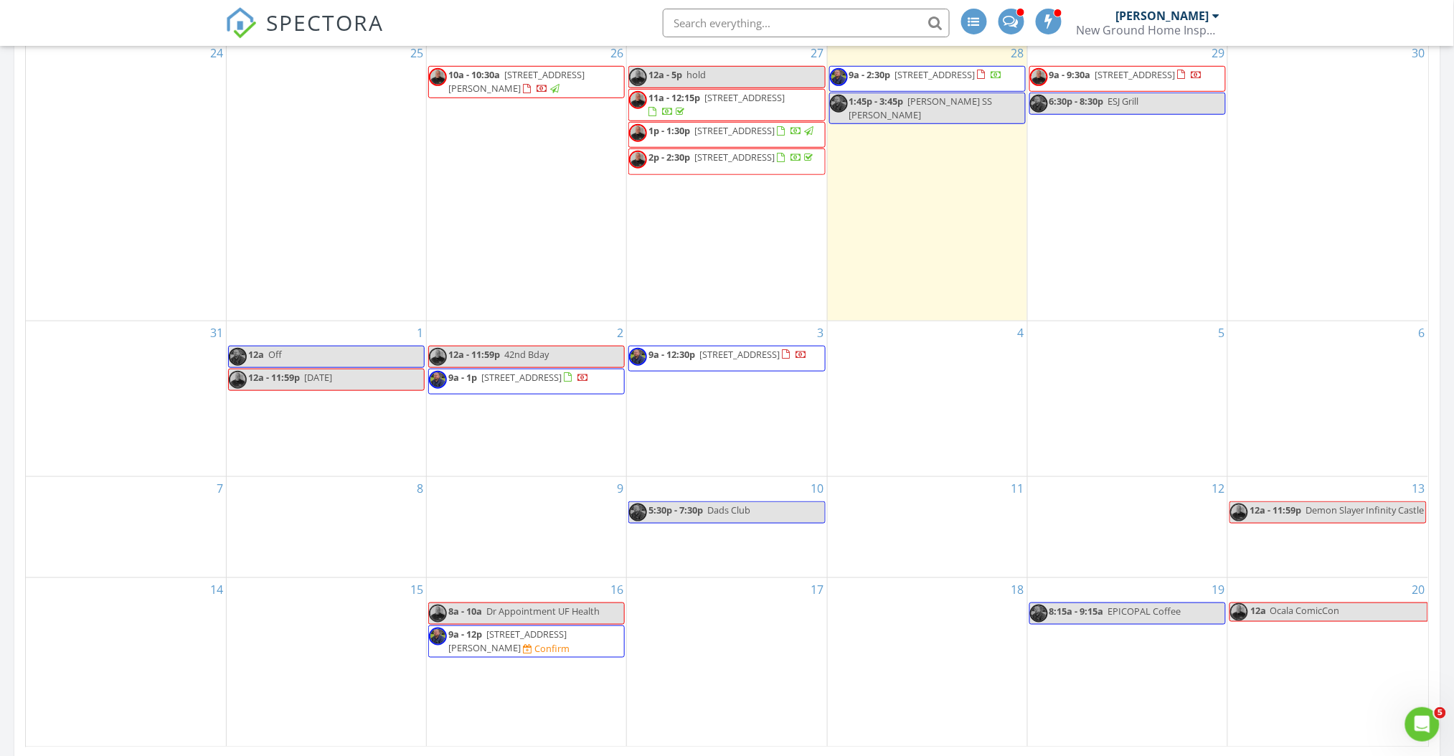
click at [737, 436] on div "3 9a - 12:30p 1910 Hibernia Ct, Jacksonville 32223" at bounding box center [726, 399] width 199 height 156
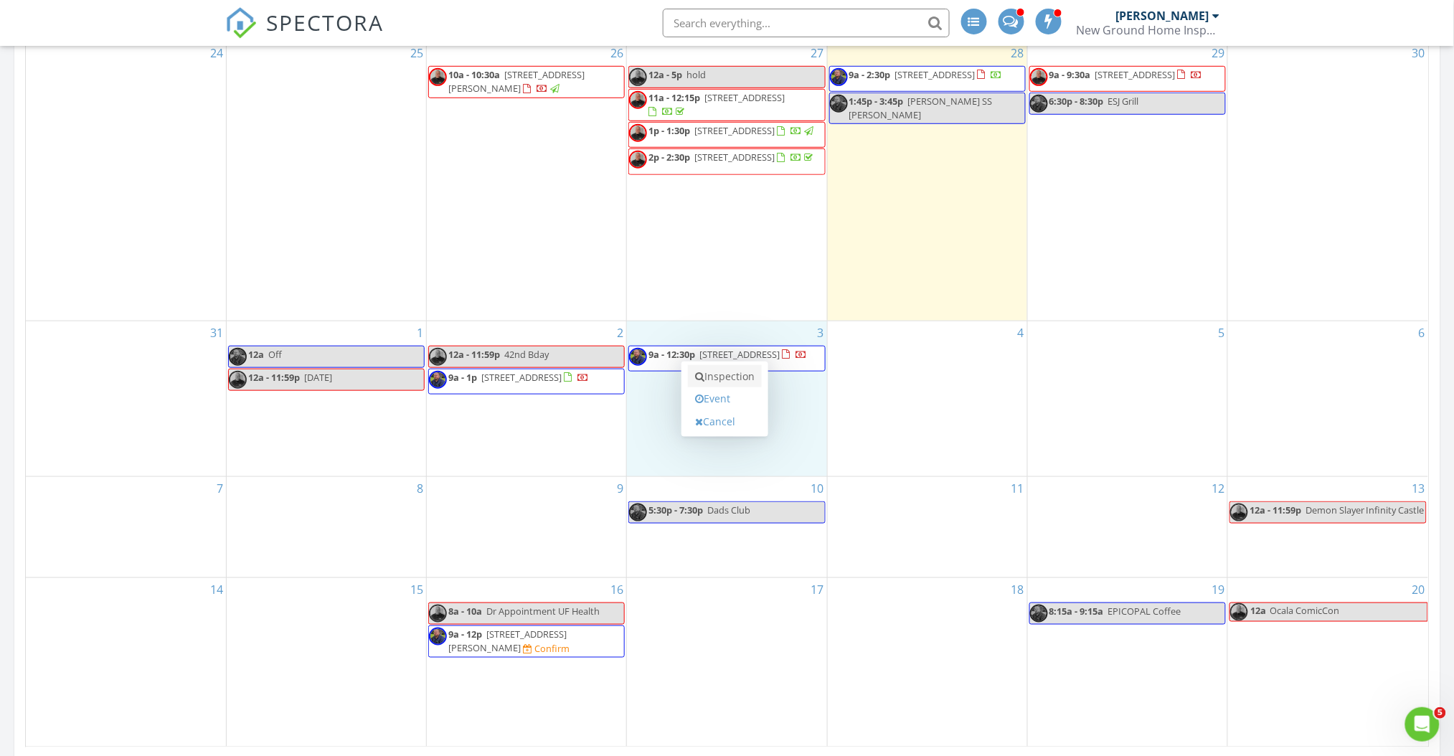
click at [747, 379] on link "Inspection" at bounding box center [725, 376] width 74 height 23
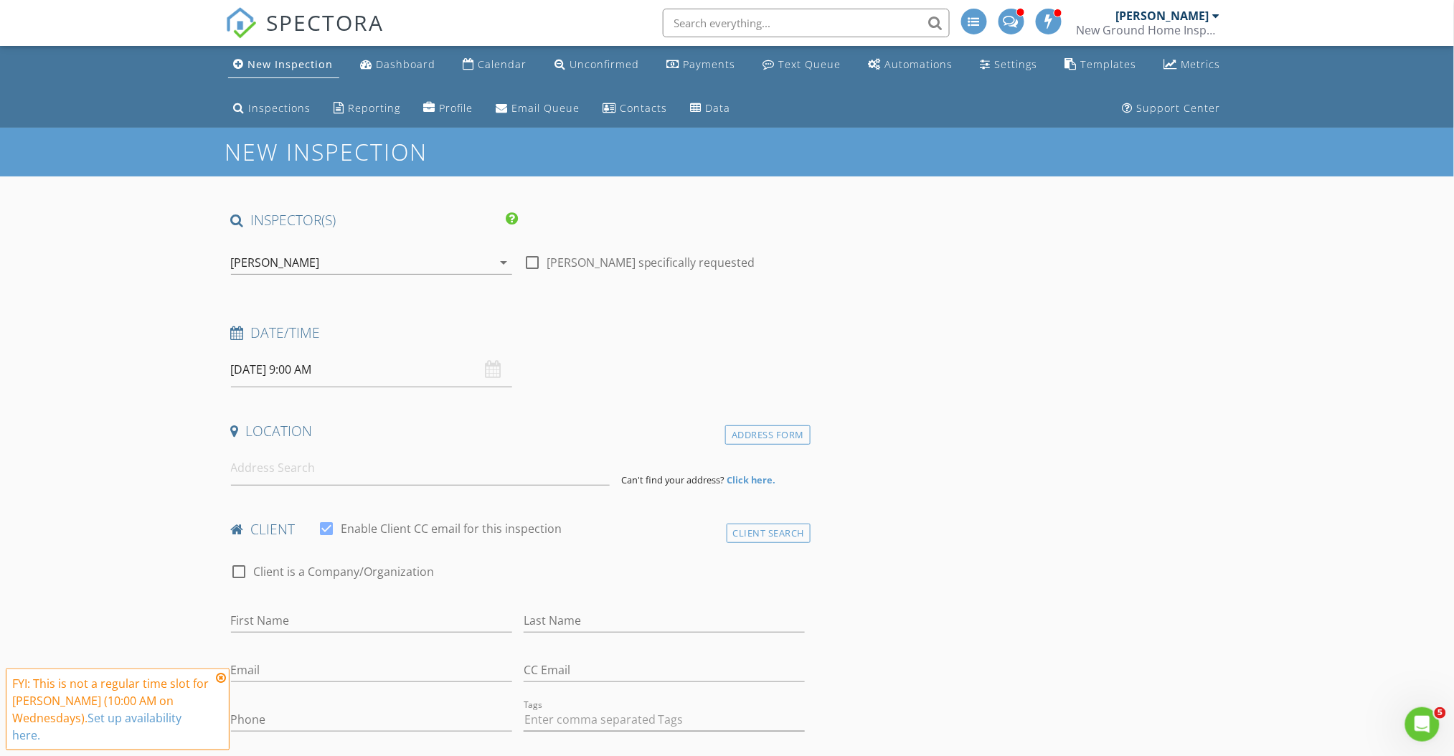
click at [374, 257] on div "[PERSON_NAME]" at bounding box center [361, 262] width 261 height 23
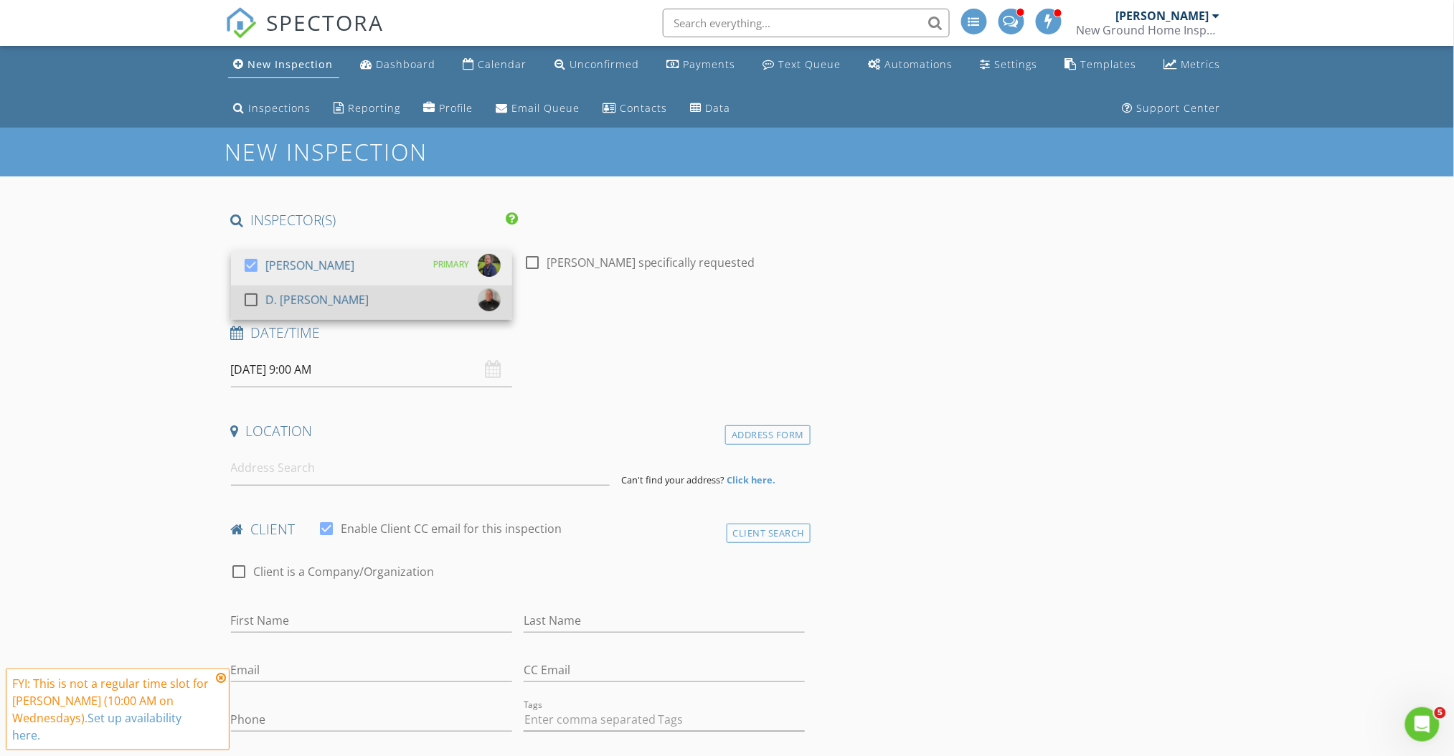
click at [334, 293] on div "D. [PERSON_NAME]" at bounding box center [316, 299] width 103 height 23
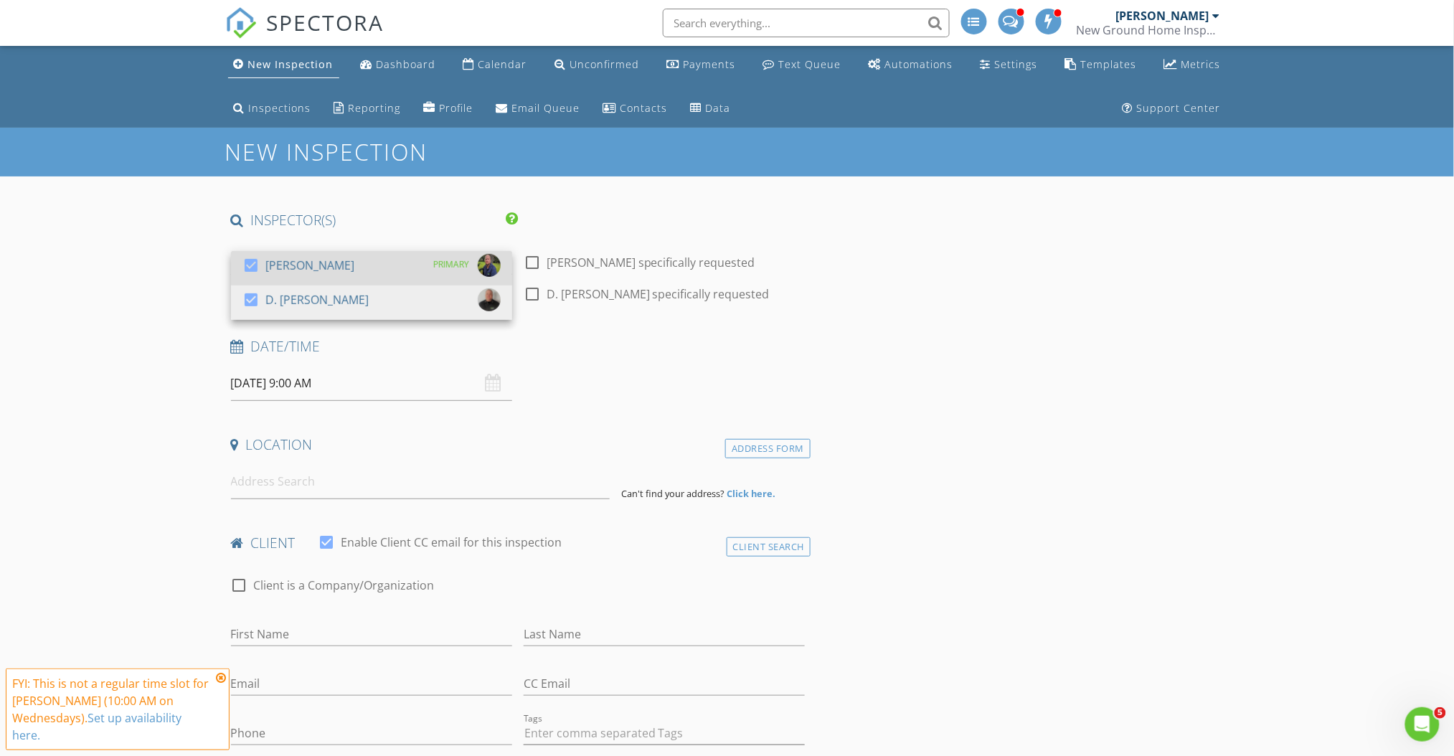
click at [339, 272] on div "check_box [PERSON_NAME] PRIMARY" at bounding box center [371, 268] width 258 height 29
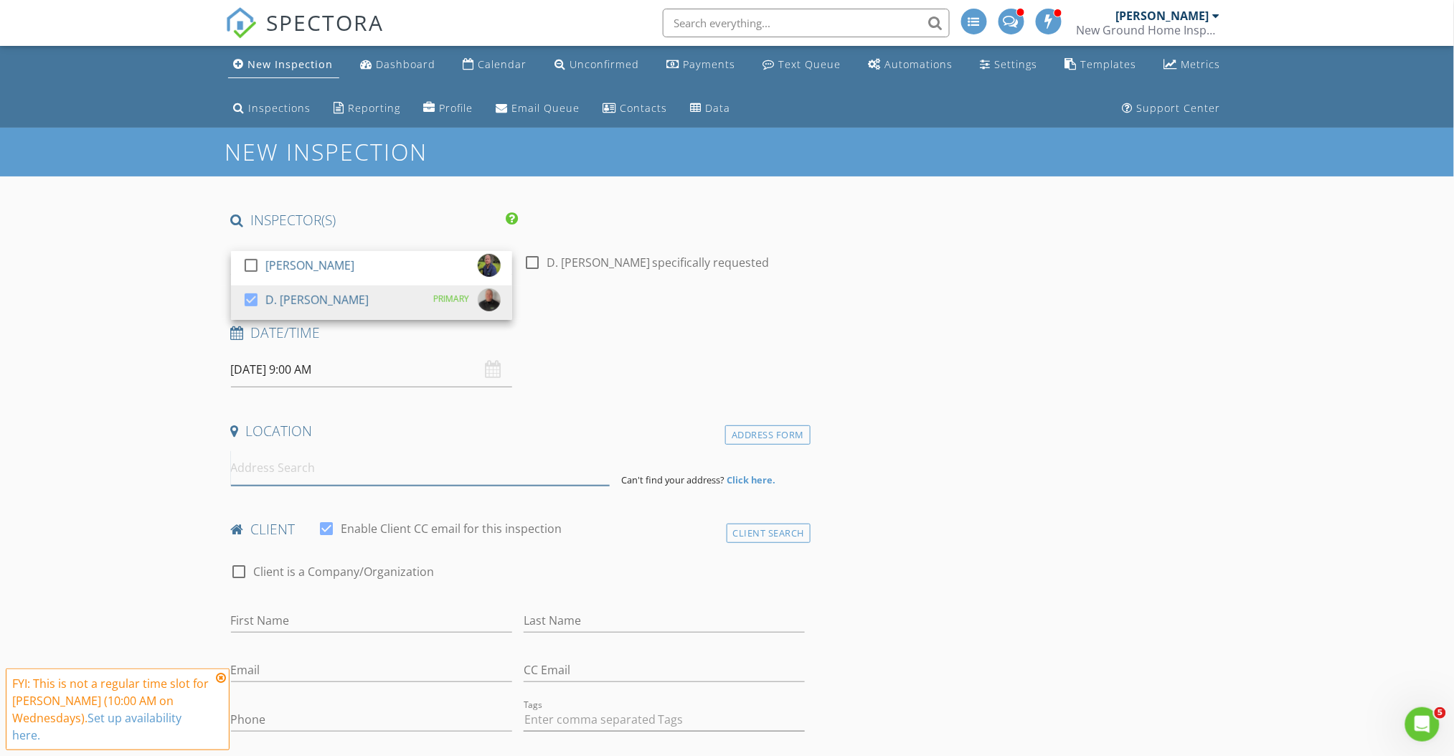
click at [306, 477] on input at bounding box center [420, 467] width 379 height 35
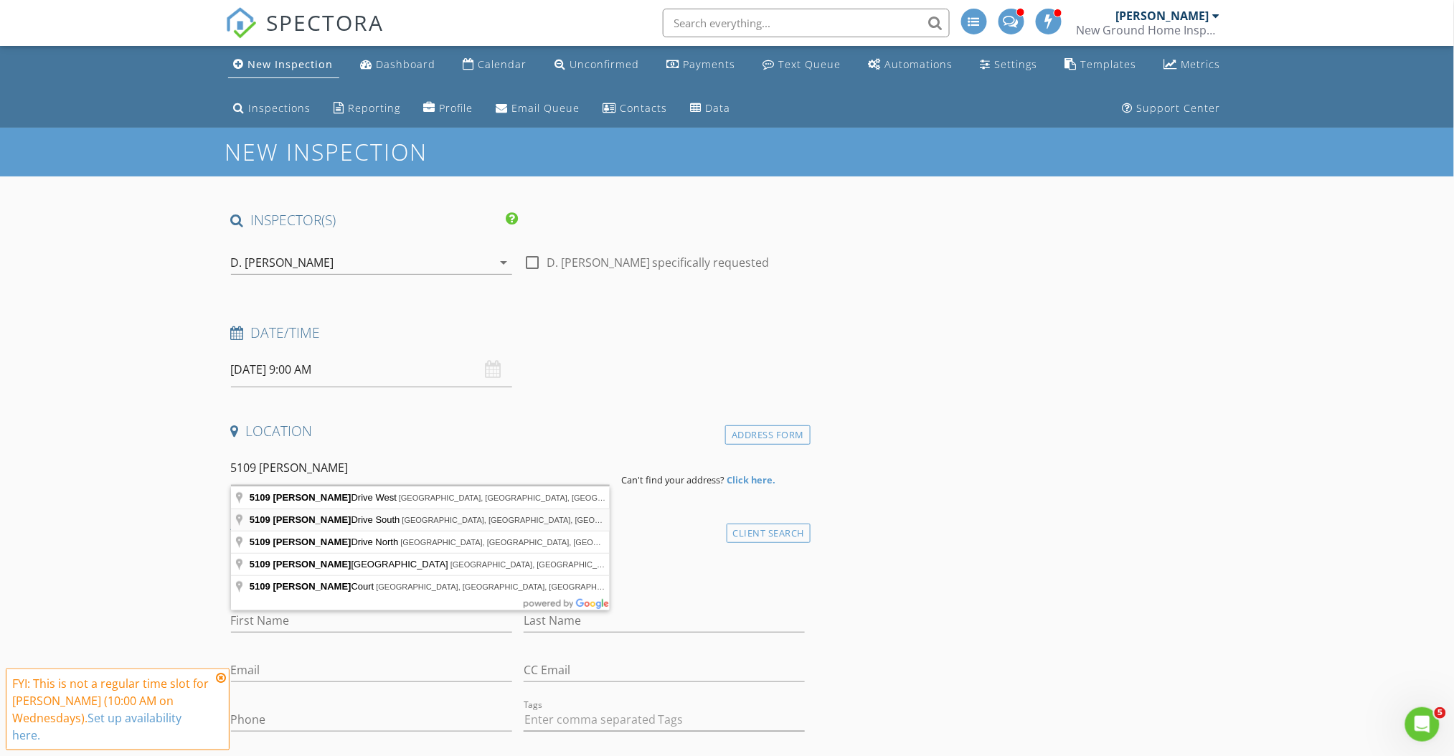
type input "[STREET_ADDRESS][PERSON_NAME]"
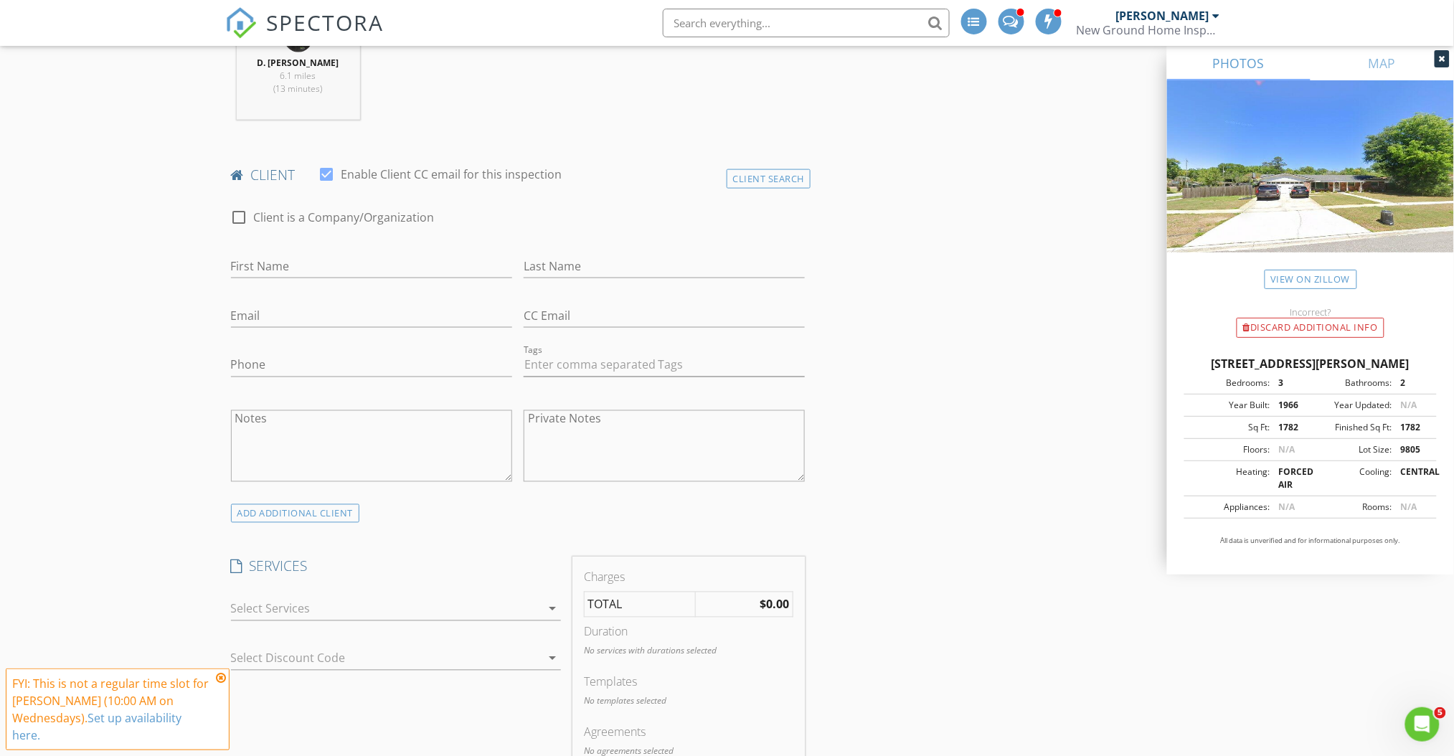
scroll to position [650, 0]
click at [303, 265] on input "First Name" at bounding box center [371, 264] width 281 height 24
type input "[PERSON_NAME]"
type input "Bass"
click at [282, 314] on input "Email" at bounding box center [371, 314] width 281 height 24
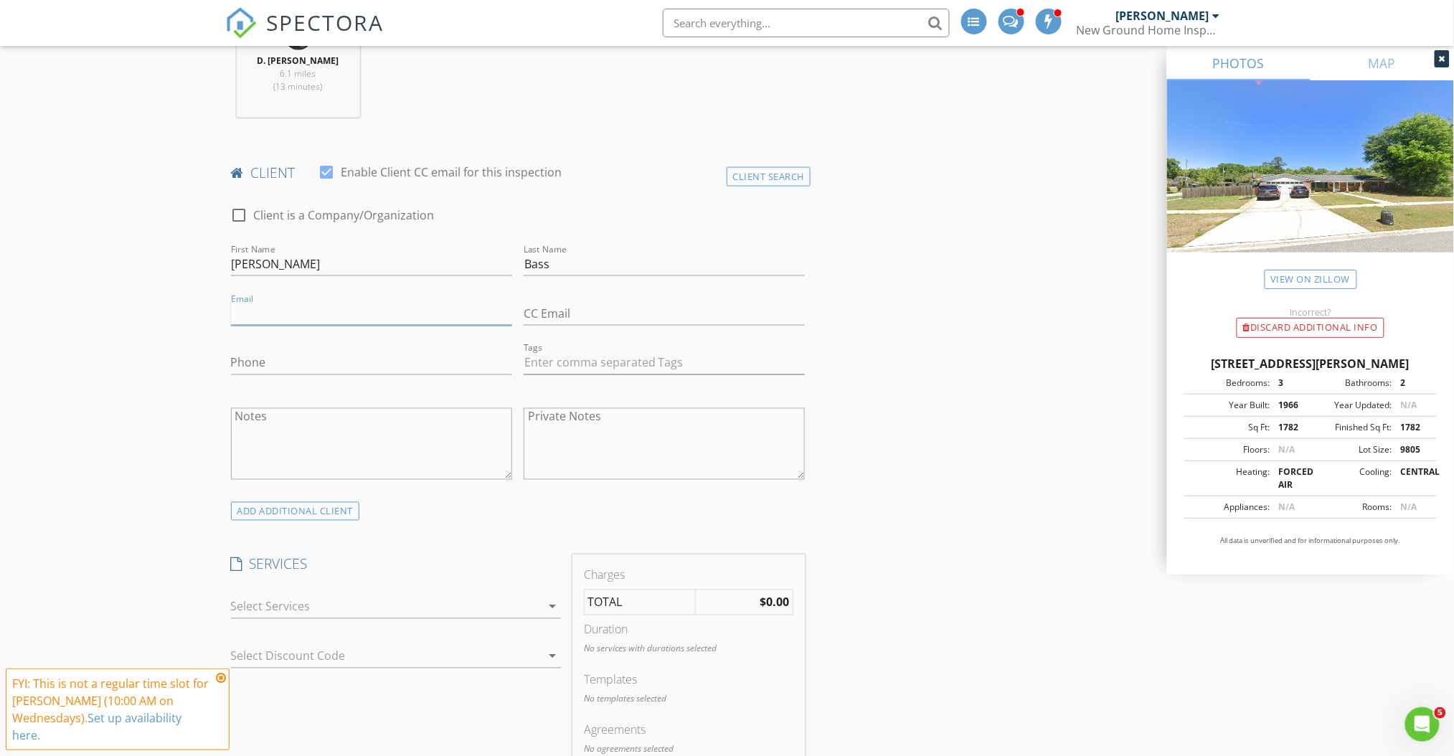
click at [282, 314] on input "Email" at bounding box center [371, 314] width 281 height 24
type input "[EMAIL_ADDRESS][DOMAIN_NAME]"
click at [296, 374] on input "Phone" at bounding box center [371, 363] width 281 height 24
type input "[PHONE_NUMBER]"
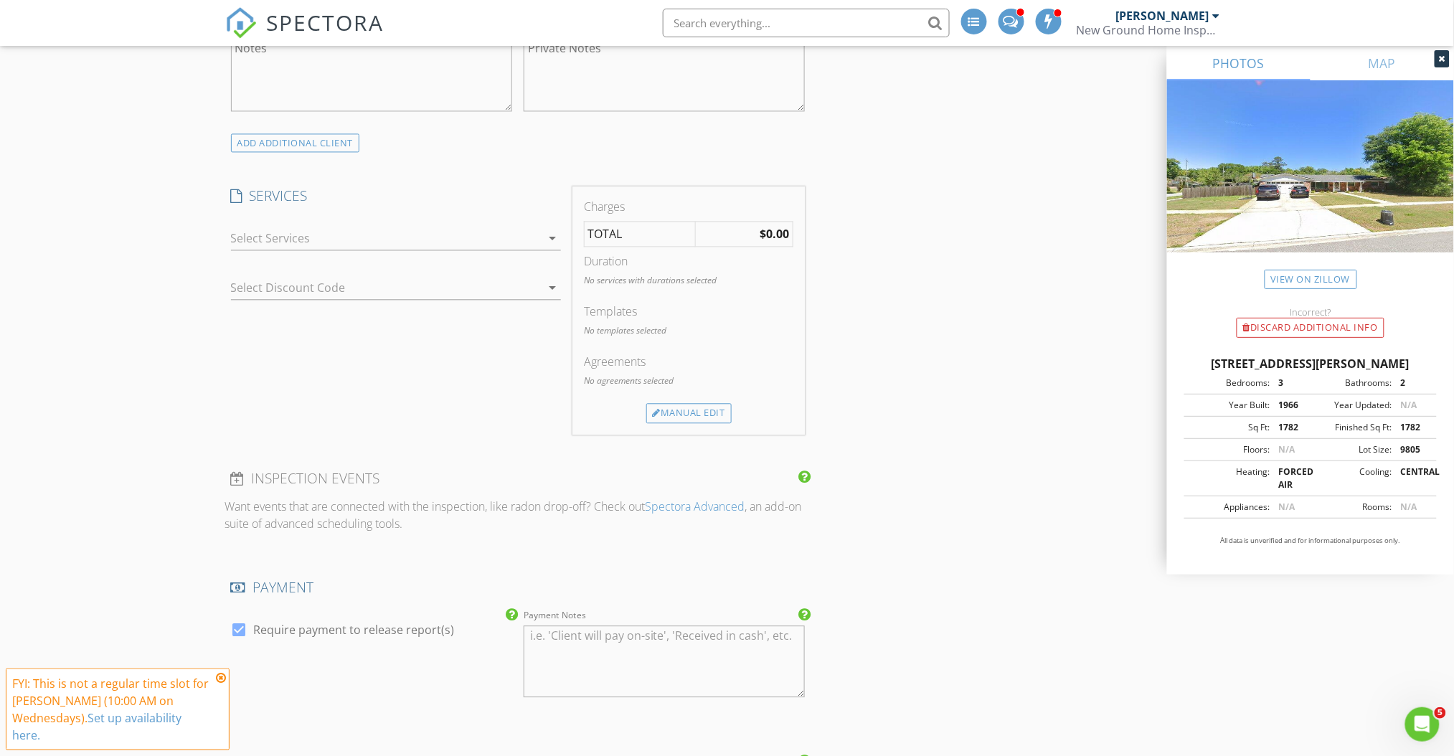
scroll to position [1033, 0]
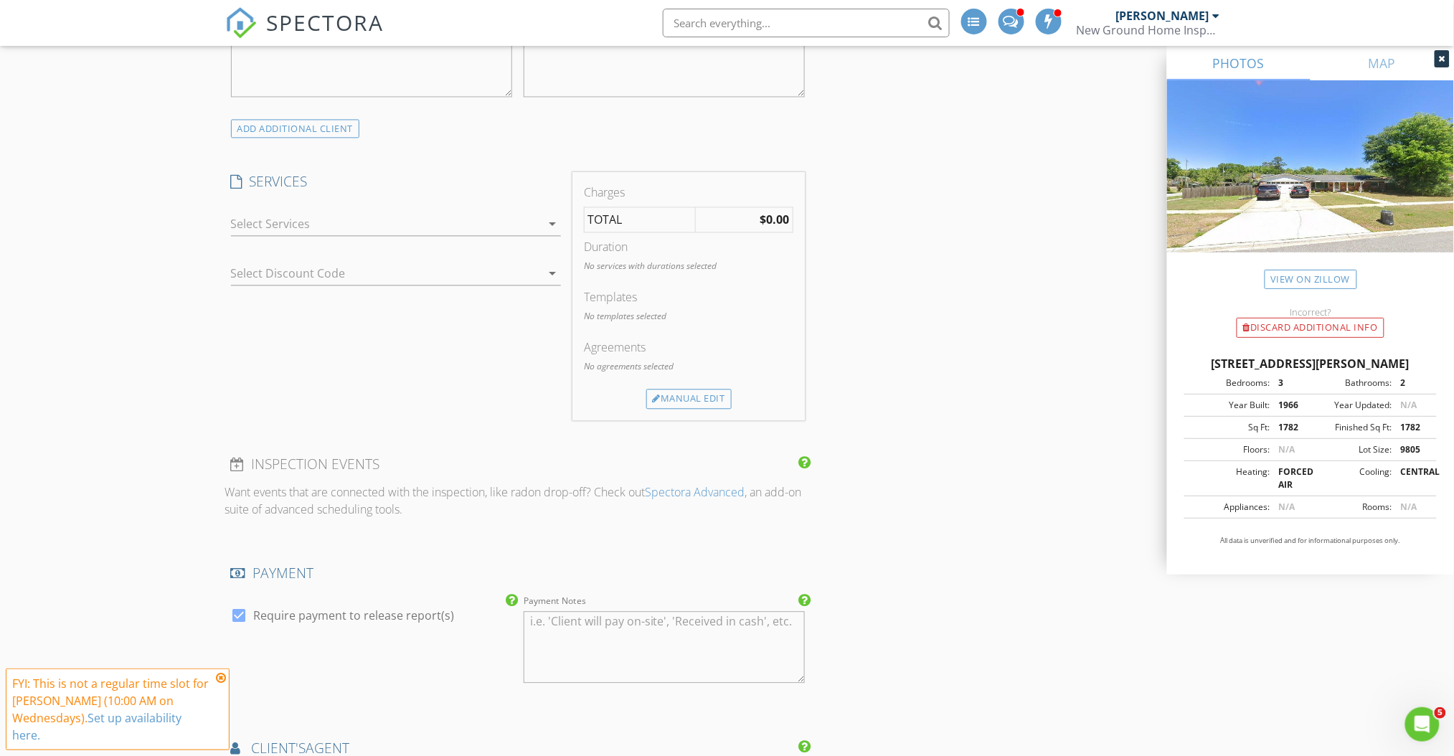
click at [410, 222] on div at bounding box center [386, 223] width 310 height 23
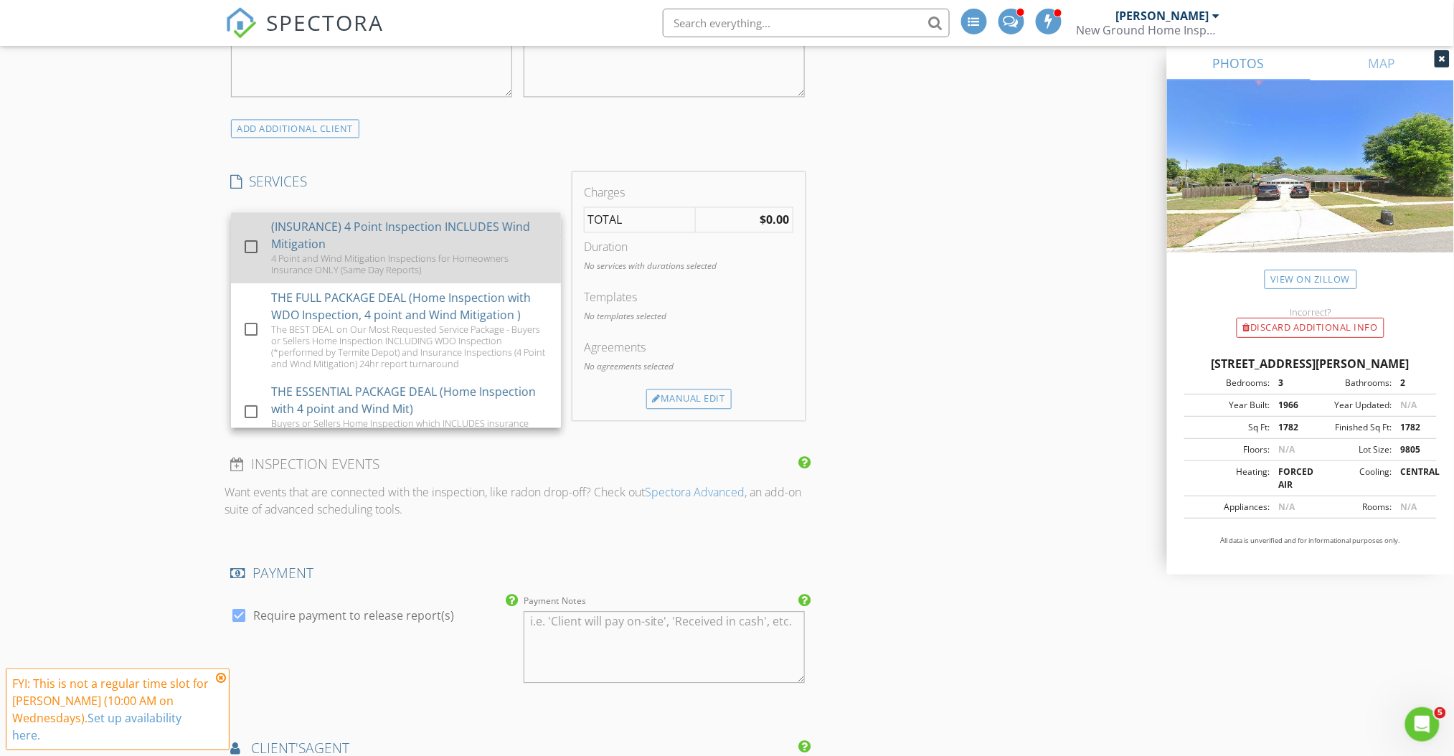
click at [380, 246] on div "(INSURANCE) 4 Point Inspection INCLUDES Wind Mitigation" at bounding box center [410, 235] width 278 height 34
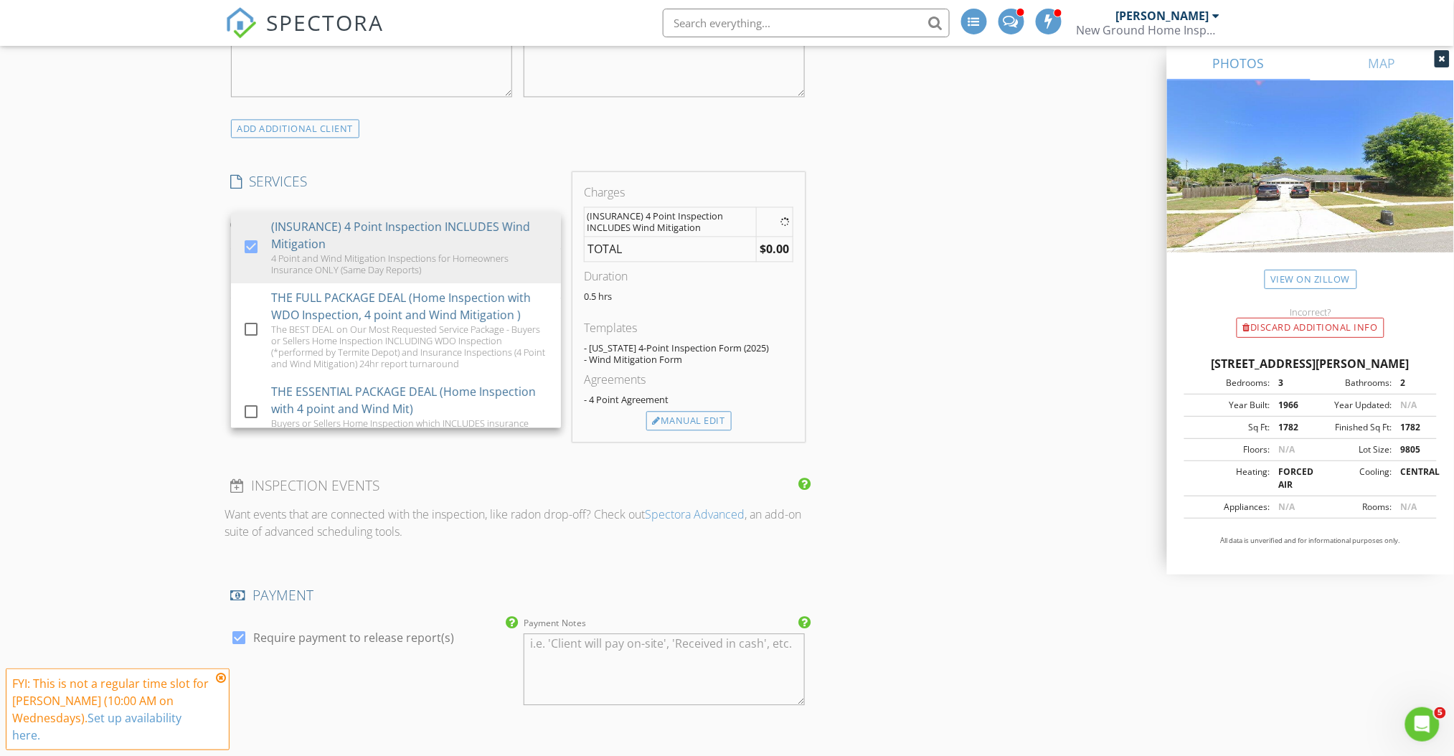
click at [113, 240] on div "New Inspection INSPECTOR(S) check_box_outline_blank [PERSON_NAME] check_box D. …" at bounding box center [727, 561] width 1454 height 2932
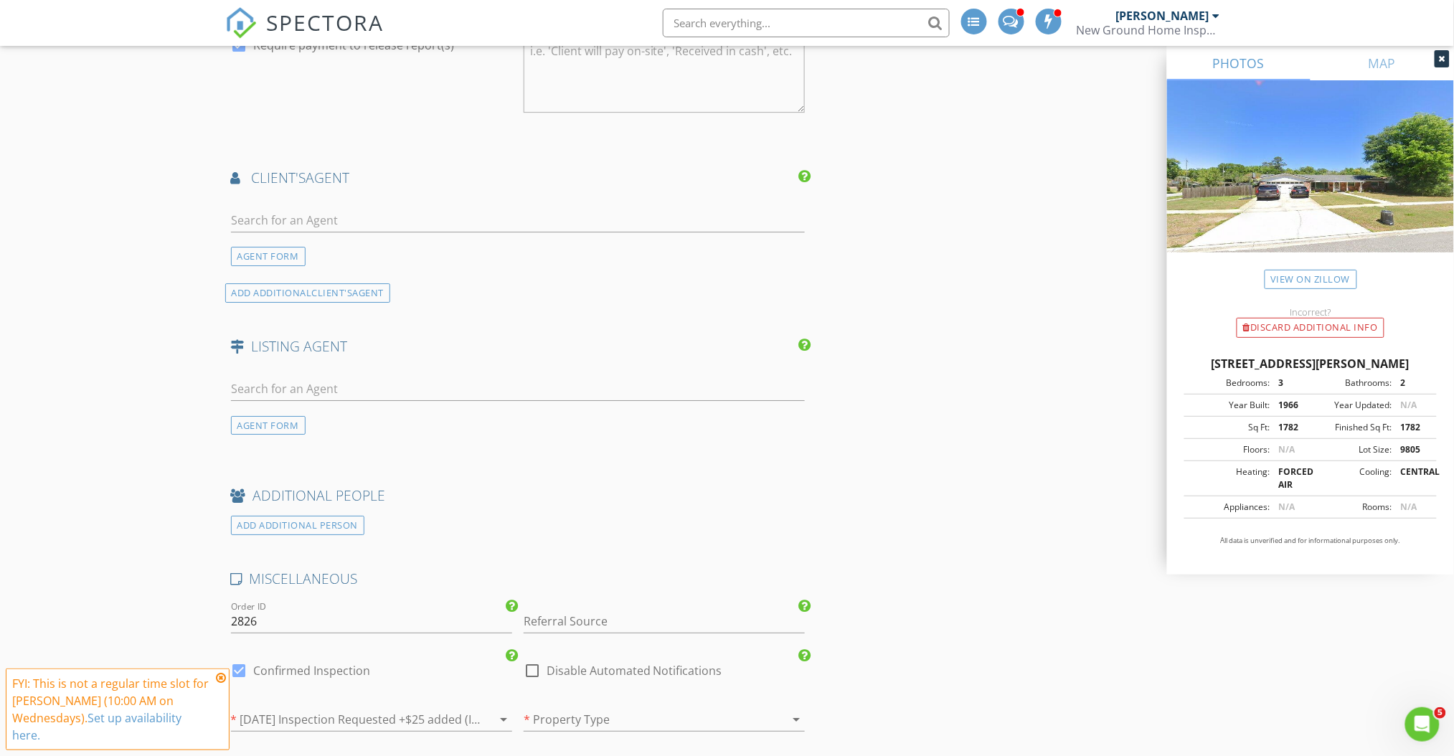
scroll to position [1644, 0]
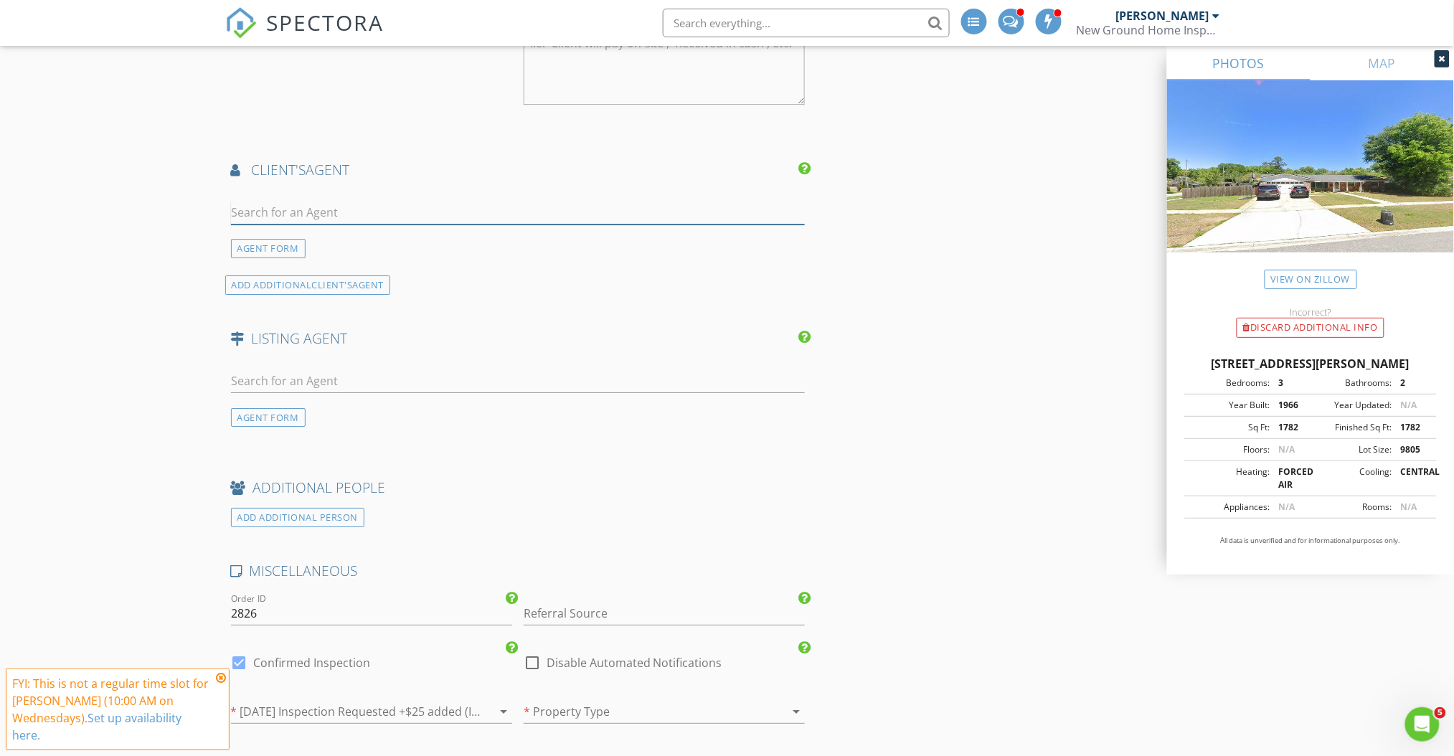
click at [335, 206] on input "text" at bounding box center [518, 213] width 574 height 24
type input "Aus"
click at [376, 238] on li "[PERSON_NAME] Bold City Insurance" at bounding box center [518, 244] width 573 height 40
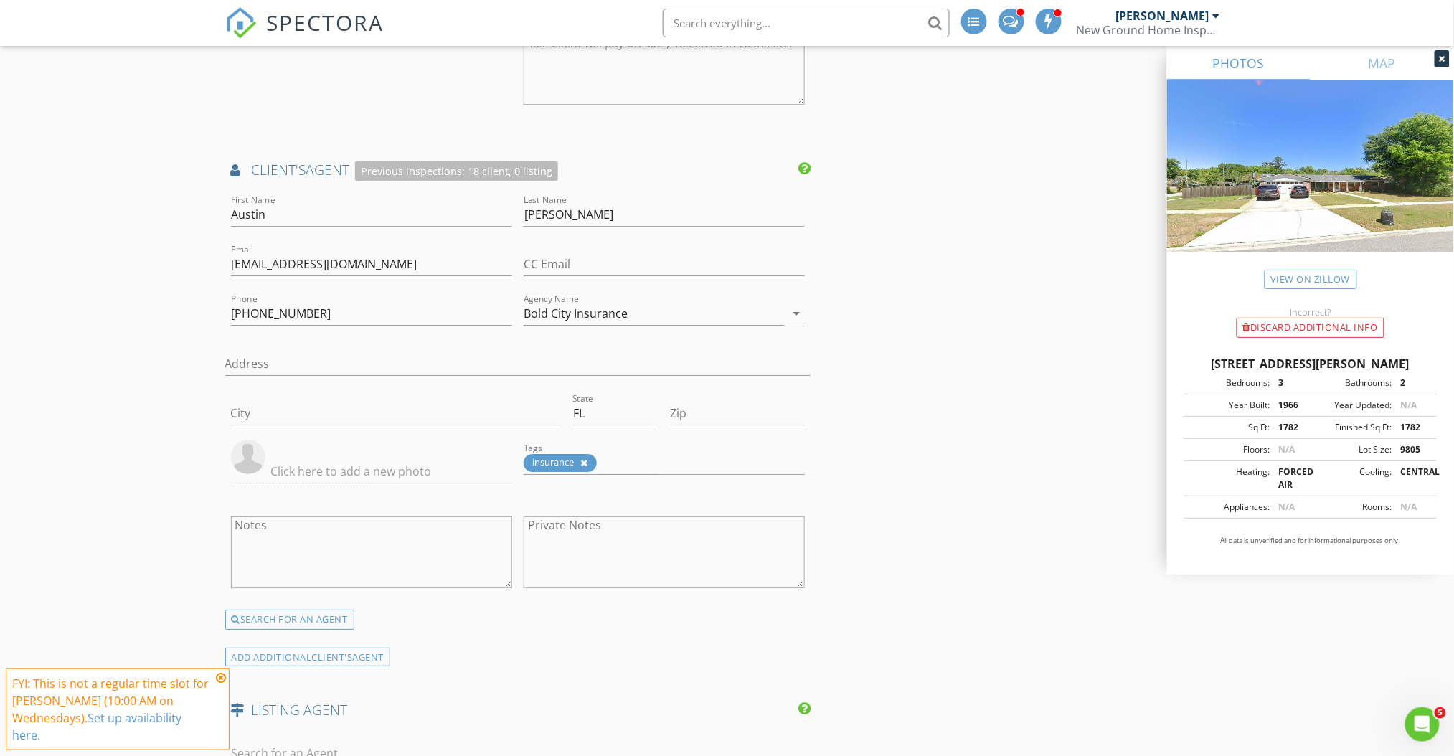
click at [174, 250] on div "New Inspection INSPECTOR(S) check_box_outline_blank [PERSON_NAME] check_box D. …" at bounding box center [727, 140] width 1454 height 3315
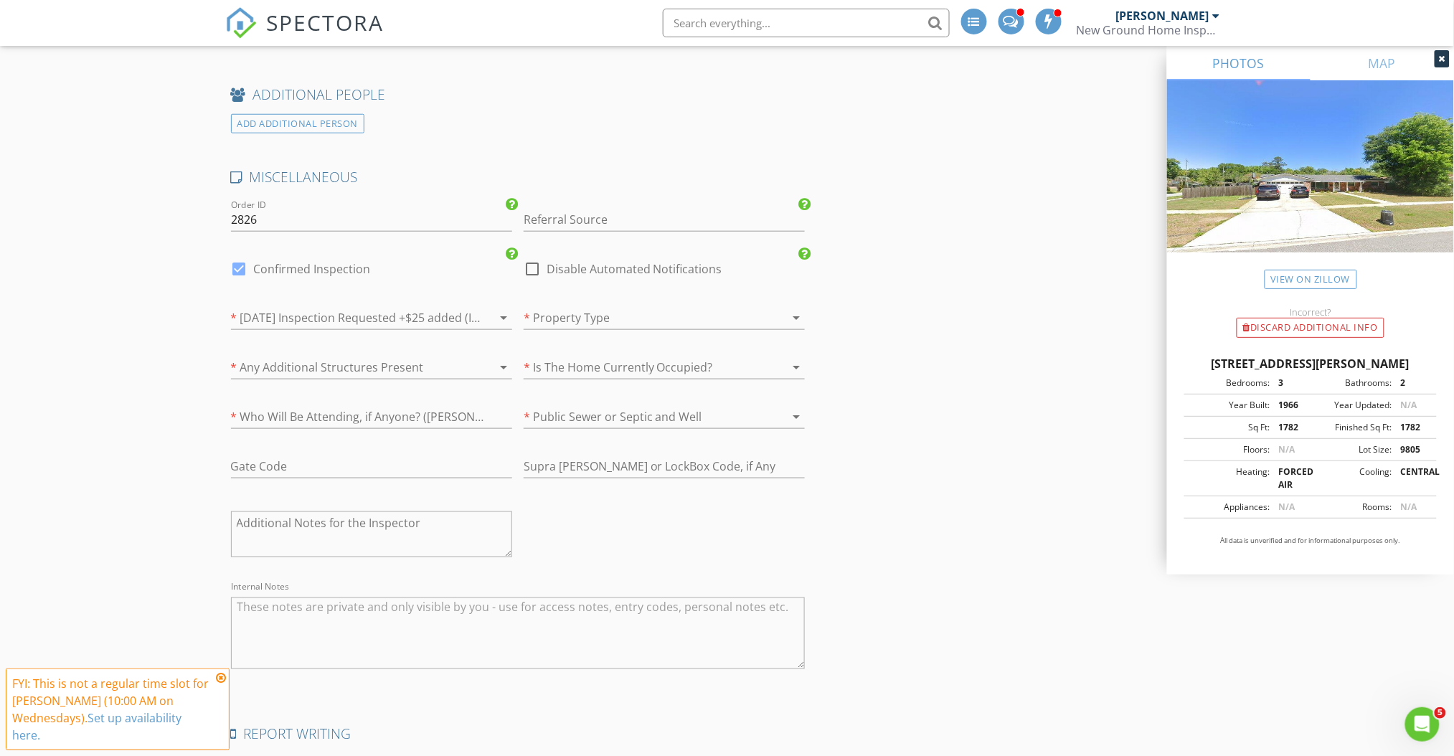
scroll to position [2448, 0]
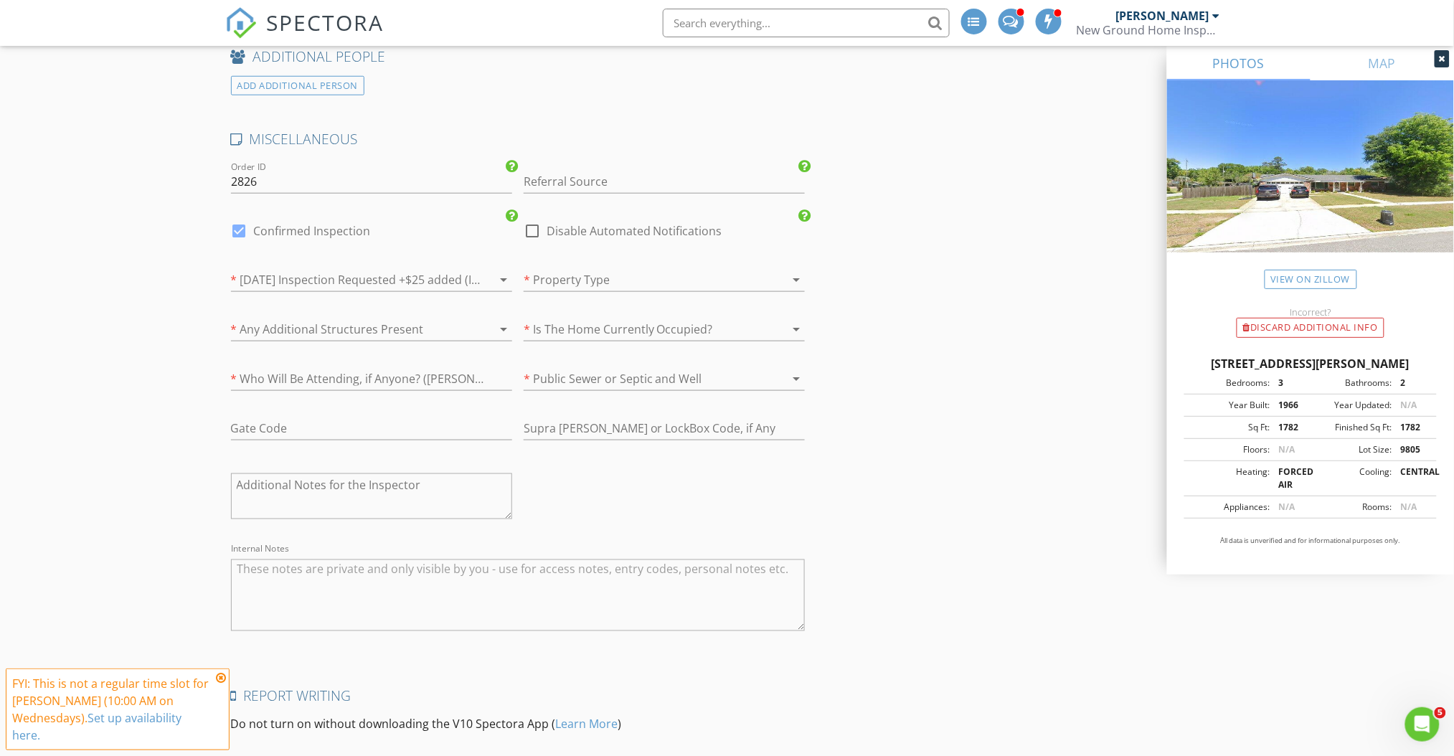
click at [352, 282] on div at bounding box center [351, 279] width 241 height 23
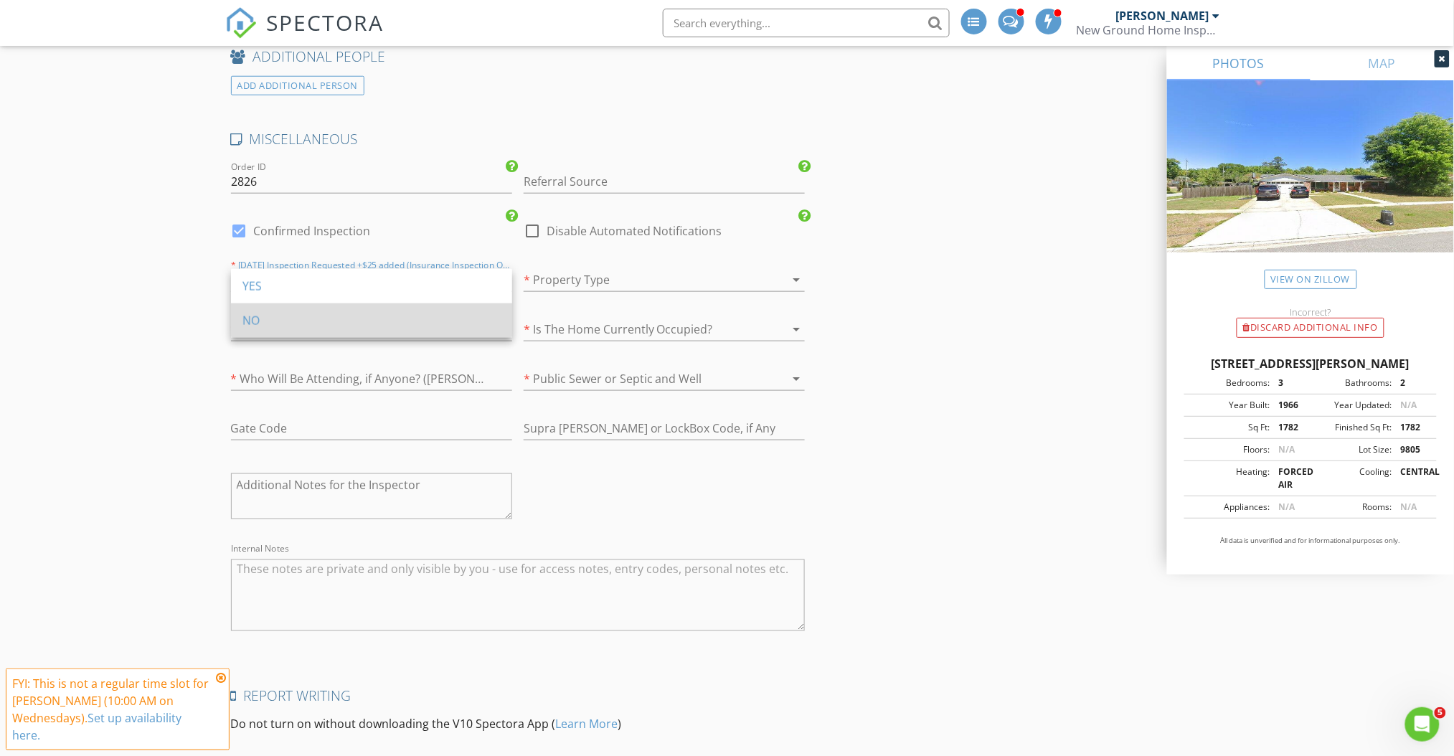
click at [320, 321] on div "NO" at bounding box center [371, 320] width 258 height 17
click at [638, 286] on div at bounding box center [644, 279] width 241 height 23
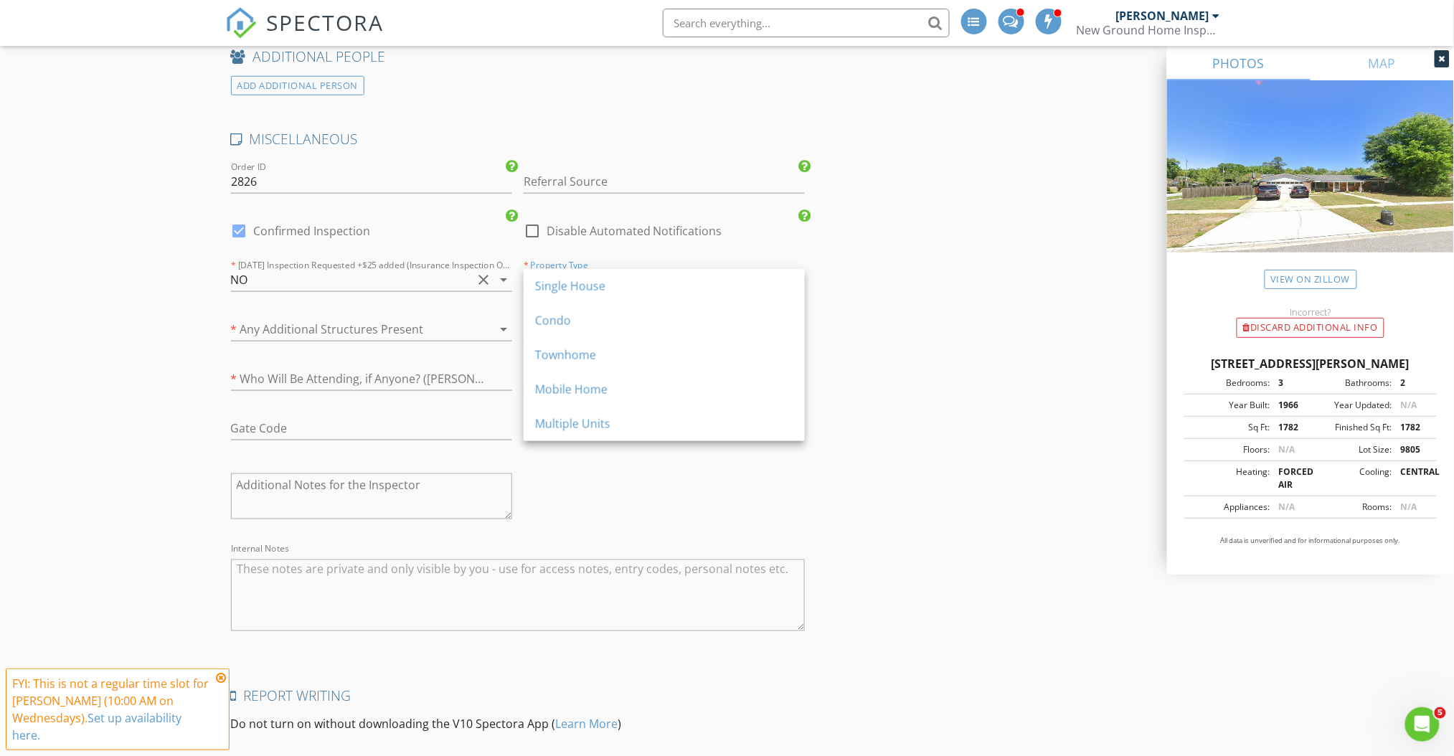
click at [638, 286] on div "Single House" at bounding box center [664, 286] width 258 height 17
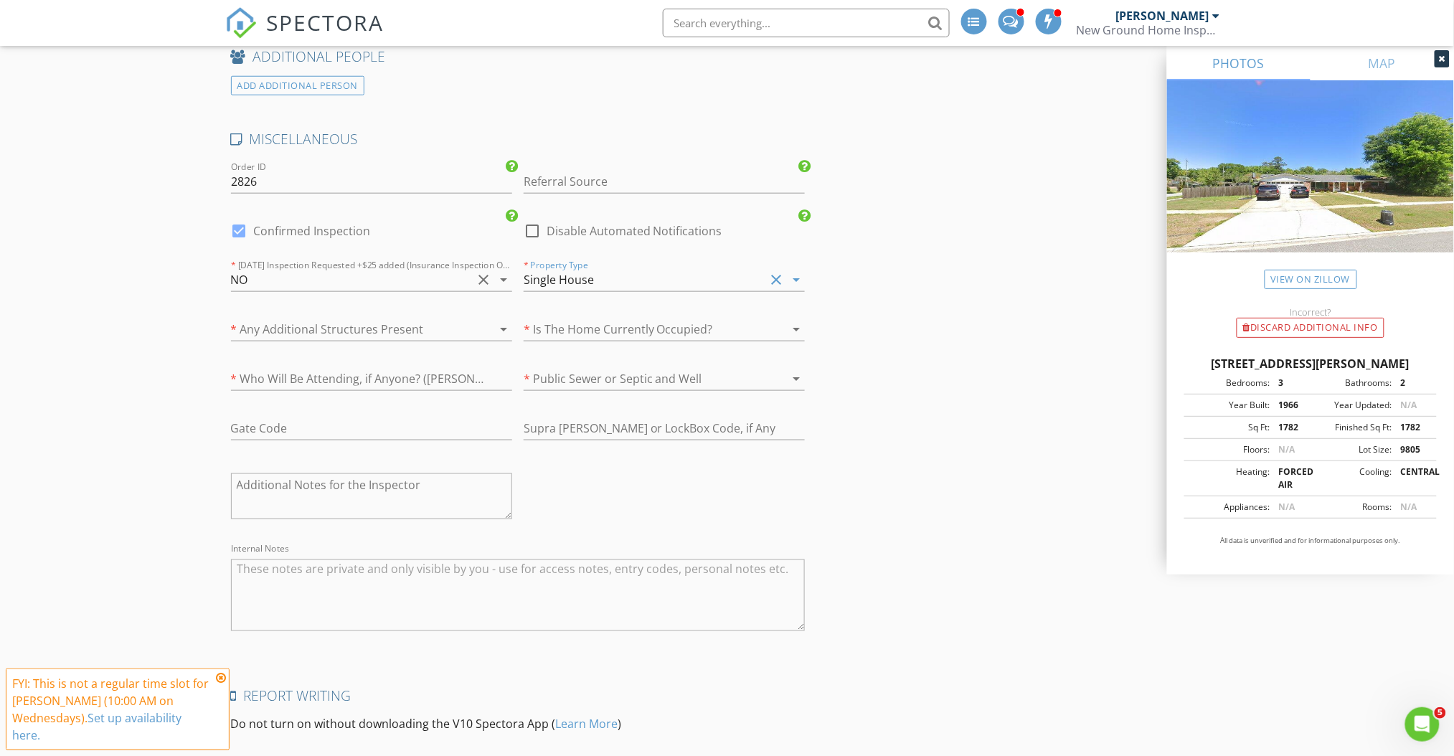
click at [407, 328] on div at bounding box center [351, 329] width 241 height 23
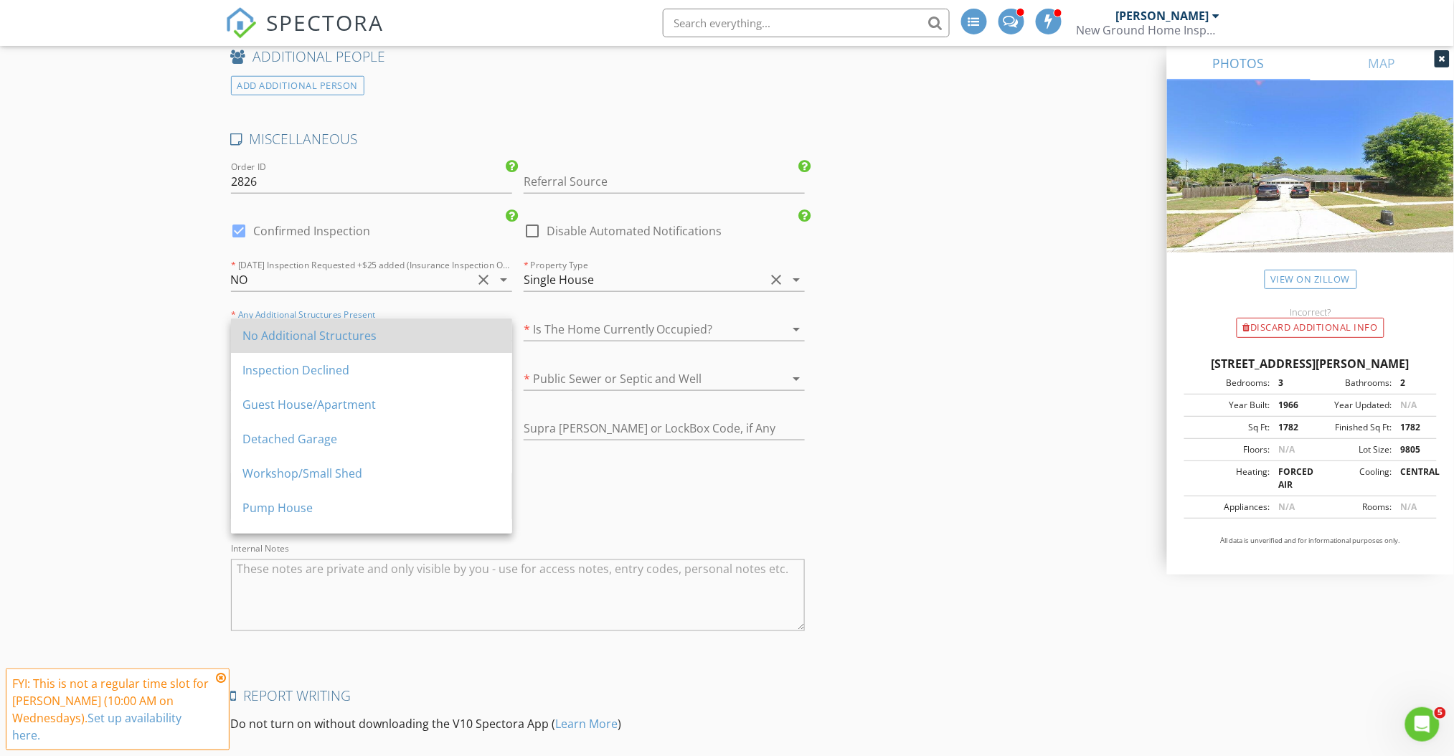
click at [405, 332] on div "No Additional Structures" at bounding box center [371, 335] width 258 height 17
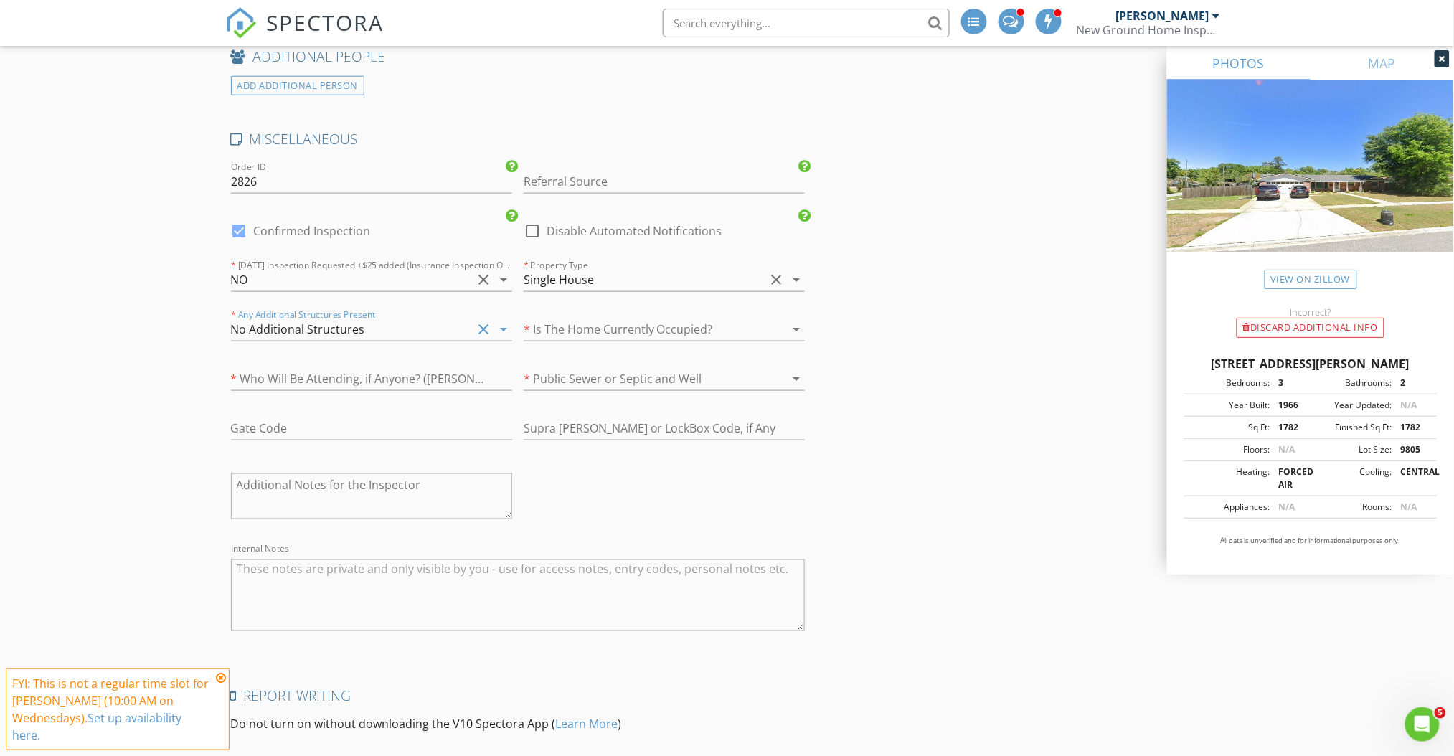
click at [606, 327] on div at bounding box center [644, 329] width 241 height 23
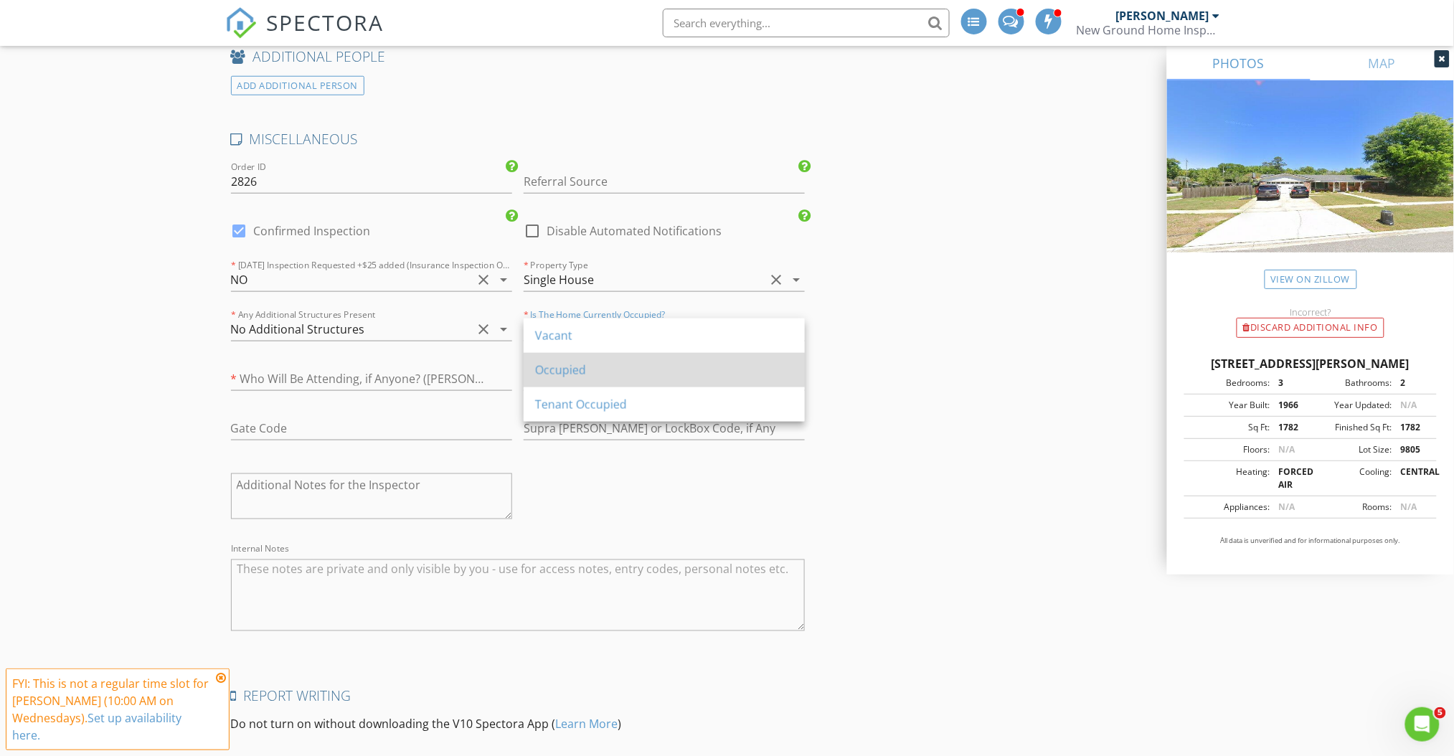
click at [594, 367] on div "Occupied" at bounding box center [664, 369] width 258 height 17
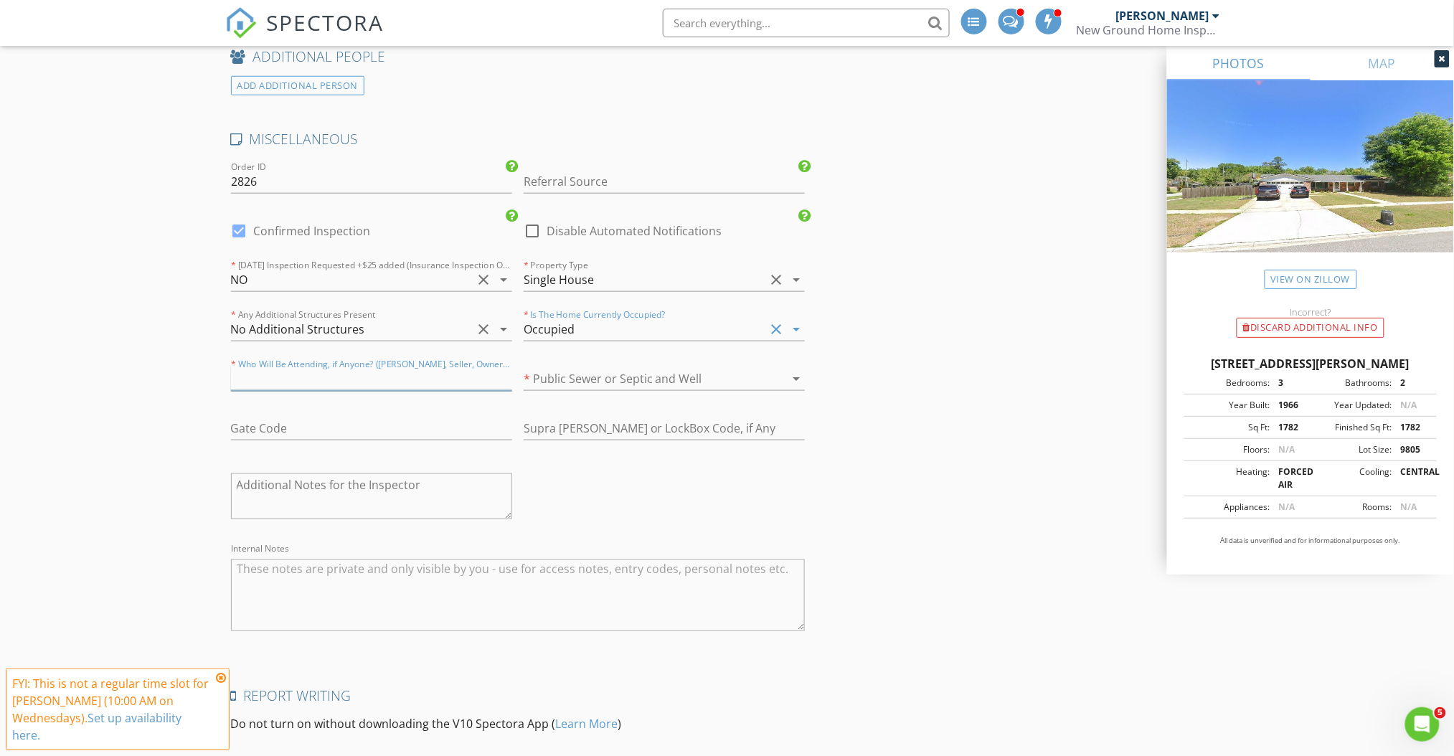
click at [313, 390] on input "text" at bounding box center [371, 379] width 281 height 24
type input "Owner"
click at [595, 379] on div at bounding box center [644, 378] width 241 height 23
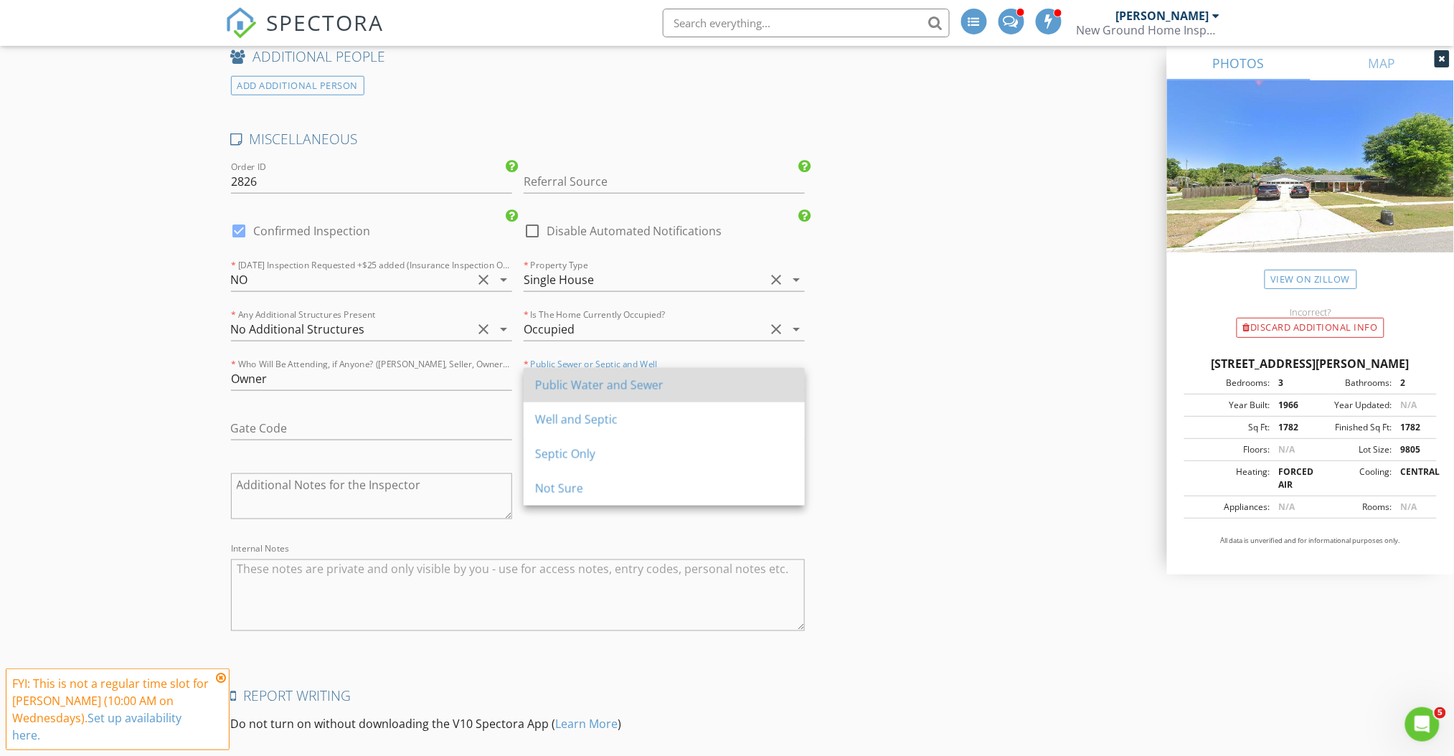
click at [593, 385] on div "Public Water and Sewer" at bounding box center [664, 385] width 258 height 17
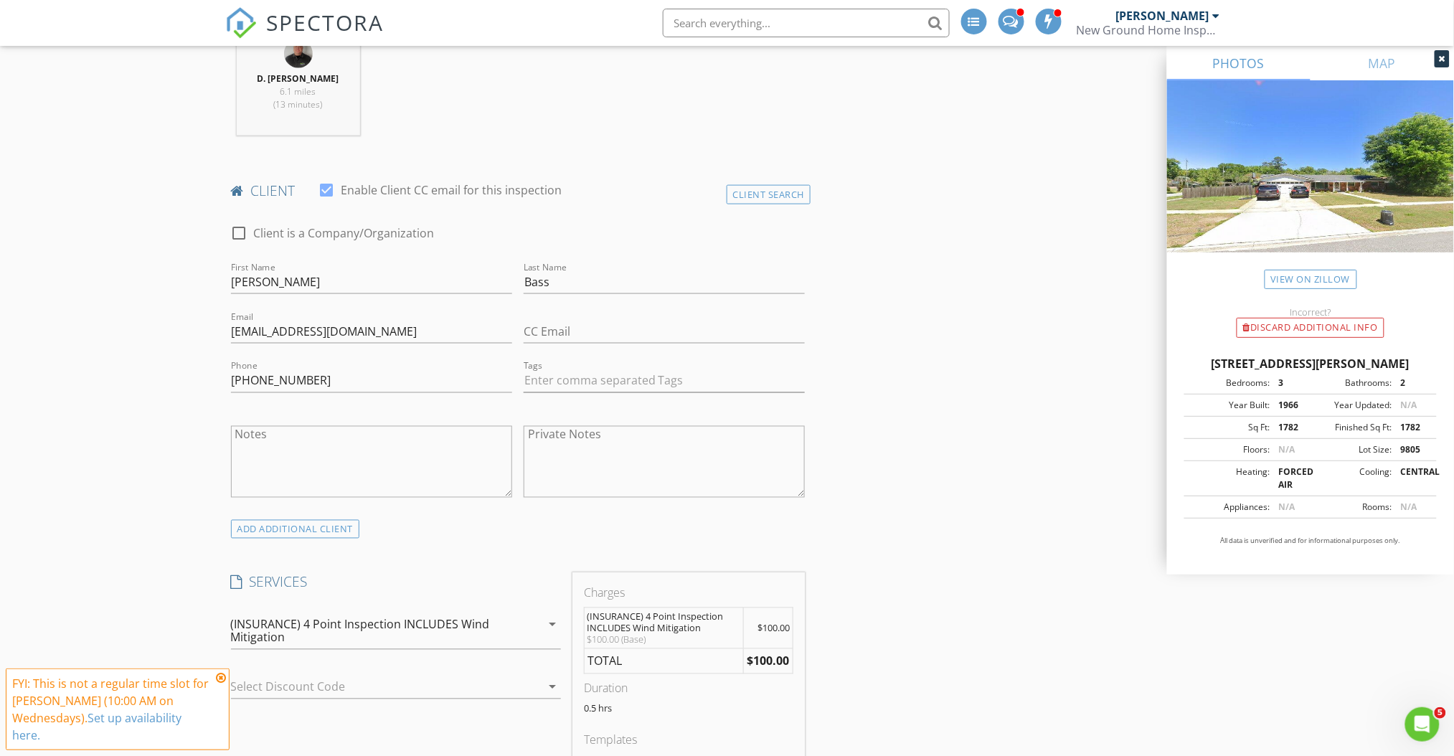
scroll to position [650, 0]
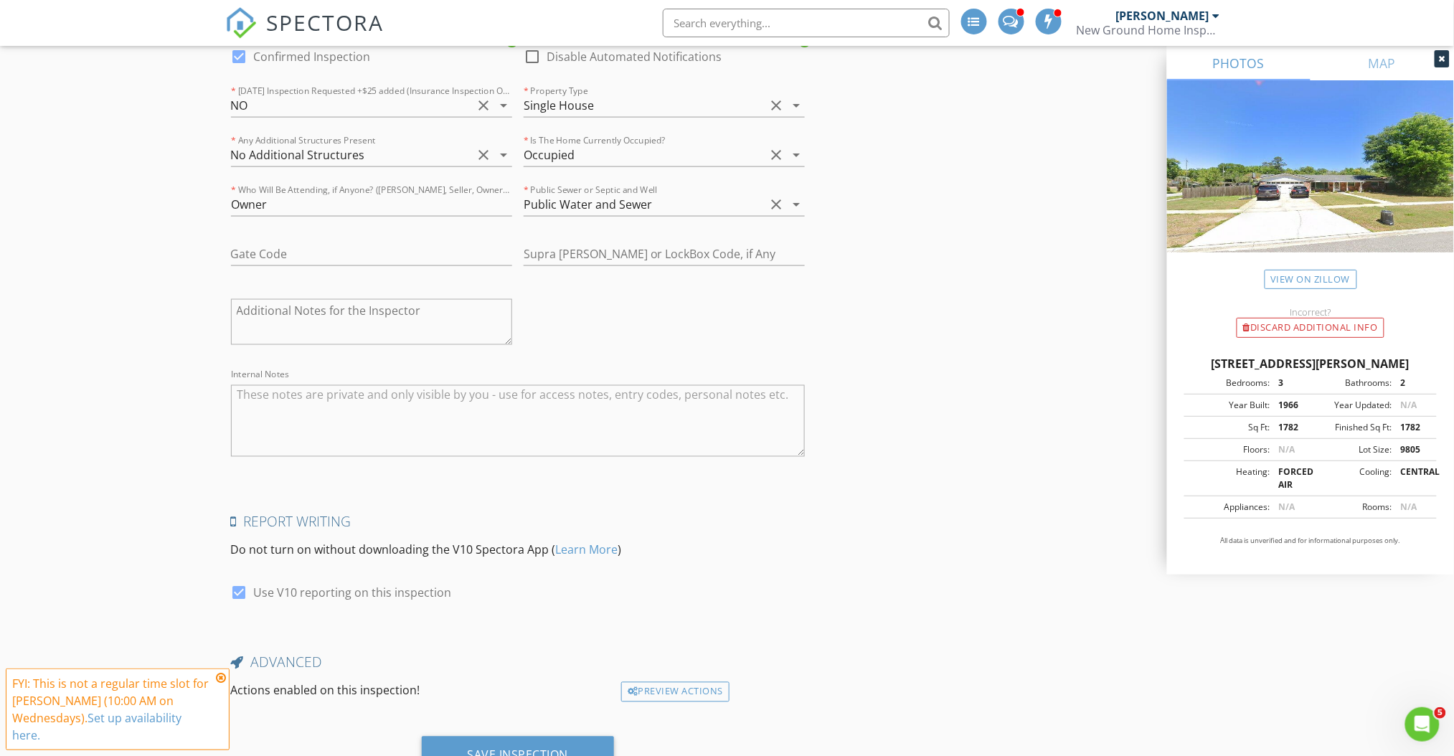
scroll to position [2687, 0]
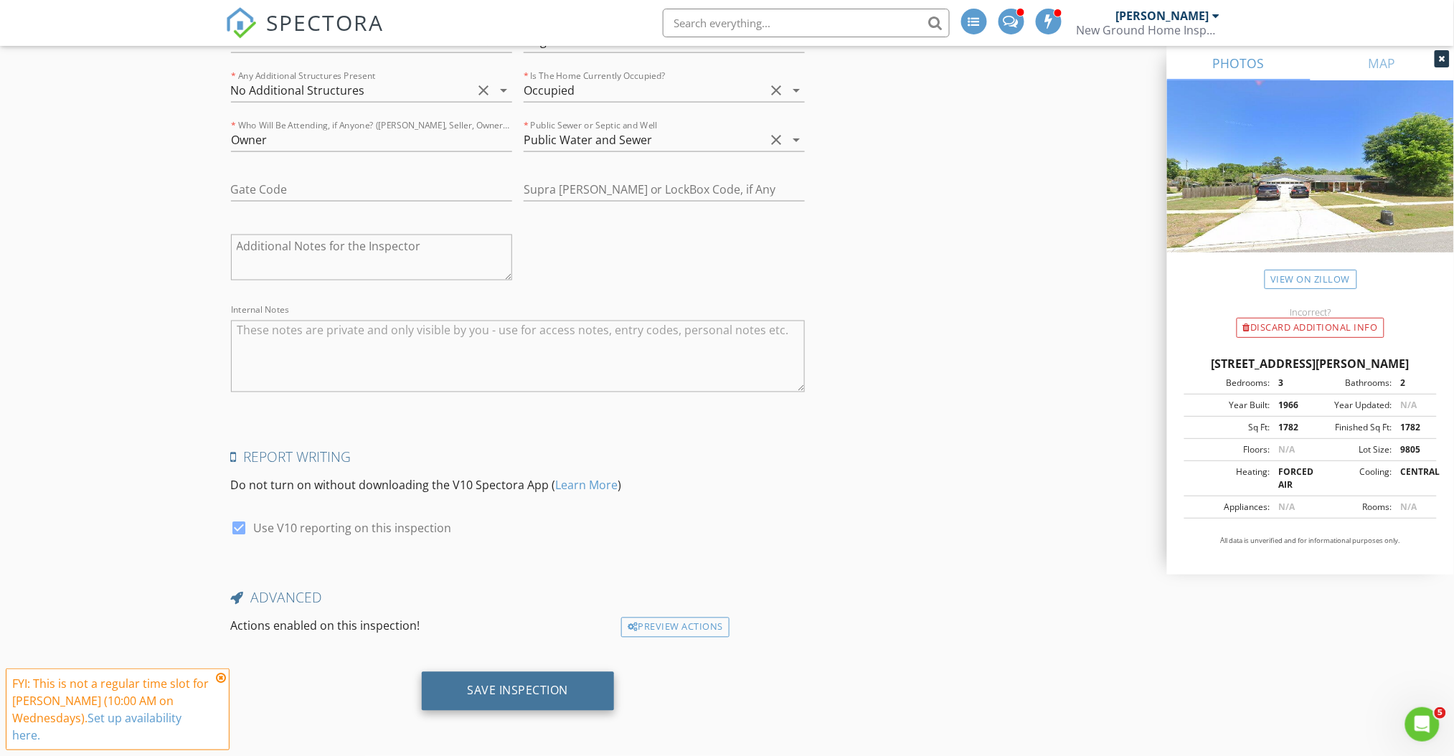
click at [501, 703] on div "Save Inspection" at bounding box center [518, 691] width 193 height 39
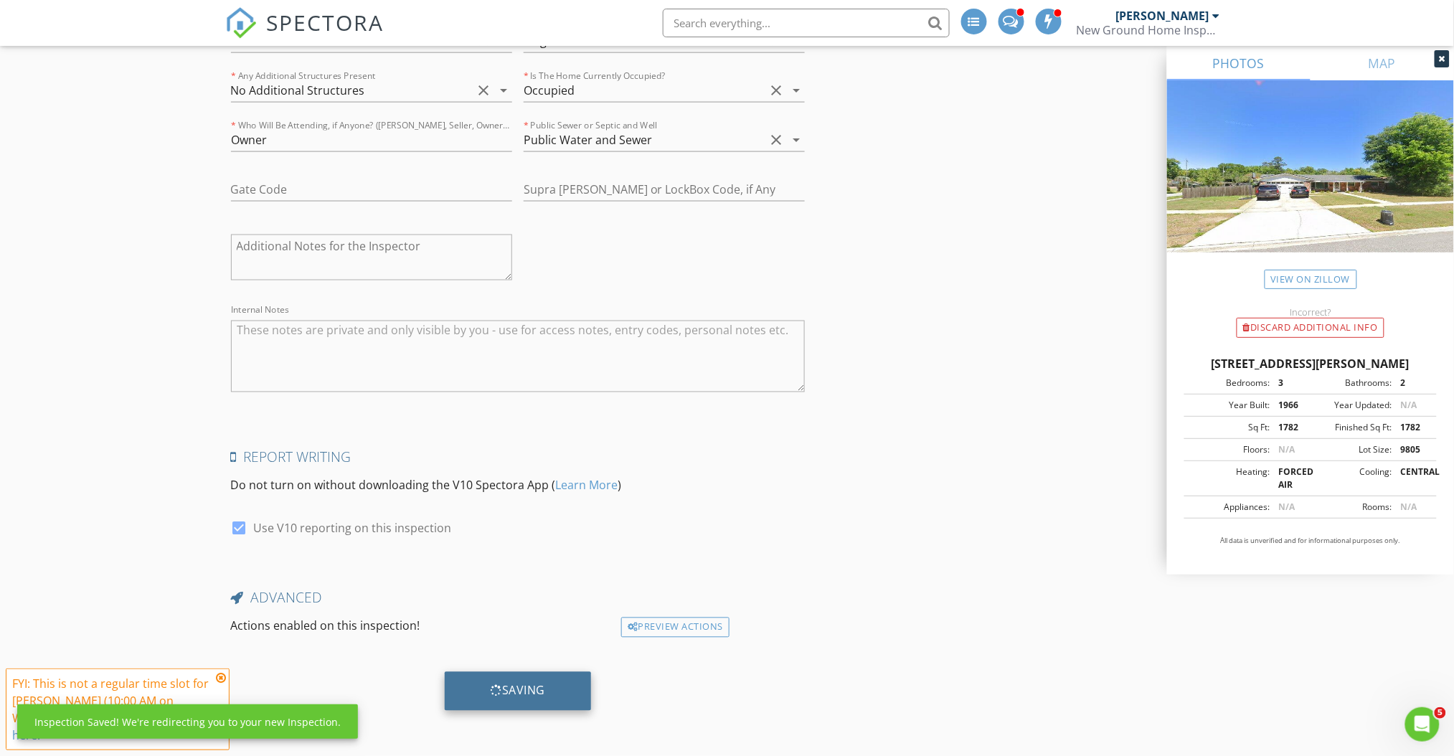
click at [501, 703] on div "Saving" at bounding box center [518, 691] width 147 height 39
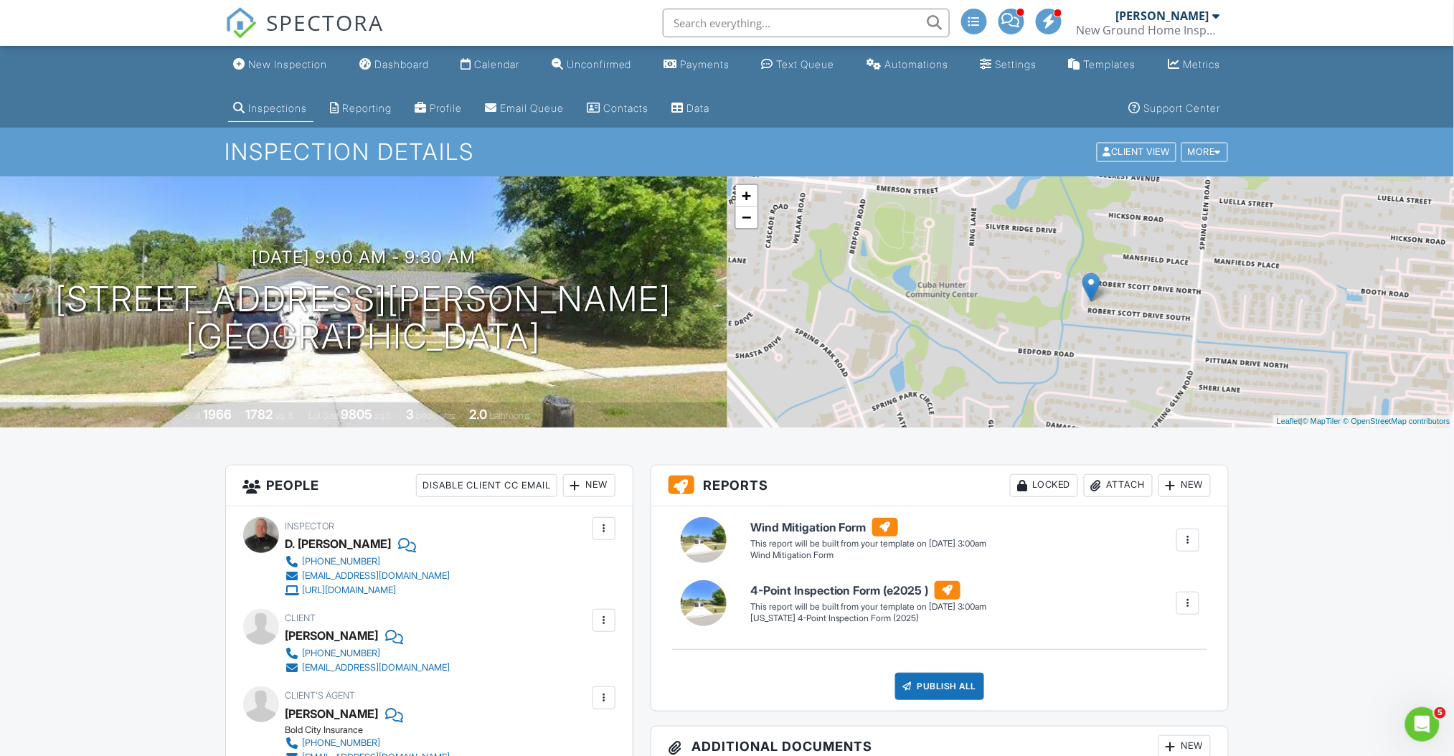
click at [316, 28] on span "SPECTORA" at bounding box center [326, 22] width 118 height 30
